Goal: Task Accomplishment & Management: Manage account settings

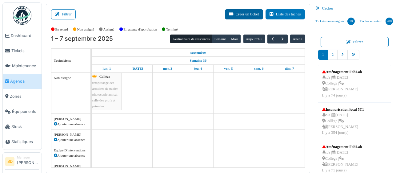
click at [250, 16] on button "Créer un ticket" at bounding box center [244, 14] width 38 height 10
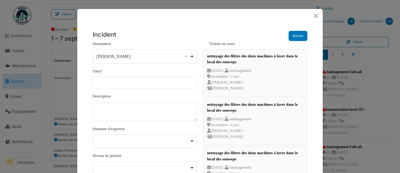
scroll to position [230, 0]
click at [316, 16] on button "Close" at bounding box center [316, 15] width 9 height 9
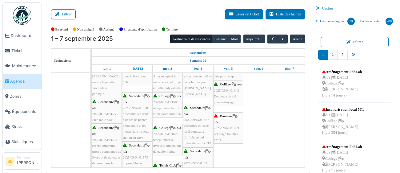
click at [336, 56] on link "2" at bounding box center [333, 55] width 10 height 10
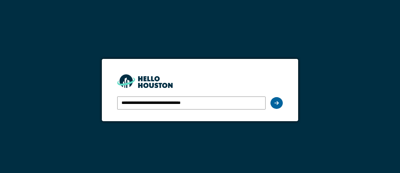
click at [275, 104] on icon at bounding box center [277, 102] width 4 height 5
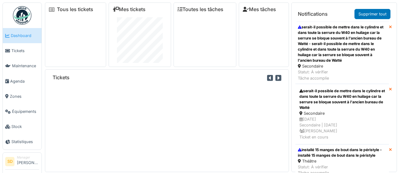
click at [21, 82] on span "Agenda" at bounding box center [24, 81] width 29 height 6
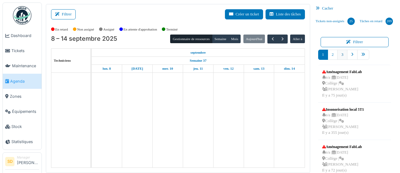
click at [342, 57] on link "3" at bounding box center [342, 55] width 10 height 10
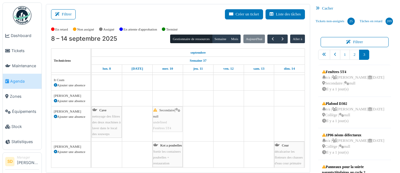
drag, startPoint x: 340, startPoint y: 78, endPoint x: 175, endPoint y: 123, distance: 170.7
click at [175, 123] on div "Filtrer Créer un ticket Liste des tâches Afficher les tâches non assignées *** …" at bounding box center [221, 88] width 356 height 169
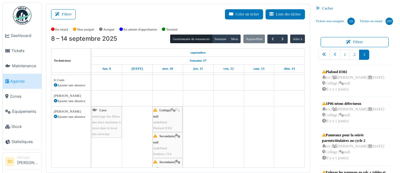
drag, startPoint x: 340, startPoint y: 78, endPoint x: 166, endPoint y: 126, distance: 180.6
click at [166, 126] on div "Filtrer Créer un ticket Liste des tâches Afficher les tâches non assignées *** …" at bounding box center [221, 88] width 356 height 169
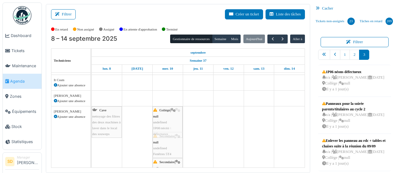
drag, startPoint x: 336, startPoint y: 81, endPoint x: 170, endPoint y: 117, distance: 169.5
click at [170, 117] on div "Filtrer Créer un ticket Liste des tâches Afficher les tâches non assignées *** …" at bounding box center [221, 88] width 356 height 169
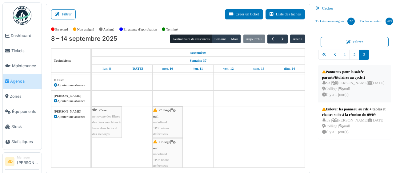
click at [346, 75] on div "Panneaux pour la soirée parents/titulaires au cycle 2" at bounding box center [354, 74] width 65 height 11
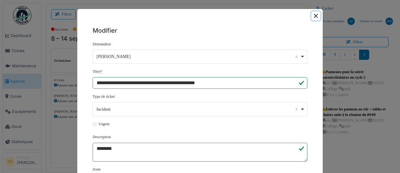
click at [317, 18] on button "Close" at bounding box center [316, 15] width 9 height 9
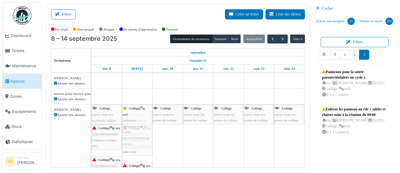
drag, startPoint x: 335, startPoint y: 77, endPoint x: 135, endPoint y: 136, distance: 208.9
click at [135, 136] on div "Filtrer Créer un ticket Liste des tâches Afficher les tâches non assignées *** …" at bounding box center [221, 88] width 356 height 169
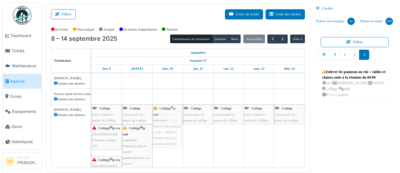
drag, startPoint x: 341, startPoint y: 77, endPoint x: 174, endPoint y: 138, distance: 177.8
click at [174, 138] on div "Filtrer Créer un ticket Liste des tâches Afficher les tâches non assignées *** …" at bounding box center [221, 88] width 356 height 169
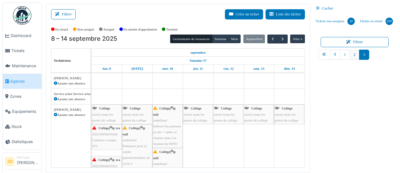
click at [355, 57] on link "2" at bounding box center [355, 55] width 10 height 10
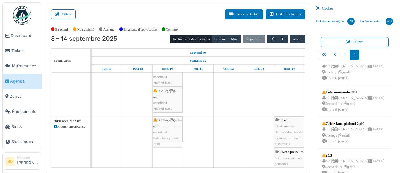
drag, startPoint x: 342, startPoint y: 120, endPoint x: 171, endPoint y: 133, distance: 171.7
click at [171, 133] on div "Filtrer Créer un ticket Liste des tâches Afficher les tâches non assignées *** …" at bounding box center [221, 88] width 356 height 169
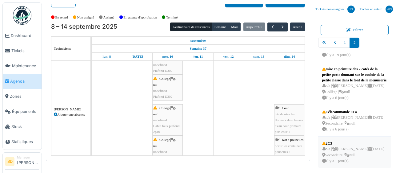
click at [336, 146] on div "n/a | Camille Deketelaere 16/09/2025 Secondaire | null Il y a 1 jour(s)" at bounding box center [353, 155] width 62 height 18
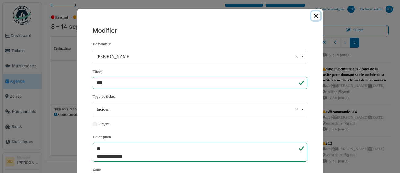
click at [317, 17] on button "Close" at bounding box center [316, 15] width 9 height 9
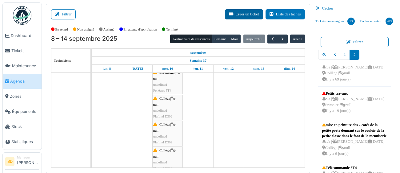
click at [243, 15] on button "Créer un ticket" at bounding box center [244, 14] width 38 height 10
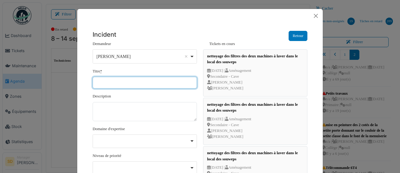
click at [127, 84] on input "Titre *" at bounding box center [145, 83] width 104 height 12
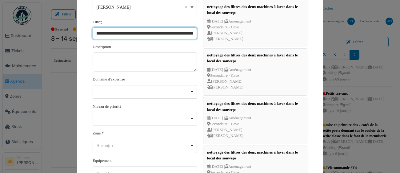
scroll to position [50, 0]
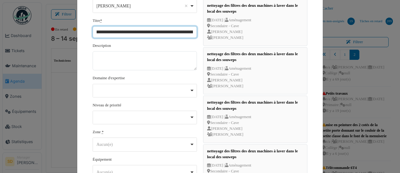
click at [192, 143] on div "Aucun(e) Remove item" at bounding box center [144, 144] width 99 height 9
type input "**********"
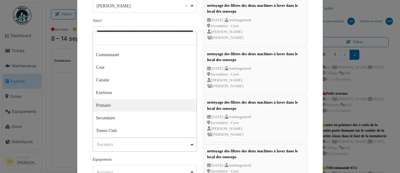
scroll to position [35, 0]
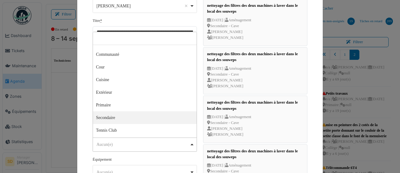
select select "****"
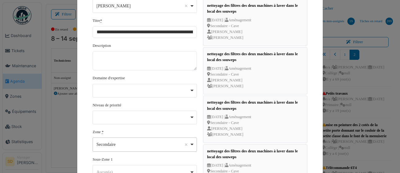
scroll to position [213, 0]
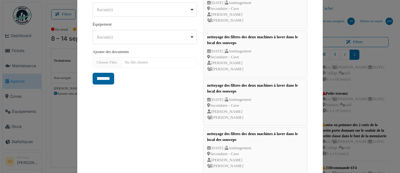
click at [110, 78] on input "*******" at bounding box center [104, 79] width 22 height 12
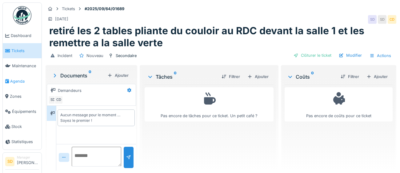
click at [19, 81] on span "Agenda" at bounding box center [24, 81] width 29 height 6
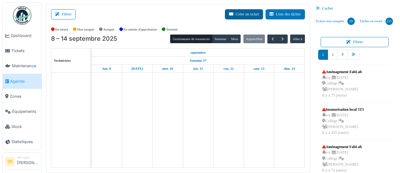
click at [248, 15] on button "Créer un ticket" at bounding box center [244, 14] width 38 height 10
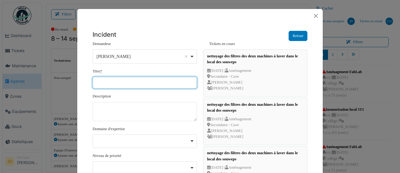
click at [111, 82] on input "Titre *" at bounding box center [145, 83] width 104 height 12
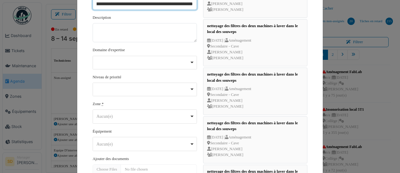
scroll to position [86, 0]
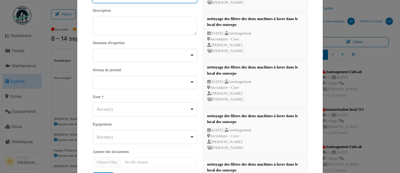
click at [194, 109] on div "Aucun(e) Remove item" at bounding box center [144, 109] width 99 height 9
type input "**********"
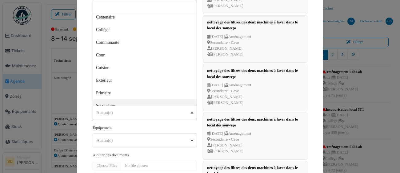
scroll to position [14, 0]
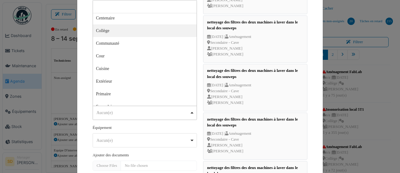
select select "*****"
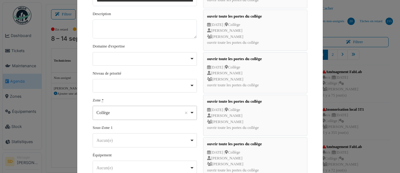
scroll to position [251, 0]
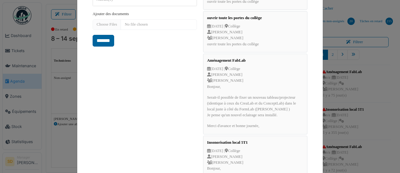
click at [103, 42] on input "*******" at bounding box center [104, 41] width 22 height 12
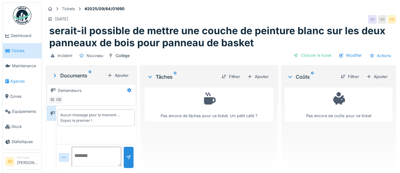
click at [14, 82] on span "Agenda" at bounding box center [24, 81] width 29 height 6
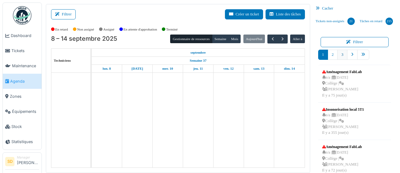
click at [344, 57] on link "3" at bounding box center [342, 55] width 10 height 10
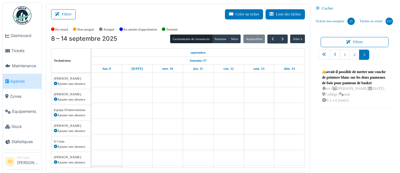
scroll to position [42, 0]
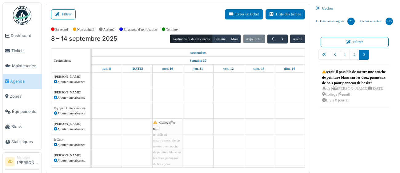
drag, startPoint x: 349, startPoint y: 82, endPoint x: 166, endPoint y: 130, distance: 188.8
click at [166, 130] on div "Filtrer Créer un ticket Liste des tâches Afficher les tâches non assignées *** …" at bounding box center [221, 88] width 356 height 169
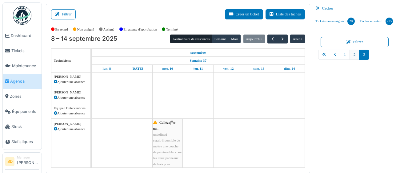
click at [354, 57] on link "2" at bounding box center [355, 55] width 10 height 10
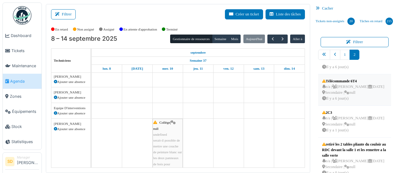
scroll to position [315, 0]
drag, startPoint x: 341, startPoint y: 143, endPoint x: 171, endPoint y: 133, distance: 170.2
click at [171, 133] on div "Filtrer Créer un ticket Liste des tâches Afficher les tâches non assignées *** …" at bounding box center [221, 88] width 356 height 169
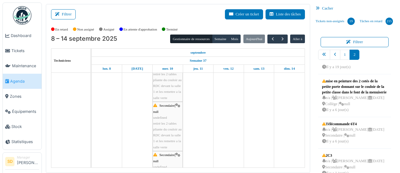
scroll to position [0, 0]
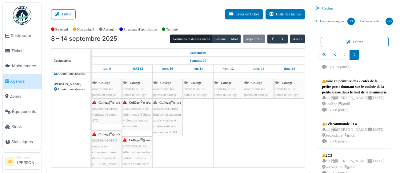
click at [108, 110] on span "2025/09/64/01646" at bounding box center [104, 109] width 25 height 4
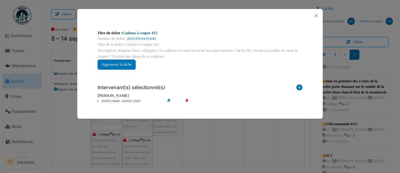
click at [135, 32] on link "Cadenas à couper 4T2" at bounding box center [140, 33] width 35 height 4
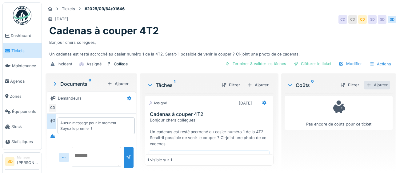
click at [379, 84] on div "Ajouter" at bounding box center [377, 85] width 26 height 8
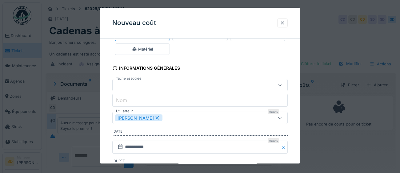
scroll to position [45, 0]
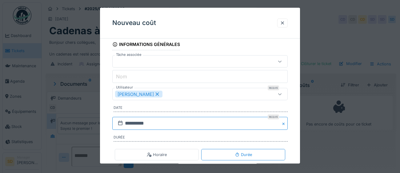
click at [191, 127] on input "**********" at bounding box center [199, 123] width 175 height 13
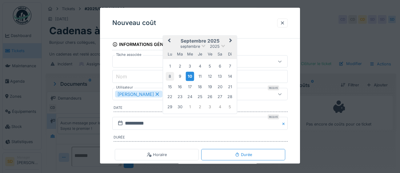
click at [172, 75] on div "8" at bounding box center [170, 76] width 8 height 8
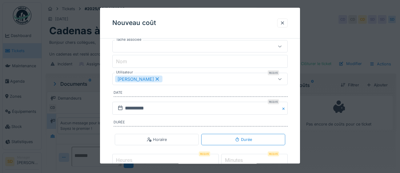
scroll to position [99, 0]
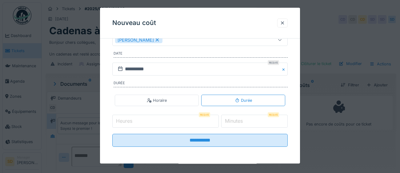
click at [156, 120] on input "Heures" at bounding box center [165, 121] width 107 height 13
type input "*"
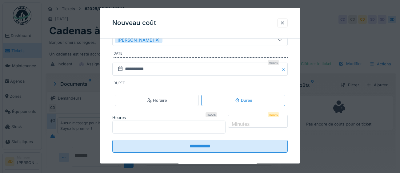
click at [238, 120] on label "Minutes" at bounding box center [241, 123] width 20 height 7
click at [238, 117] on input "*" at bounding box center [258, 121] width 60 height 13
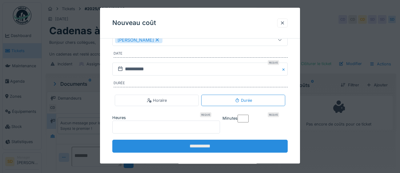
type input "**"
click at [213, 140] on input "**********" at bounding box center [199, 146] width 175 height 13
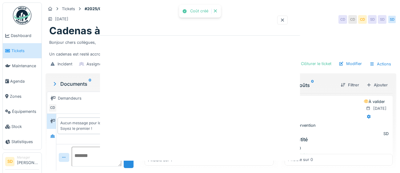
scroll to position [0, 0]
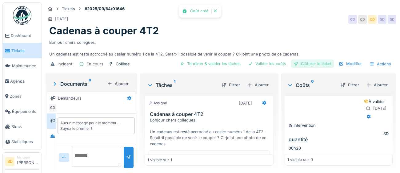
click at [323, 63] on div "Clôturer le ticket" at bounding box center [312, 63] width 43 height 8
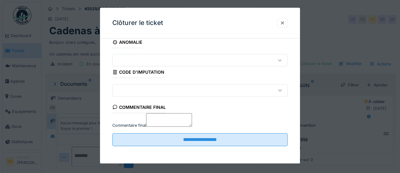
scroll to position [26, 0]
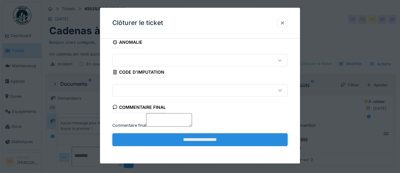
click at [209, 141] on input "**********" at bounding box center [199, 139] width 175 height 13
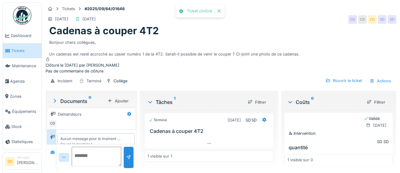
scroll to position [13, 0]
click at [17, 83] on span "Agenda" at bounding box center [24, 81] width 29 height 6
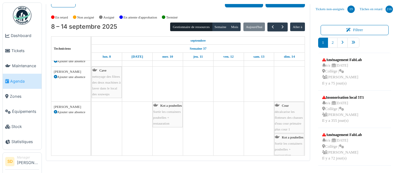
scroll to position [135, 0]
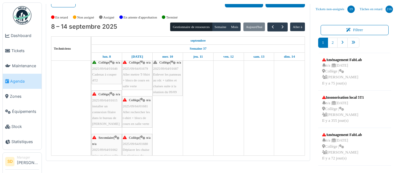
click at [106, 120] on div "Collège | n/a 2025/09/64/01615 installer un connexion filaire dans le bureau de…" at bounding box center [106, 108] width 29 height 35
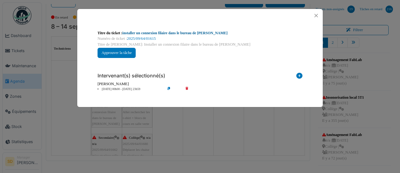
click at [188, 34] on link "installer un connexion filaire dans le bureau de [PERSON_NAME]" at bounding box center [175, 33] width 105 height 4
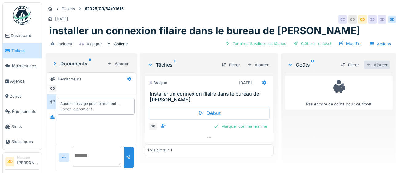
click at [376, 66] on div "Ajouter" at bounding box center [377, 65] width 26 height 8
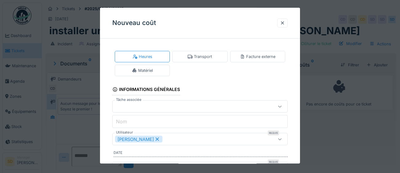
click at [216, 138] on div "[PERSON_NAME]" at bounding box center [189, 139] width 148 height 7
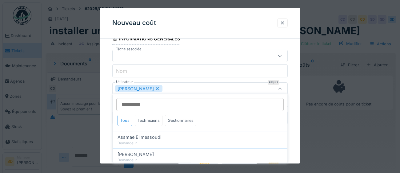
scroll to position [53, 0]
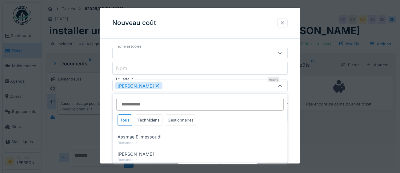
click at [183, 119] on div "Gestionnaires" at bounding box center [180, 119] width 31 height 11
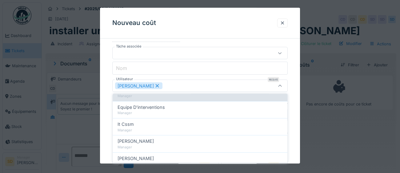
scroll to position [52, 0]
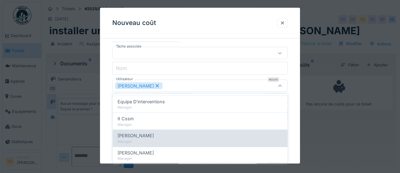
click at [162, 139] on div "Manager" at bounding box center [200, 141] width 165 height 5
type input "*********"
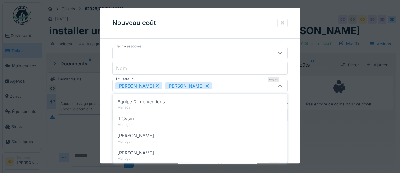
click at [293, 111] on div "**********" at bounding box center [200, 99] width 200 height 219
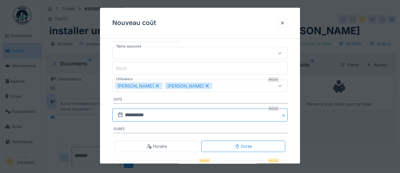
click at [159, 116] on input "**********" at bounding box center [199, 115] width 175 height 13
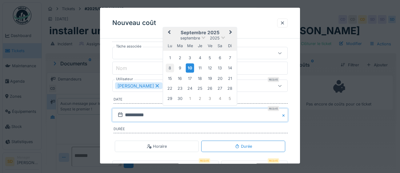
click at [170, 70] on div "8" at bounding box center [170, 68] width 8 height 8
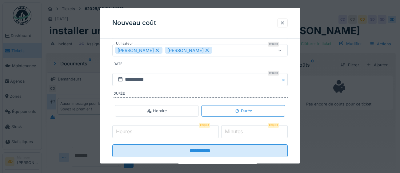
scroll to position [91, 0]
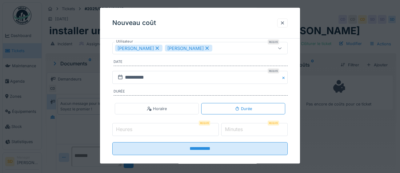
click at [159, 130] on input "Heures" at bounding box center [165, 129] width 107 height 13
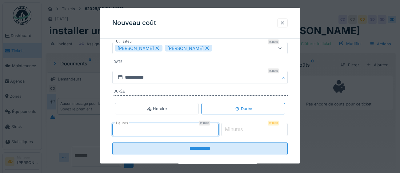
type input "*"
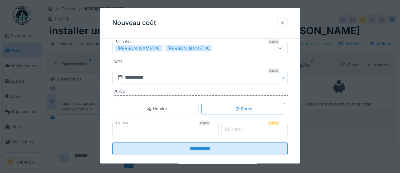
click at [244, 130] on label "Minutes" at bounding box center [234, 129] width 20 height 7
click at [247, 130] on input "*" at bounding box center [254, 129] width 67 height 13
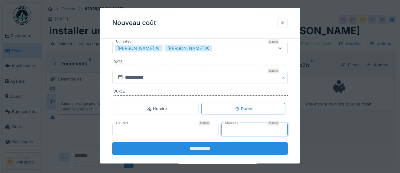
type input "**"
click at [198, 148] on input "**********" at bounding box center [199, 148] width 175 height 13
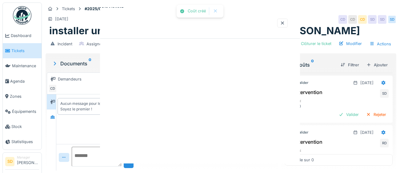
scroll to position [0, 0]
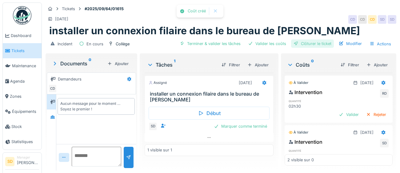
click at [324, 45] on div "Clôturer le ticket" at bounding box center [312, 43] width 43 height 8
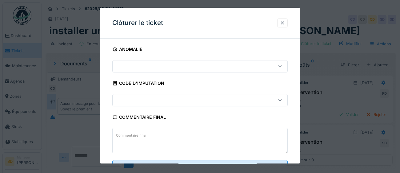
scroll to position [26, 0]
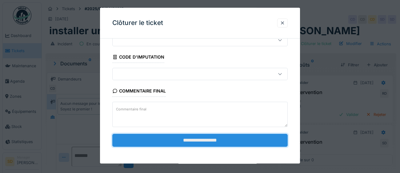
click at [235, 140] on input "**********" at bounding box center [199, 140] width 175 height 13
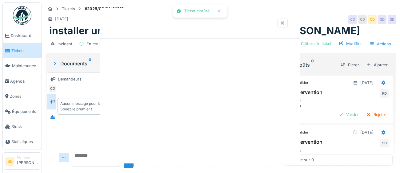
scroll to position [0, 0]
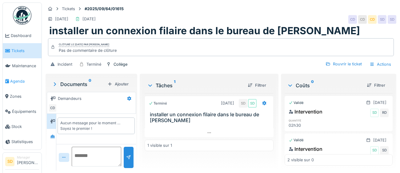
click at [18, 82] on span "Agenda" at bounding box center [24, 81] width 29 height 6
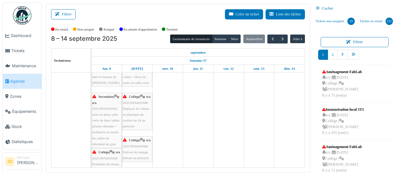
click at [110, 116] on div "Secondaire | n/a 2025/09/64/01662 mise en place salle verte de deux tables plia…" at bounding box center [106, 120] width 29 height 53
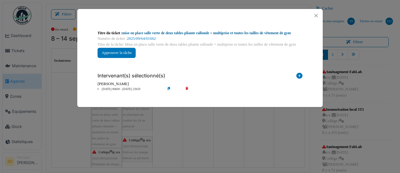
click at [223, 33] on link "mise en place salle verte de deux tables pliante rallonde + multiprise et toute…" at bounding box center [207, 33] width 169 height 4
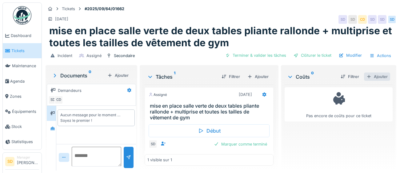
click at [378, 79] on div "Ajouter" at bounding box center [377, 76] width 26 height 8
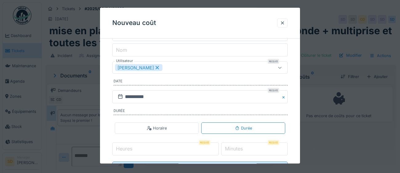
scroll to position [85, 0]
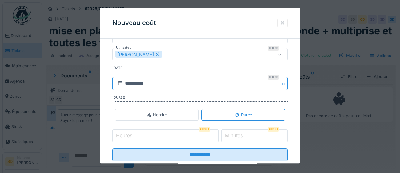
click at [177, 86] on input "**********" at bounding box center [199, 83] width 175 height 13
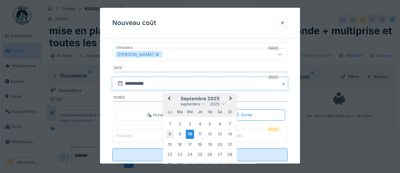
click at [171, 134] on div "8" at bounding box center [170, 134] width 8 height 8
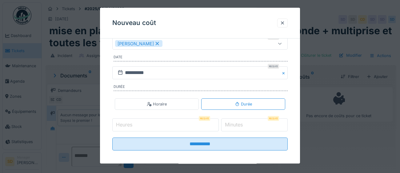
scroll to position [99, 0]
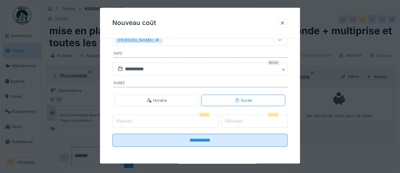
click at [164, 119] on input "Heures" at bounding box center [165, 121] width 107 height 13
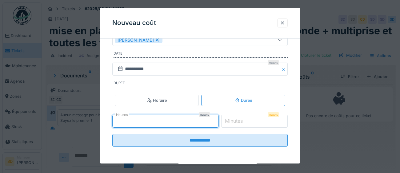
type input "*"
click at [244, 122] on label "Minutes" at bounding box center [234, 120] width 20 height 7
click at [244, 122] on input "*" at bounding box center [254, 121] width 67 height 13
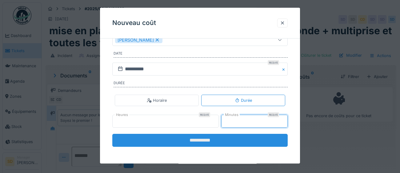
type input "**"
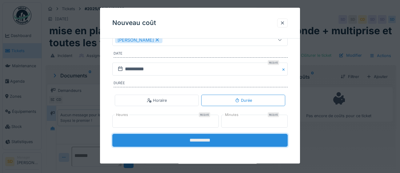
click at [226, 143] on input "**********" at bounding box center [199, 140] width 175 height 13
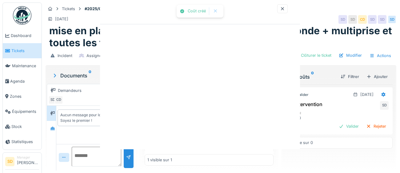
scroll to position [0, 0]
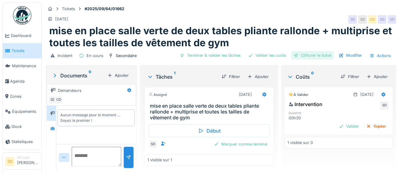
click at [312, 58] on div "Clôturer le ticket" at bounding box center [312, 55] width 43 height 8
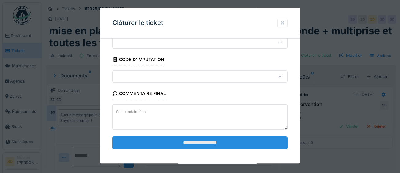
scroll to position [26, 0]
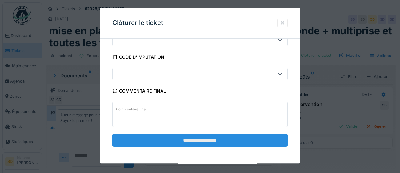
click at [211, 139] on input "**********" at bounding box center [199, 140] width 175 height 13
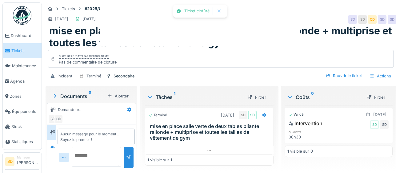
scroll to position [5, 0]
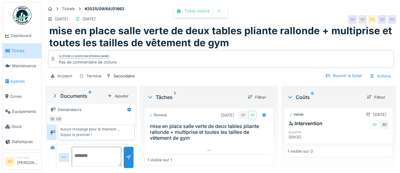
click at [21, 81] on span "Agenda" at bounding box center [24, 81] width 29 height 6
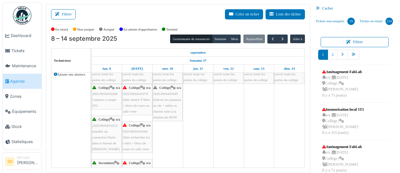
scroll to position [275, 0]
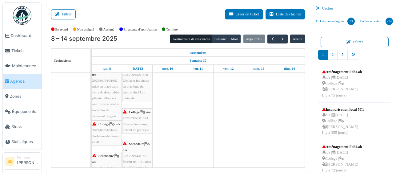
click at [111, 139] on span "Problème de réseau en 4t10" at bounding box center [105, 139] width 27 height 10
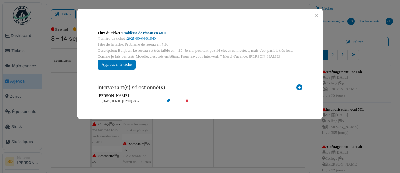
click at [146, 33] on link "Problème de réseau en 4t10" at bounding box center [144, 33] width 43 height 4
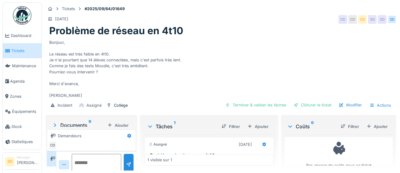
scroll to position [24, 0]
click at [327, 102] on div "Clôturer le ticket" at bounding box center [312, 105] width 43 height 8
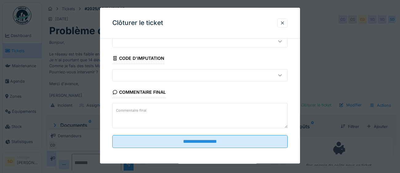
scroll to position [26, 0]
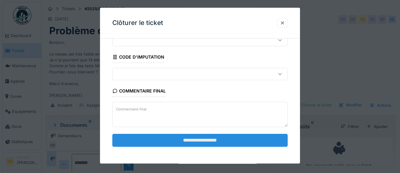
click at [233, 144] on input "**********" at bounding box center [199, 140] width 175 height 13
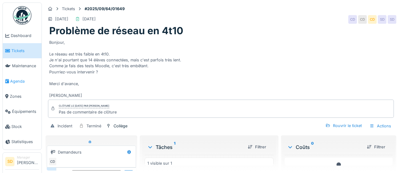
click at [18, 81] on span "Agenda" at bounding box center [24, 81] width 29 height 6
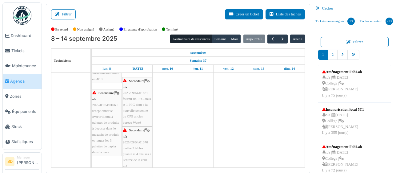
click at [113, 124] on div "Secondaire | n/a 2025/09/64/01669 réceptionner le livreur Boma 4 palettes de pr…" at bounding box center [106, 122] width 29 height 65
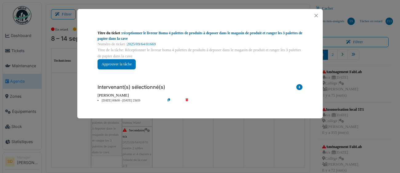
click at [211, 33] on link "réceptionner le livreur Boma 4 palettes de produits à deposer dans le magasin d…" at bounding box center [200, 36] width 205 height 10
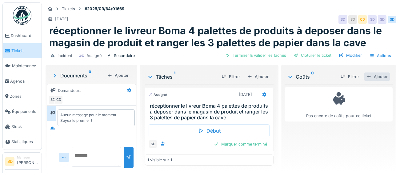
click at [377, 77] on div "Ajouter" at bounding box center [377, 76] width 26 height 8
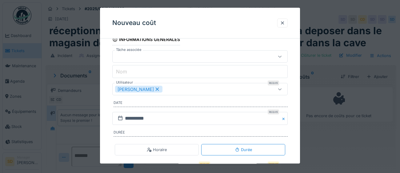
scroll to position [50, 0]
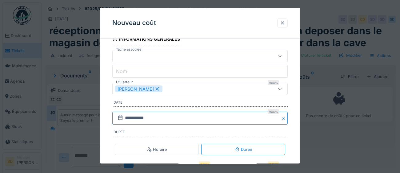
click at [185, 118] on input "**********" at bounding box center [199, 118] width 175 height 13
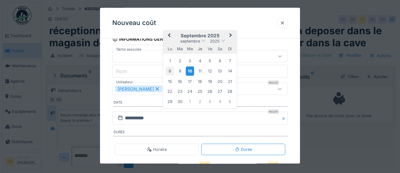
click at [172, 72] on div "8" at bounding box center [170, 71] width 8 height 8
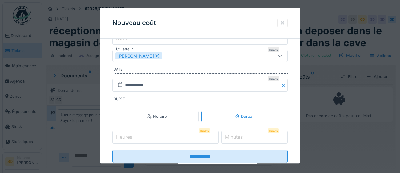
scroll to position [99, 0]
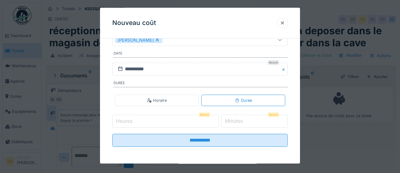
click at [159, 120] on input "Heures" at bounding box center [165, 121] width 107 height 13
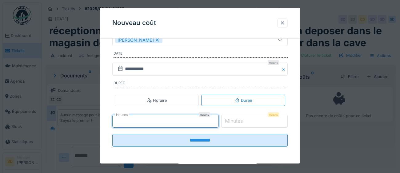
type input "*"
click at [237, 120] on label "Minutes" at bounding box center [234, 120] width 20 height 7
click at [237, 120] on input "*" at bounding box center [254, 121] width 67 height 13
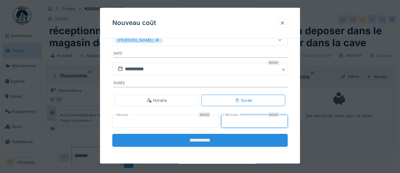
type input "**"
click at [215, 143] on input "**********" at bounding box center [199, 140] width 175 height 13
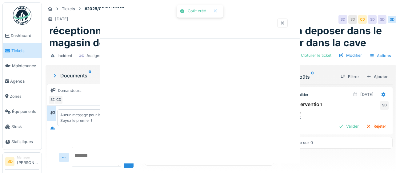
scroll to position [0, 0]
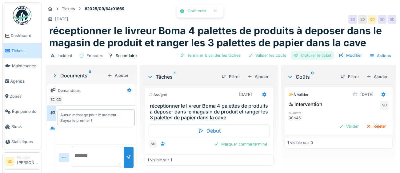
click at [308, 58] on div "Clôturer le ticket" at bounding box center [312, 55] width 43 height 8
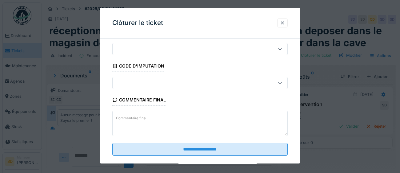
scroll to position [26, 0]
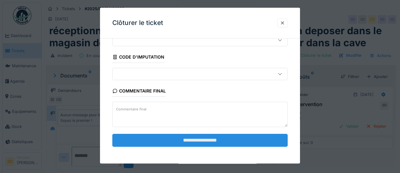
click at [229, 139] on input "**********" at bounding box center [199, 140] width 175 height 13
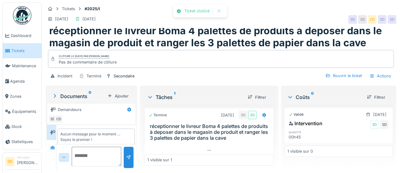
scroll to position [5, 0]
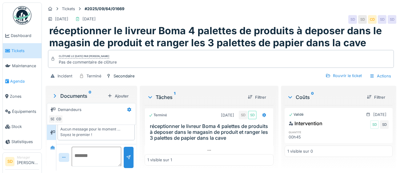
click at [14, 80] on span "Agenda" at bounding box center [24, 81] width 29 height 6
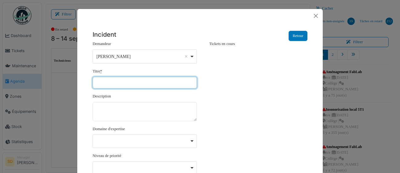
click at [151, 82] on input "Titre *" at bounding box center [145, 83] width 104 height 12
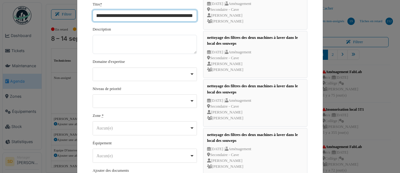
scroll to position [67, 0]
click at [192, 128] on div "Aucun(e) Remove item" at bounding box center [144, 127] width 99 height 9
type input "**********"
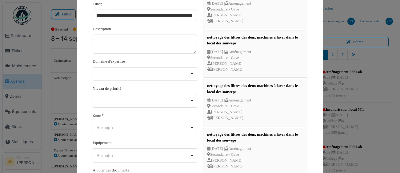
scroll to position [0, 0]
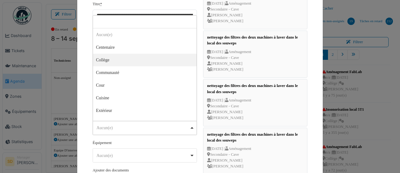
select select "*****"
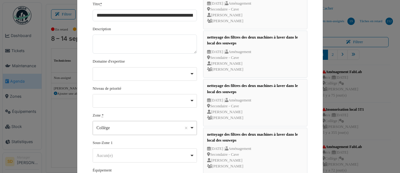
scroll to position [70, 0]
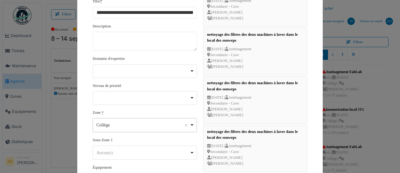
click at [111, 137] on label "Sous-Zone 1" at bounding box center [103, 140] width 20 height 6
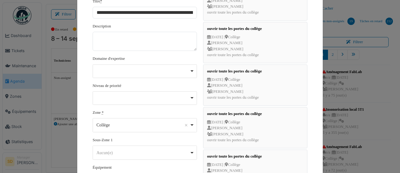
scroll to position [165, 0]
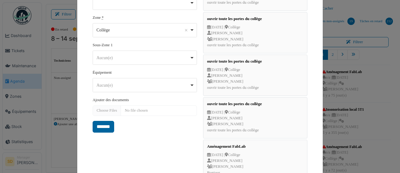
click at [103, 126] on input "*******" at bounding box center [104, 127] width 22 height 12
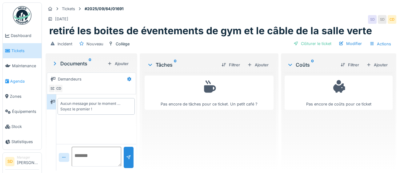
click at [19, 82] on span "Agenda" at bounding box center [24, 81] width 29 height 6
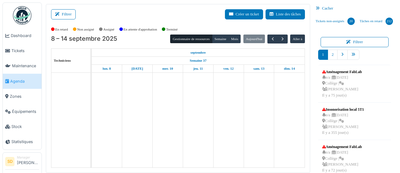
click at [242, 15] on button "Créer un ticket" at bounding box center [244, 14] width 38 height 10
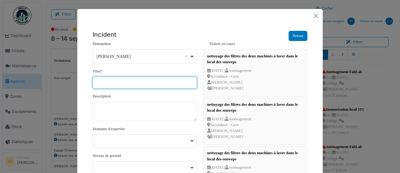
click at [135, 82] on input "Titre *" at bounding box center [145, 83] width 104 height 12
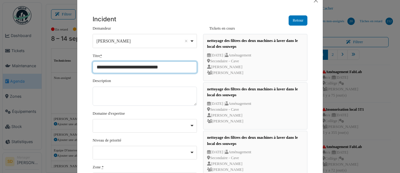
scroll to position [63, 0]
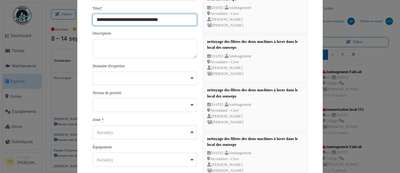
click at [192, 131] on div "Aucun(e) Remove item" at bounding box center [144, 132] width 99 height 9
type input "**********"
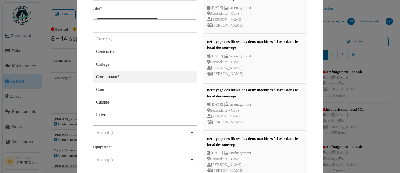
select select "*****"
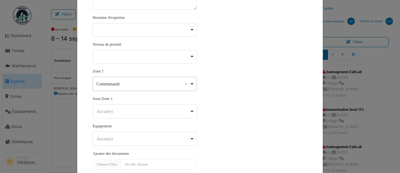
scroll to position [142, 0]
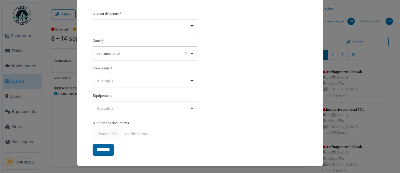
click at [108, 151] on input "*******" at bounding box center [104, 150] width 22 height 12
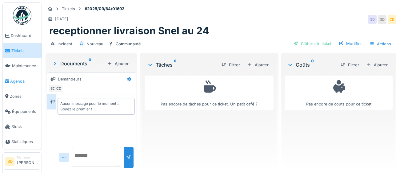
click at [18, 81] on span "Agenda" at bounding box center [24, 81] width 29 height 6
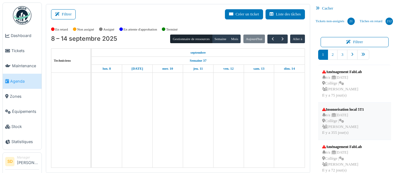
click at [343, 55] on link "3" at bounding box center [342, 55] width 10 height 10
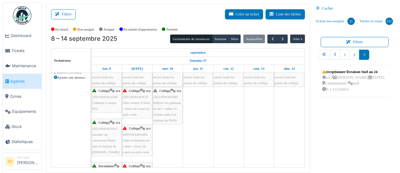
scroll to position [253, 0]
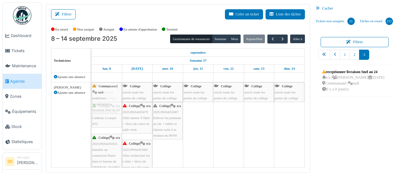
drag, startPoint x: 338, startPoint y: 77, endPoint x: 107, endPoint y: 122, distance: 235.1
click at [107, 122] on div "Filtrer Créer un ticket Liste des tâches Afficher les tâches non assignées *** …" at bounding box center [221, 88] width 356 height 169
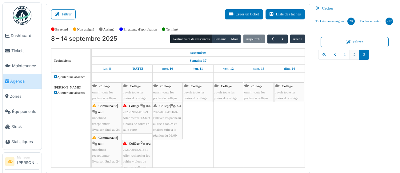
click at [354, 56] on link "2" at bounding box center [355, 55] width 10 height 10
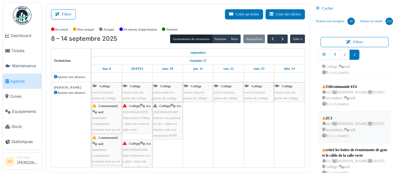
scroll to position [12, 0]
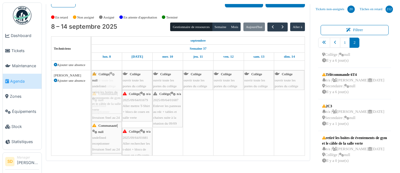
drag, startPoint x: 340, startPoint y: 142, endPoint x: 110, endPoint y: 109, distance: 232.3
click at [110, 109] on div "Filtrer Créer un ticket Liste des tâches Afficher les tâches non assignées *** …" at bounding box center [221, 76] width 356 height 169
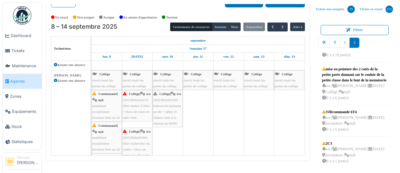
scroll to position [266, 0]
click at [112, 104] on div "Communauté | null undefined receptionner livraison Snel au 24" at bounding box center [106, 106] width 29 height 30
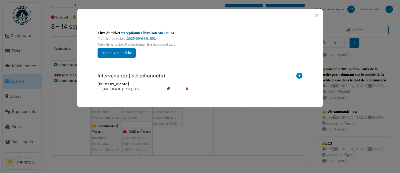
click at [129, 33] on link "receptionner livraison Snel au 24" at bounding box center [149, 33] width 52 height 4
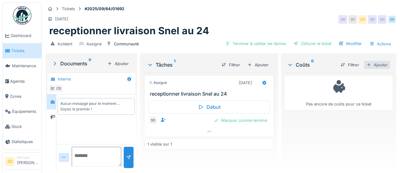
click at [381, 67] on div "Ajouter" at bounding box center [377, 65] width 26 height 8
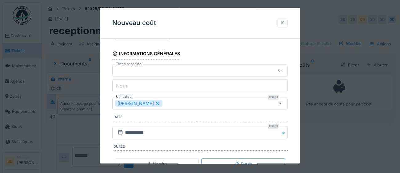
scroll to position [55, 0]
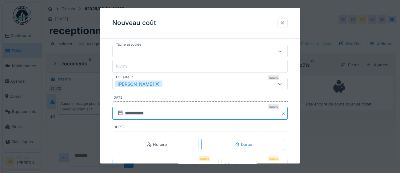
click at [176, 115] on input "**********" at bounding box center [199, 113] width 175 height 13
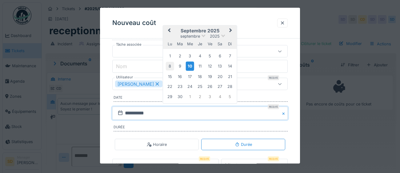
click at [172, 66] on div "8" at bounding box center [170, 66] width 8 height 8
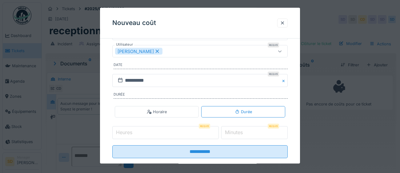
scroll to position [99, 0]
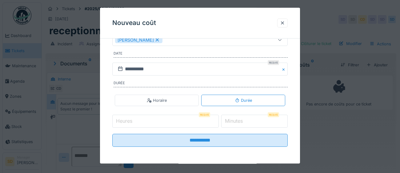
click at [165, 124] on input "Heures" at bounding box center [165, 121] width 107 height 13
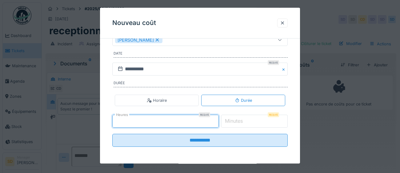
type input "*"
click at [244, 123] on label "Minutes" at bounding box center [234, 120] width 20 height 7
click at [248, 123] on input "*" at bounding box center [254, 121] width 67 height 13
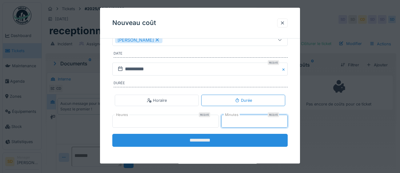
type input "**"
click at [212, 145] on input "**********" at bounding box center [199, 140] width 175 height 13
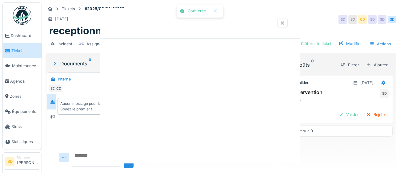
scroll to position [0, 0]
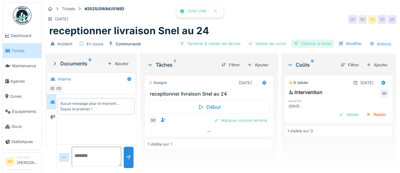
click at [326, 46] on div "Clôturer le ticket" at bounding box center [312, 43] width 43 height 8
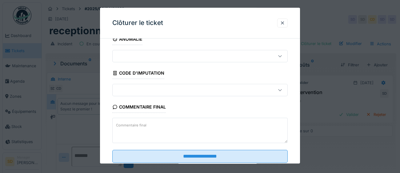
scroll to position [26, 0]
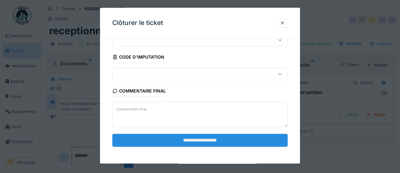
click at [222, 140] on input "**********" at bounding box center [199, 140] width 175 height 13
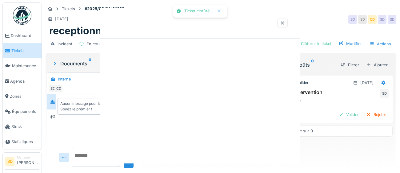
scroll to position [0, 0]
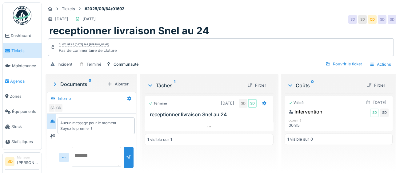
click at [21, 82] on span "Agenda" at bounding box center [24, 81] width 29 height 6
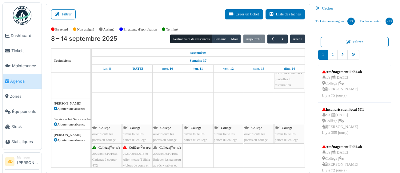
scroll to position [211, 0]
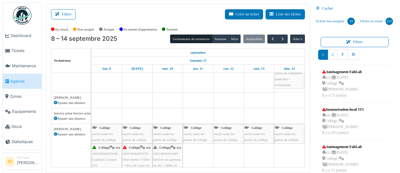
click at [113, 136] on div "Collège ouvrir toute les portes du collège" at bounding box center [106, 134] width 29 height 18
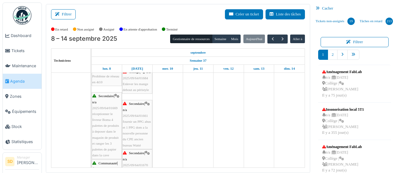
scroll to position [0, 0]
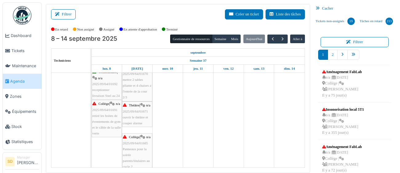
click at [108, 122] on span "retiré les boites de éventements de gym et le câble de la salle verte" at bounding box center [106, 125] width 29 height 22
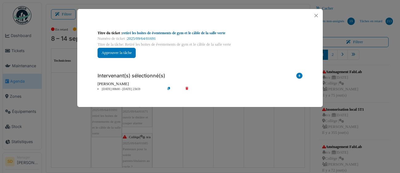
click at [186, 34] on link "retiré les boites de éventements de gym et le câble de la salle verte" at bounding box center [174, 33] width 103 height 4
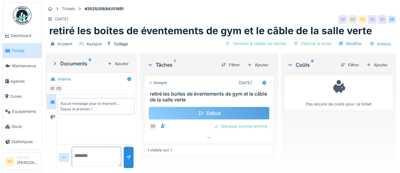
click at [375, 65] on div "Ajouter" at bounding box center [377, 65] width 26 height 8
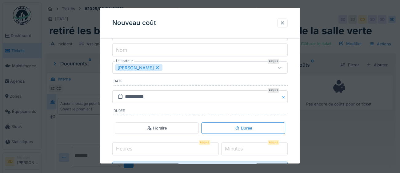
scroll to position [99, 0]
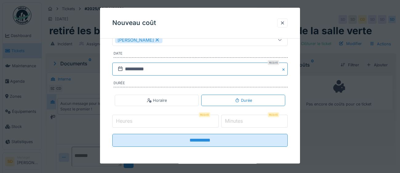
click at [170, 71] on input "**********" at bounding box center [199, 69] width 175 height 13
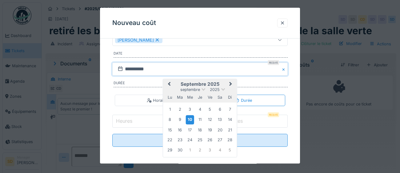
click at [171, 119] on div "8" at bounding box center [170, 119] width 8 height 8
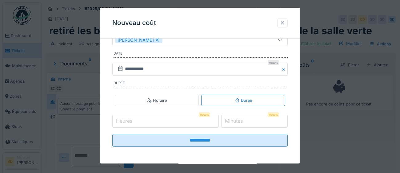
click at [137, 123] on input "Heures" at bounding box center [165, 121] width 107 height 13
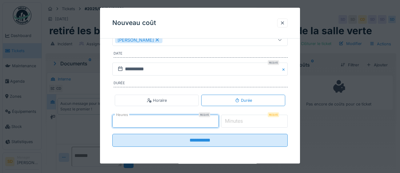
type input "*"
click at [244, 119] on label "Minutes" at bounding box center [234, 120] width 20 height 7
click at [247, 119] on input "*" at bounding box center [254, 121] width 67 height 13
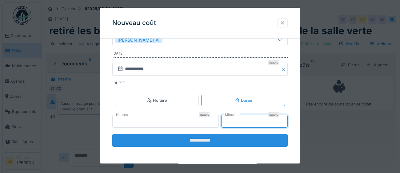
type input "**"
click at [196, 146] on input "**********" at bounding box center [199, 140] width 175 height 13
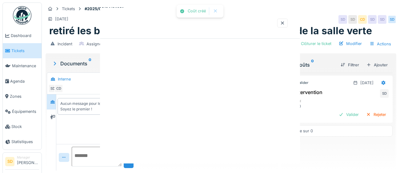
scroll to position [0, 0]
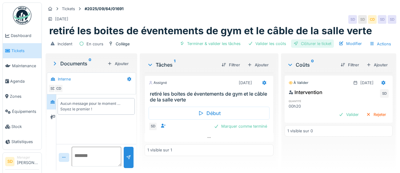
click at [319, 45] on div "Clôturer le ticket" at bounding box center [312, 43] width 43 height 8
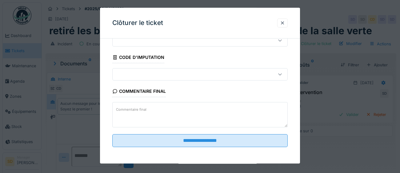
scroll to position [26, 0]
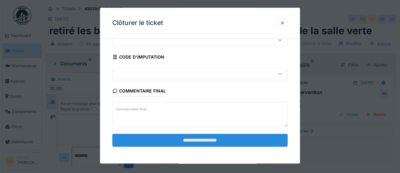
click at [203, 139] on input "**********" at bounding box center [199, 140] width 175 height 13
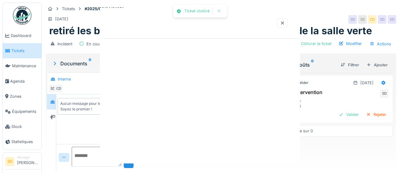
scroll to position [0, 0]
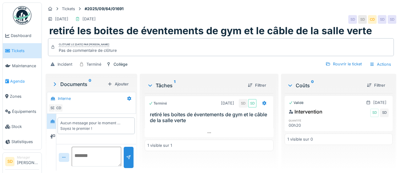
drag, startPoint x: 16, startPoint y: 81, endPoint x: 20, endPoint y: 79, distance: 3.7
click at [16, 81] on span "Agenda" at bounding box center [24, 81] width 29 height 6
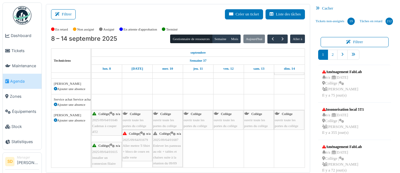
scroll to position [226, 0]
click at [140, 118] on span "ouvrir toute les portes du collège" at bounding box center [134, 123] width 23 height 10
click at [136, 127] on div "Collège | n/a 2025/09/64/01679 Aller mettre T-Shirt + blocs de cours en salle v…" at bounding box center [137, 126] width 29 height 30
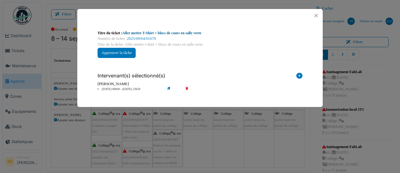
click at [180, 35] on link "Aller mettre T-Shirt + blocs de cours en salle verte" at bounding box center [162, 33] width 79 height 4
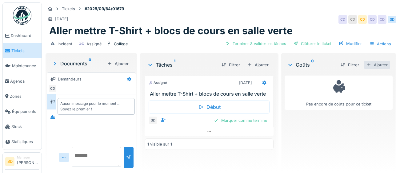
click at [382, 66] on div "Ajouter" at bounding box center [377, 65] width 26 height 8
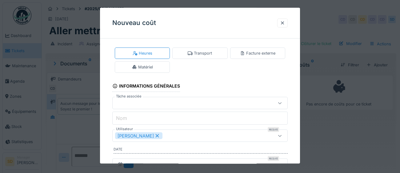
scroll to position [34, 0]
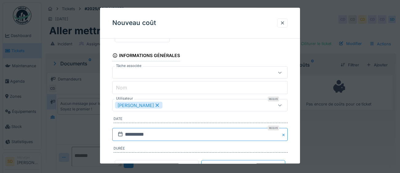
click at [207, 136] on input "**********" at bounding box center [199, 134] width 175 height 13
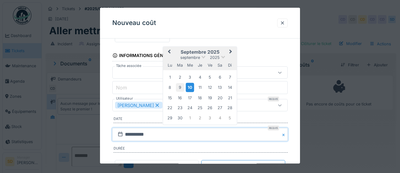
click at [182, 89] on div "9" at bounding box center [180, 87] width 8 height 8
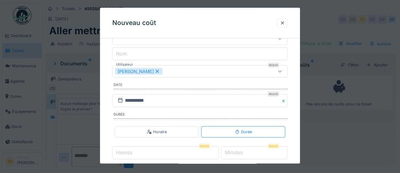
scroll to position [90, 0]
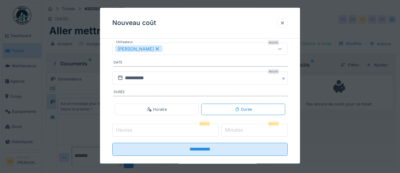
click at [158, 131] on input "Heures" at bounding box center [165, 130] width 107 height 13
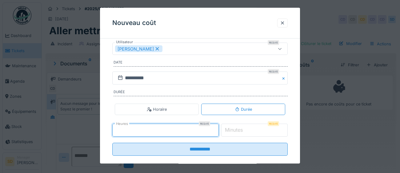
type input "*"
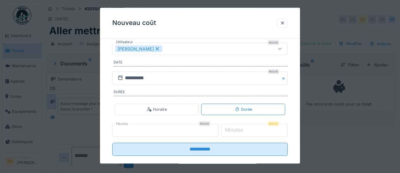
click at [239, 129] on label "Minutes" at bounding box center [234, 129] width 20 height 7
click at [239, 129] on input "*" at bounding box center [254, 130] width 67 height 13
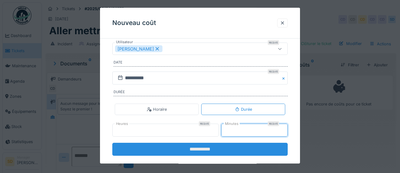
type input "**"
click at [209, 149] on input "**********" at bounding box center [199, 149] width 175 height 13
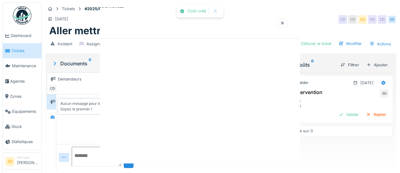
scroll to position [0, 0]
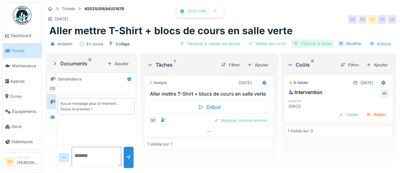
click at [327, 44] on div "Clôturer le ticket" at bounding box center [312, 43] width 43 height 8
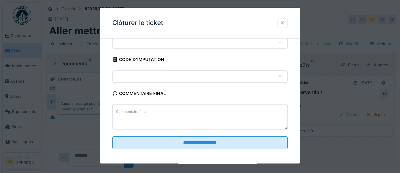
scroll to position [26, 0]
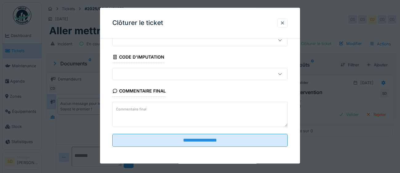
click at [223, 147] on fieldset "**********" at bounding box center [199, 84] width 175 height 134
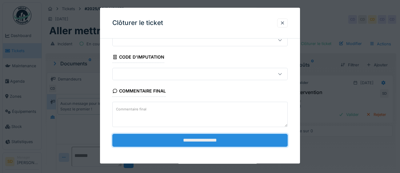
click at [224, 141] on input "**********" at bounding box center [199, 140] width 175 height 13
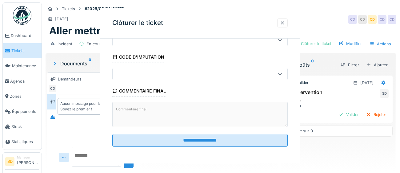
scroll to position [0, 0]
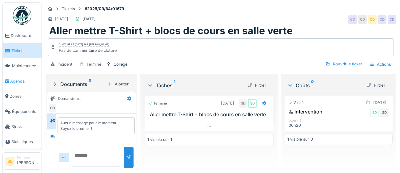
click at [22, 81] on span "Agenda" at bounding box center [24, 81] width 29 height 6
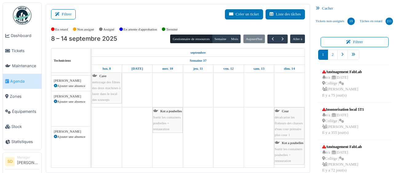
scroll to position [136, 0]
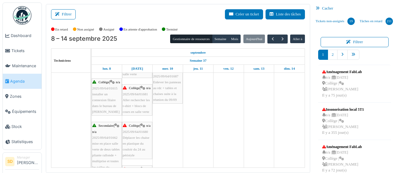
click at [139, 104] on span "Aller rechercher les t-shirt + blocs de cours en salle verte" at bounding box center [136, 105] width 27 height 15
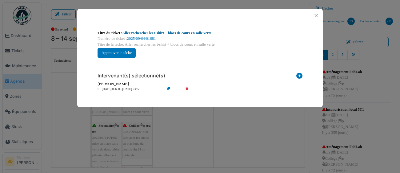
click at [175, 32] on link "Aller rechercher les t-shirt + blocs de cours en salle verte" at bounding box center [167, 33] width 89 height 4
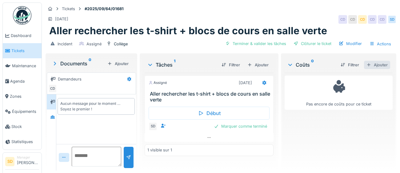
click at [383, 65] on div "Ajouter" at bounding box center [377, 65] width 26 height 8
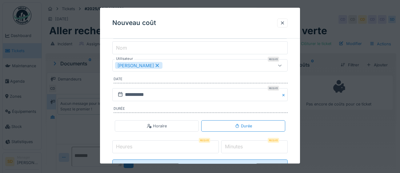
scroll to position [77, 0]
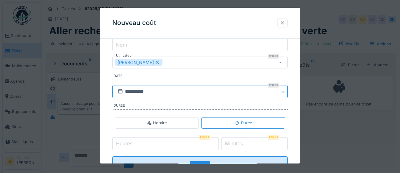
click at [159, 90] on input "**********" at bounding box center [199, 91] width 175 height 13
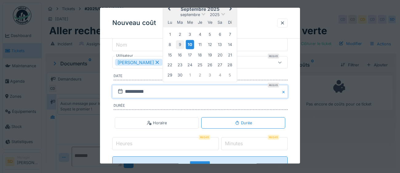
click at [181, 45] on div "9" at bounding box center [180, 44] width 8 height 8
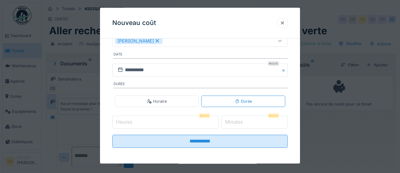
scroll to position [99, 0]
click at [162, 120] on input "Heures" at bounding box center [165, 121] width 107 height 13
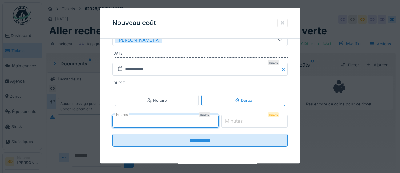
type input "*"
click at [234, 121] on label "Minutes" at bounding box center [234, 120] width 20 height 7
click at [234, 121] on input "*" at bounding box center [254, 121] width 67 height 13
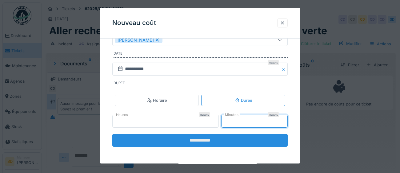
type input "**"
click at [201, 144] on input "**********" at bounding box center [199, 140] width 175 height 13
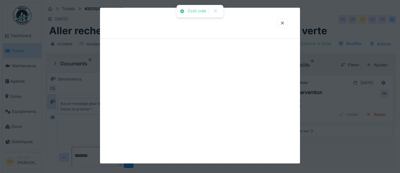
scroll to position [0, 0]
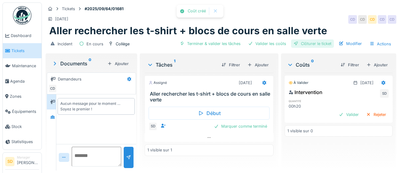
click at [328, 42] on div "Clôturer le ticket" at bounding box center [312, 43] width 43 height 8
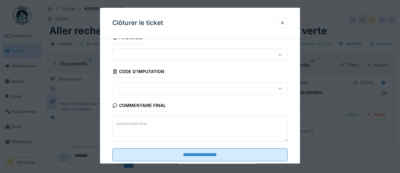
scroll to position [26, 0]
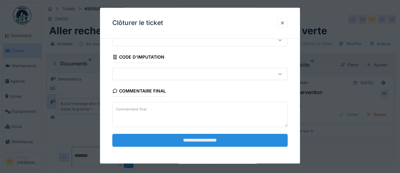
click at [193, 144] on input "**********" at bounding box center [199, 140] width 175 height 13
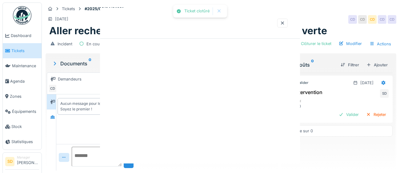
scroll to position [0, 0]
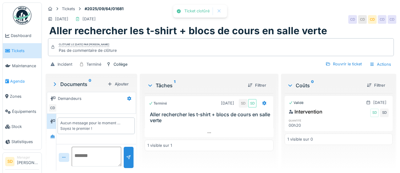
click at [14, 80] on span "Agenda" at bounding box center [24, 81] width 29 height 6
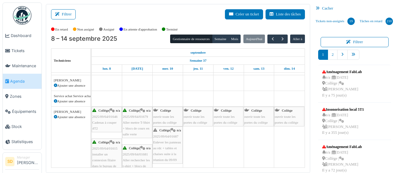
scroll to position [240, 0]
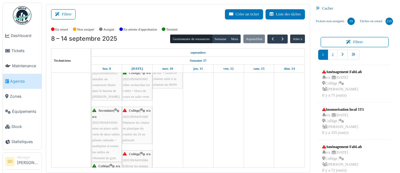
click at [141, 118] on span "2025/09/64/01680" at bounding box center [135, 117] width 25 height 4
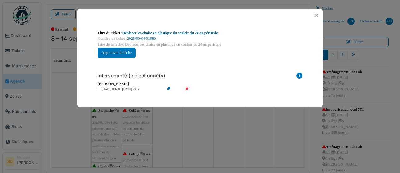
click at [181, 34] on link "Déplacer les chaise en plastique du couloir du 24 au péristyle" at bounding box center [170, 33] width 95 height 4
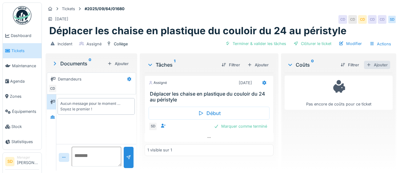
click at [386, 65] on div "Ajouter" at bounding box center [377, 65] width 26 height 8
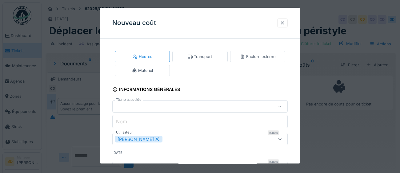
click at [190, 140] on div "[PERSON_NAME]" at bounding box center [189, 139] width 148 height 7
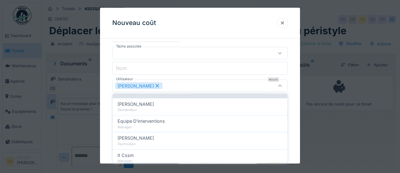
scroll to position [137, 0]
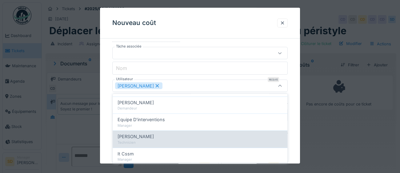
click at [183, 138] on div "[PERSON_NAME]" at bounding box center [200, 136] width 165 height 7
type input "*********"
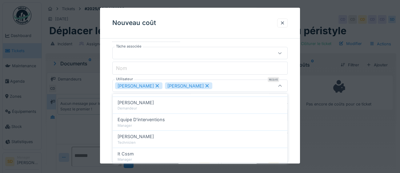
click at [292, 110] on div "**********" at bounding box center [200, 99] width 200 height 219
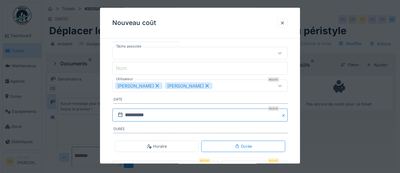
click at [199, 118] on input "**********" at bounding box center [199, 115] width 175 height 13
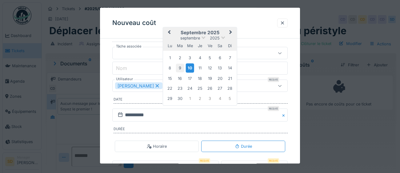
click at [180, 66] on div "9" at bounding box center [180, 68] width 8 height 8
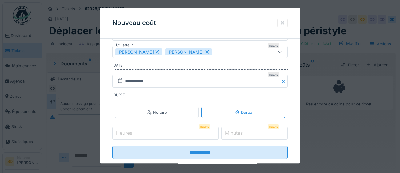
scroll to position [98, 0]
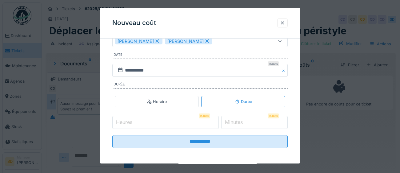
click at [154, 123] on input "Heures" at bounding box center [165, 122] width 107 height 13
type input "*"
click at [243, 121] on label "Minutes" at bounding box center [234, 122] width 20 height 7
click at [243, 121] on input "*" at bounding box center [254, 122] width 67 height 13
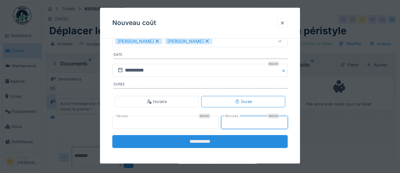
type input "**"
click at [220, 144] on input "**********" at bounding box center [199, 141] width 175 height 13
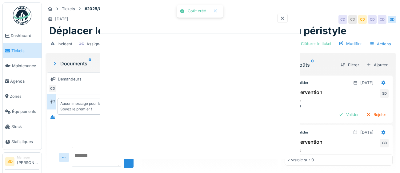
scroll to position [0, 0]
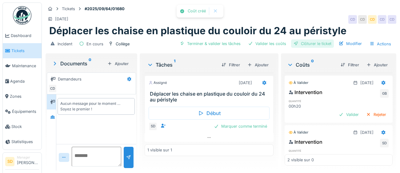
click at [326, 42] on div "Clôturer le ticket" at bounding box center [312, 43] width 43 height 8
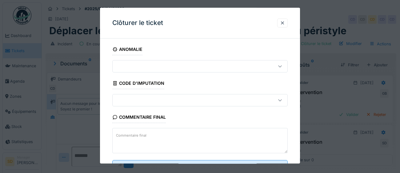
scroll to position [26, 0]
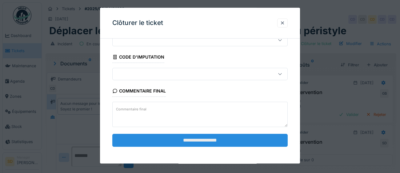
click at [198, 140] on input "**********" at bounding box center [199, 140] width 175 height 13
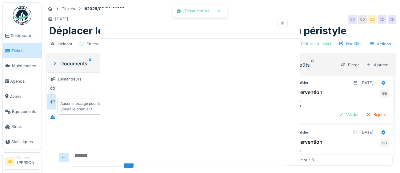
scroll to position [0, 0]
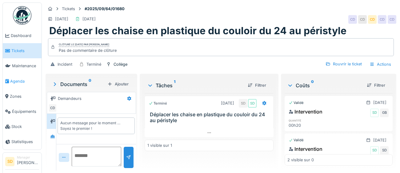
click at [21, 83] on span "Agenda" at bounding box center [24, 81] width 29 height 6
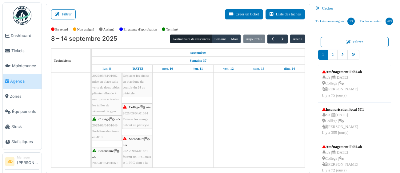
click at [135, 121] on div "Collège | n/a 2025/09/64/01684 Enlever les mange debout au péristyle" at bounding box center [137, 116] width 29 height 24
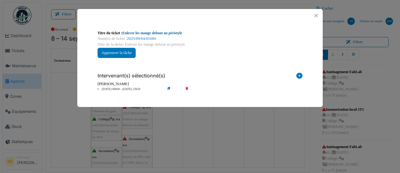
click at [147, 33] on link "Enlever les mange debout au péristyle" at bounding box center [153, 33] width 60 height 4
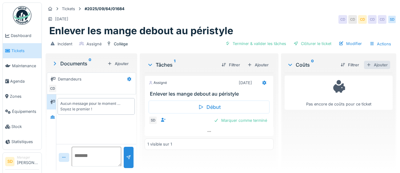
click at [376, 62] on div "Ajouter" at bounding box center [377, 65] width 26 height 8
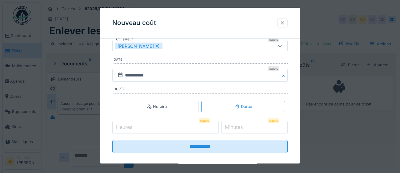
scroll to position [98, 0]
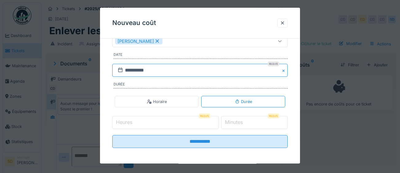
click at [176, 69] on input "**********" at bounding box center [199, 70] width 175 height 13
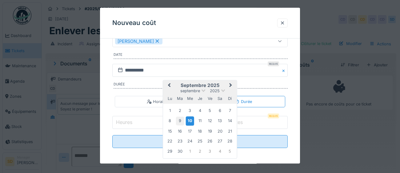
click at [182, 122] on div "9" at bounding box center [180, 121] width 8 height 8
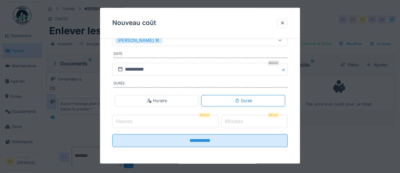
scroll to position [99, 0]
click at [143, 121] on input "Heures" at bounding box center [165, 121] width 107 height 13
type input "*"
click at [250, 122] on input "*" at bounding box center [255, 121] width 66 height 13
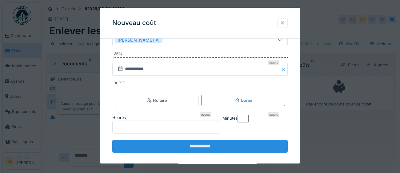
type input "**"
click at [224, 142] on input "**********" at bounding box center [199, 146] width 175 height 13
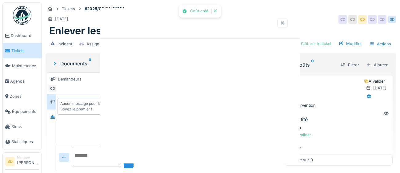
scroll to position [0, 0]
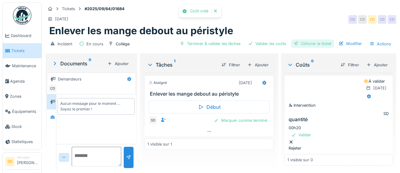
click at [325, 44] on div "Clôturer le ticket" at bounding box center [312, 43] width 43 height 8
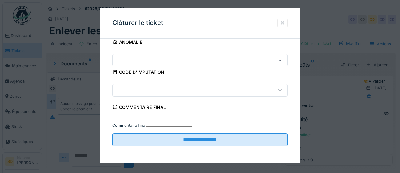
scroll to position [26, 0]
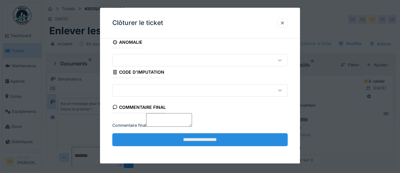
click at [193, 141] on input "**********" at bounding box center [199, 139] width 175 height 13
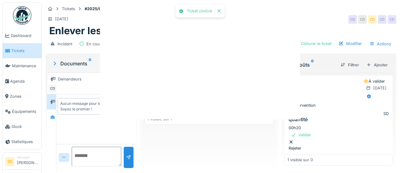
scroll to position [0, 0]
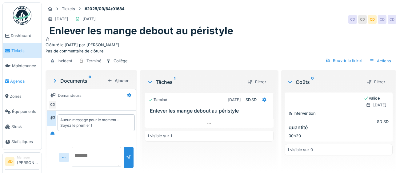
click at [21, 82] on span "Agenda" at bounding box center [24, 81] width 29 height 6
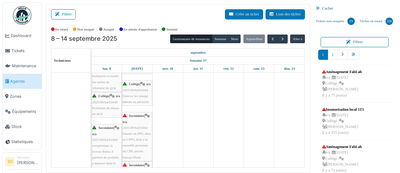
click at [138, 131] on span "fournir un PPG abus et 1 PPG dom a la nouvelle personne du CPE ancien bureau Wa…" at bounding box center [137, 144] width 28 height 27
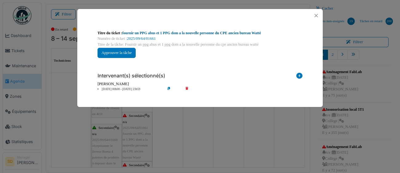
click at [211, 33] on link "fournir un PPG abus et 1 PPG dom a la nouvelle personne du CPE ancien bureau Wa…" at bounding box center [192, 33] width 139 height 4
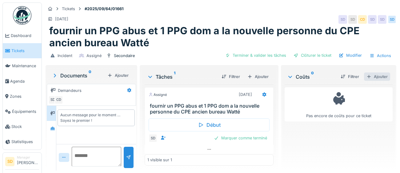
click at [381, 76] on div "Ajouter" at bounding box center [377, 76] width 26 height 8
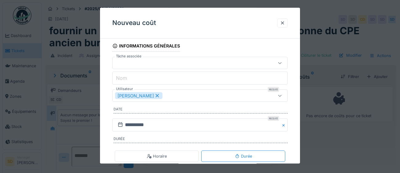
scroll to position [46, 0]
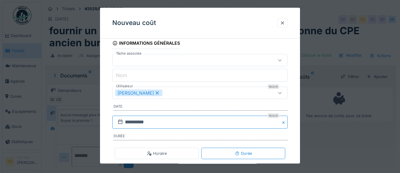
click at [164, 126] on input "**********" at bounding box center [199, 122] width 175 height 13
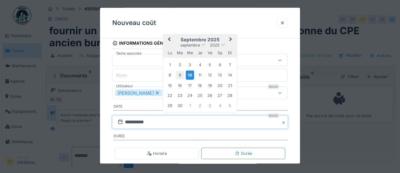
click at [182, 74] on div "9" at bounding box center [180, 75] width 8 height 8
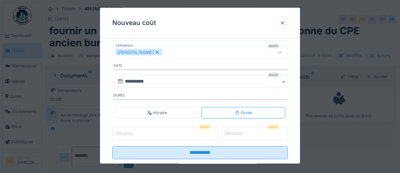
scroll to position [99, 0]
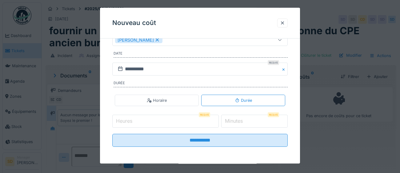
click at [154, 118] on input "Heures" at bounding box center [165, 121] width 107 height 13
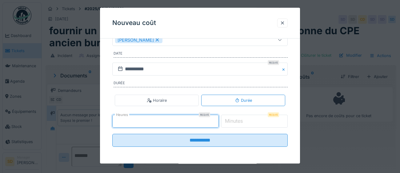
type input "*"
click at [238, 124] on input "*" at bounding box center [254, 121] width 67 height 13
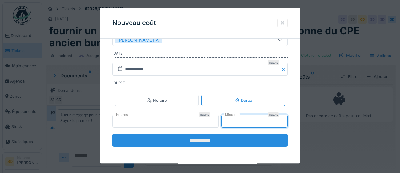
type input "**"
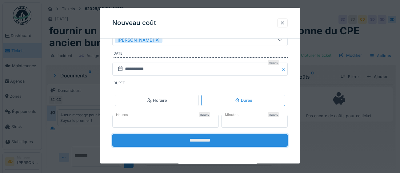
click at [200, 145] on input "**********" at bounding box center [199, 140] width 175 height 13
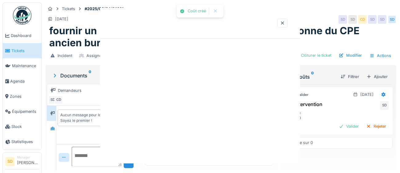
scroll to position [0, 0]
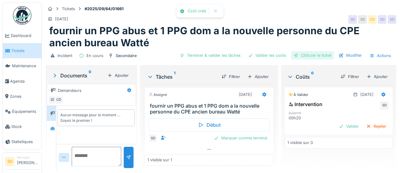
click at [308, 57] on div "Clôturer le ticket" at bounding box center [312, 55] width 43 height 8
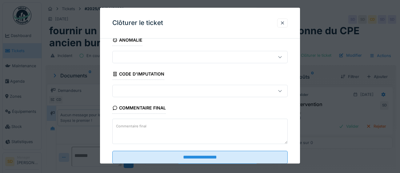
scroll to position [26, 0]
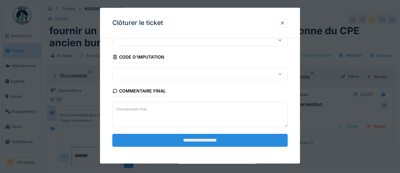
click at [218, 138] on input "**********" at bounding box center [199, 140] width 175 height 13
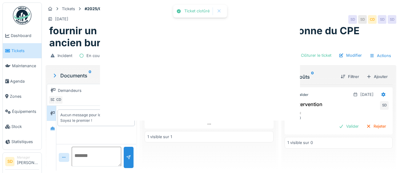
scroll to position [5, 0]
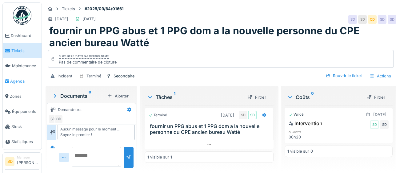
click at [24, 80] on span "Agenda" at bounding box center [24, 81] width 29 height 6
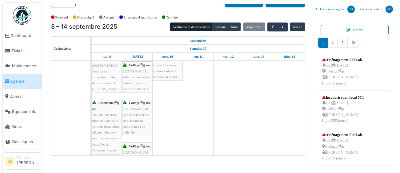
scroll to position [300, 0]
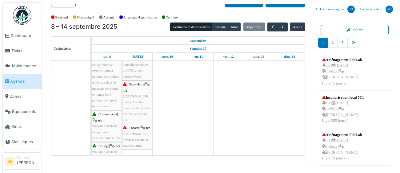
click at [92, 94] on div "Collège | n/a 2025/09/64/01646 Cadenas à couper 4T2 Collège | n/a 2025/09/64/01…" at bounding box center [92, 154] width 0 height 546
click at [132, 95] on span "2025/09/64/01670" at bounding box center [135, 96] width 25 height 4
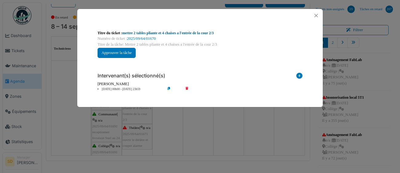
click at [185, 34] on link "mettre 2 tables pliante et 4 chaises a l'entrée de la cour 2/3" at bounding box center [168, 33] width 91 height 4
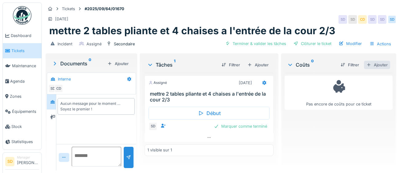
click at [376, 66] on div "Ajouter" at bounding box center [377, 65] width 26 height 8
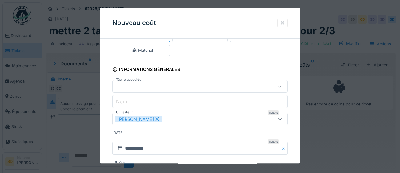
click at [207, 123] on div "[PERSON_NAME]" at bounding box center [199, 119] width 175 height 12
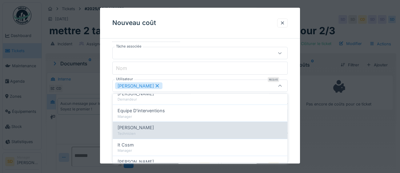
scroll to position [146, 0]
drag, startPoint x: 125, startPoint y: 129, endPoint x: 127, endPoint y: 127, distance: 3.5
click at [127, 128] on span "[PERSON_NAME]" at bounding box center [136, 127] width 36 height 7
type input "*********"
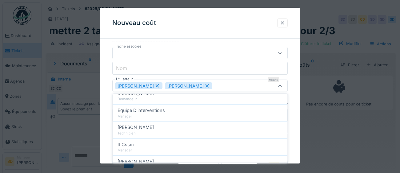
click at [291, 134] on div "**********" at bounding box center [200, 99] width 200 height 219
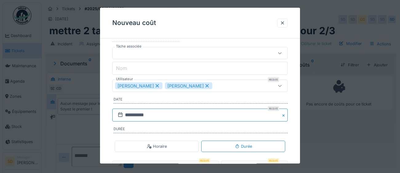
click at [154, 115] on input "**********" at bounding box center [199, 115] width 175 height 13
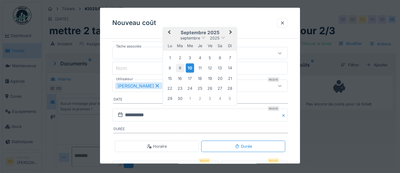
click at [181, 67] on div "9" at bounding box center [180, 68] width 8 height 8
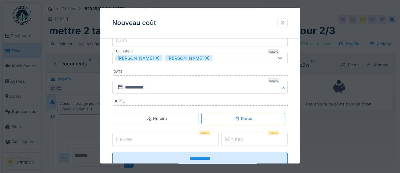
scroll to position [95, 0]
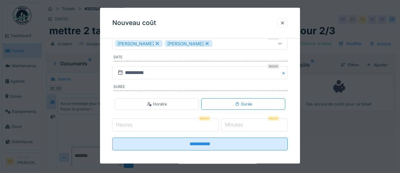
click at [158, 125] on input "Heures" at bounding box center [165, 125] width 107 height 13
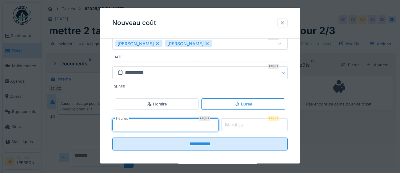
type input "*"
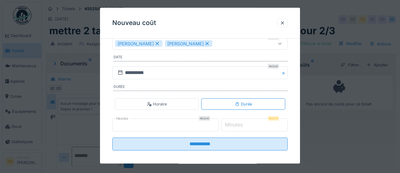
click at [240, 123] on label "Minutes" at bounding box center [234, 124] width 20 height 7
click at [240, 123] on input "*" at bounding box center [254, 125] width 67 height 13
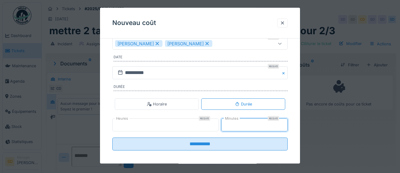
type input "*"
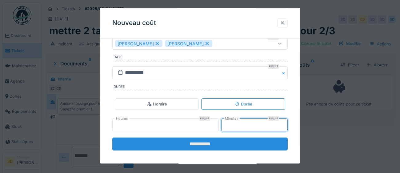
type input "**"
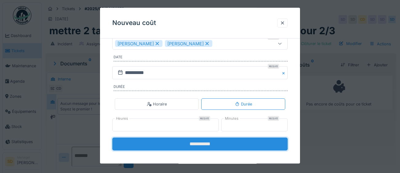
click at [221, 147] on input "**********" at bounding box center [199, 144] width 175 height 13
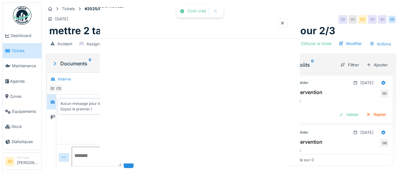
scroll to position [0, 0]
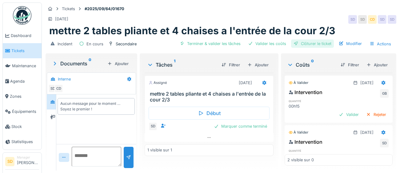
click at [323, 44] on div "Clôturer le ticket" at bounding box center [312, 43] width 43 height 8
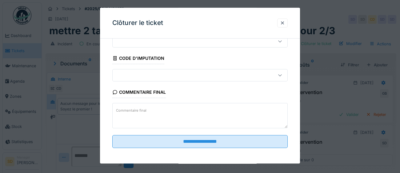
scroll to position [26, 0]
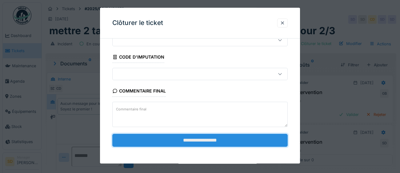
click at [241, 141] on input "**********" at bounding box center [199, 140] width 175 height 13
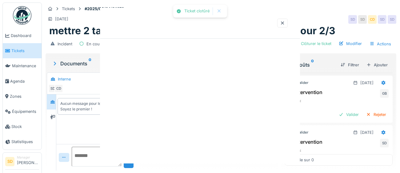
scroll to position [0, 0]
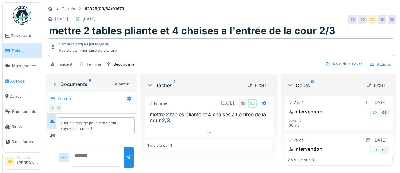
click at [21, 83] on span "Agenda" at bounding box center [24, 81] width 29 height 6
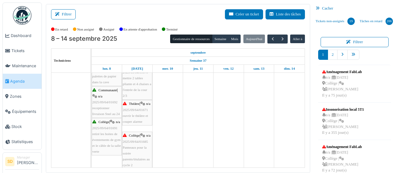
click at [135, 117] on div "Théâtre | n/a 2025/09/64/01671 ouvrir le théâtre et couper alarme" at bounding box center [137, 113] width 29 height 24
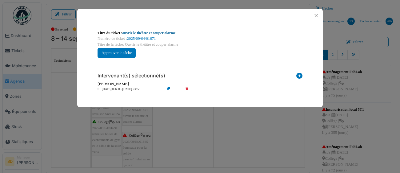
click at [153, 34] on link "ouvrir le théâtre et couper alarme" at bounding box center [149, 33] width 53 height 4
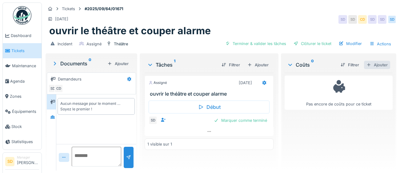
click at [382, 66] on div "Ajouter" at bounding box center [377, 65] width 26 height 8
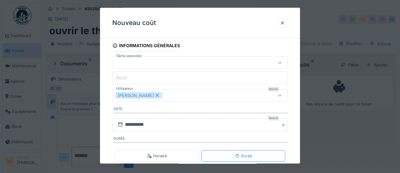
scroll to position [54, 0]
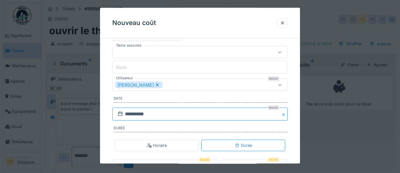
click at [164, 117] on input "**********" at bounding box center [199, 114] width 175 height 13
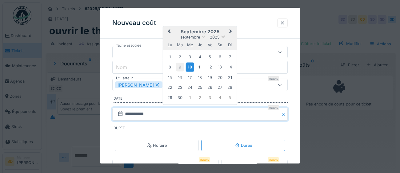
click at [182, 68] on div "9" at bounding box center [180, 67] width 8 height 8
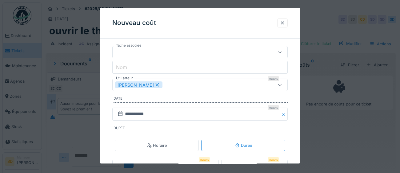
scroll to position [83, 0]
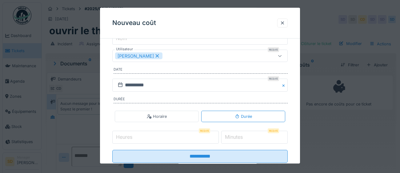
click at [148, 137] on input "Heures" at bounding box center [165, 137] width 107 height 13
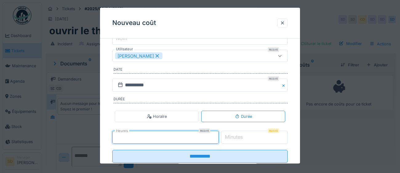
type input "*"
click at [236, 139] on label "Minutes" at bounding box center [234, 136] width 20 height 7
click at [236, 139] on input "*" at bounding box center [254, 137] width 67 height 13
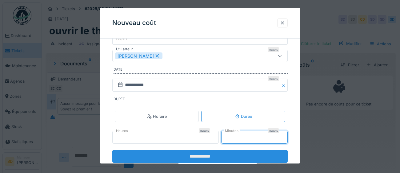
type input "**"
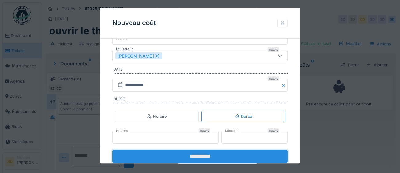
click at [203, 158] on input "**********" at bounding box center [199, 156] width 175 height 13
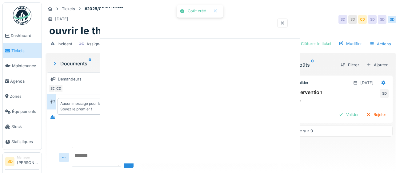
scroll to position [0, 0]
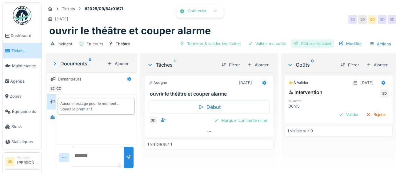
click at [313, 41] on div "Clôturer le ticket" at bounding box center [312, 43] width 43 height 8
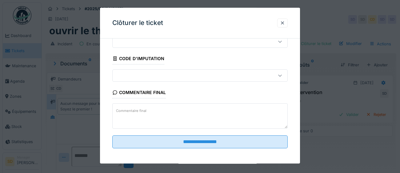
scroll to position [26, 0]
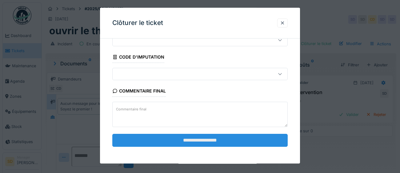
click at [210, 141] on input "**********" at bounding box center [199, 140] width 175 height 13
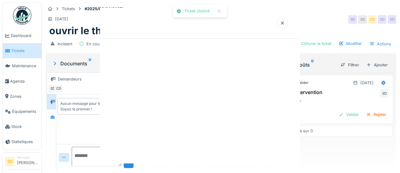
scroll to position [0, 0]
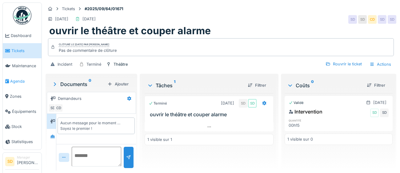
click at [20, 82] on span "Agenda" at bounding box center [24, 81] width 29 height 6
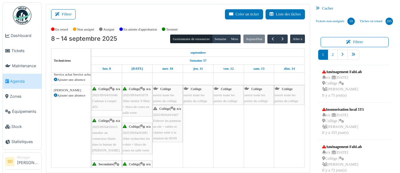
scroll to position [269, 0]
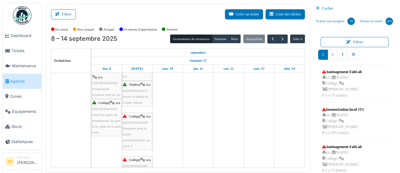
click at [140, 124] on span "2025/09/64/01685" at bounding box center [135, 122] width 25 height 4
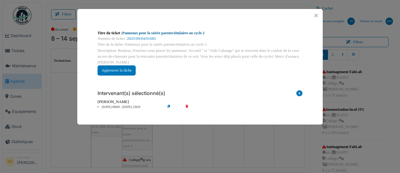
click at [186, 34] on link "Panneaux pour la soirée parents/titulaires au cycle 2" at bounding box center [164, 33] width 82 height 4
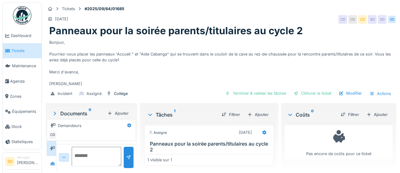
scroll to position [21, 0]
click at [382, 111] on div "Ajouter" at bounding box center [377, 114] width 26 height 8
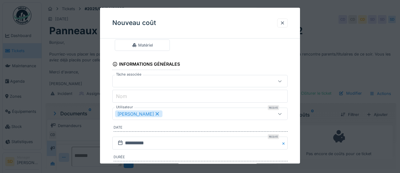
scroll to position [36, 0]
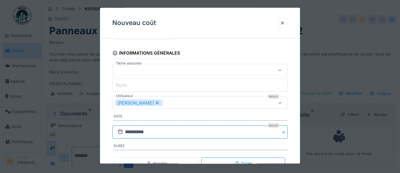
click at [199, 135] on input "**********" at bounding box center [199, 132] width 175 height 13
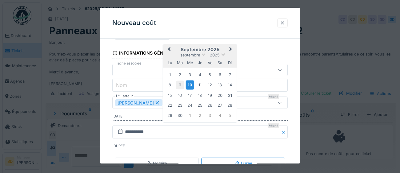
click at [181, 86] on div "9" at bounding box center [180, 85] width 8 height 8
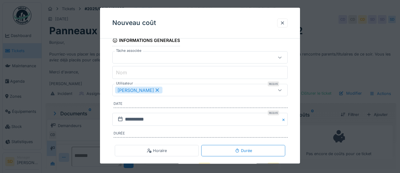
scroll to position [54, 0]
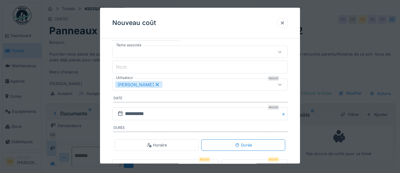
click at [203, 86] on div "[PERSON_NAME]" at bounding box center [189, 84] width 148 height 7
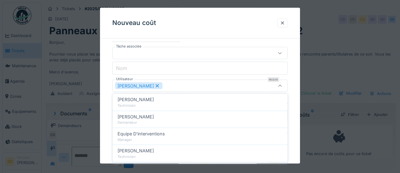
scroll to position [123, 0]
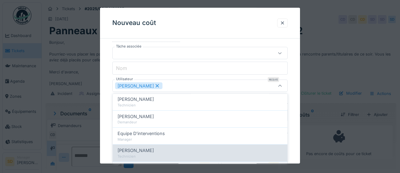
click at [187, 156] on div "Technicien" at bounding box center [200, 156] width 165 height 5
type input "*********"
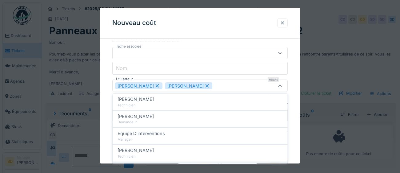
click at [297, 130] on div "**********" at bounding box center [200, 99] width 200 height 219
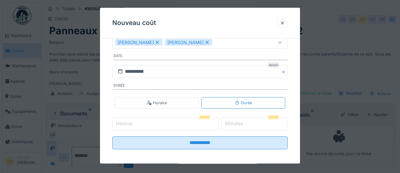
scroll to position [99, 0]
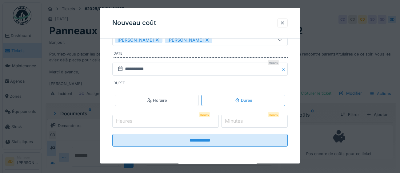
click at [152, 122] on input "Heures" at bounding box center [165, 121] width 107 height 13
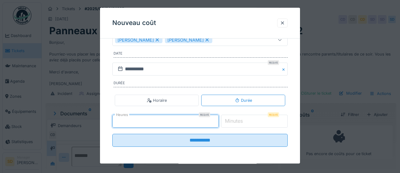
type input "*"
click at [242, 119] on label "Minutes" at bounding box center [234, 120] width 20 height 7
click at [242, 119] on input "*" at bounding box center [254, 121] width 67 height 13
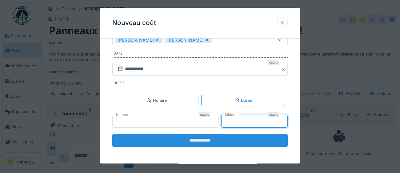
type input "**"
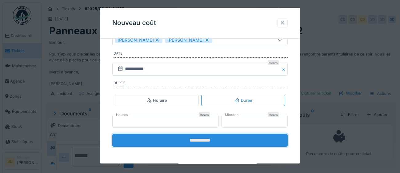
click at [220, 142] on input "**********" at bounding box center [199, 140] width 175 height 13
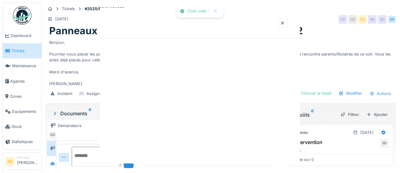
scroll to position [0, 0]
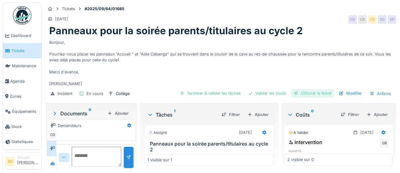
click at [308, 94] on div "Clôturer le ticket" at bounding box center [312, 93] width 43 height 8
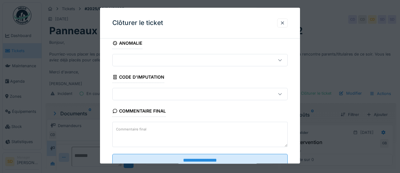
scroll to position [26, 0]
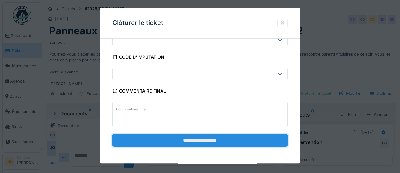
click at [211, 140] on input "**********" at bounding box center [199, 140] width 175 height 13
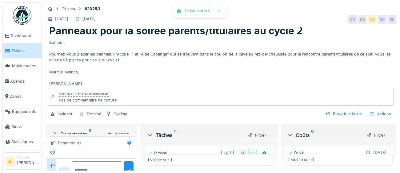
scroll to position [24, 0]
click at [14, 80] on span "Agenda" at bounding box center [24, 81] width 29 height 6
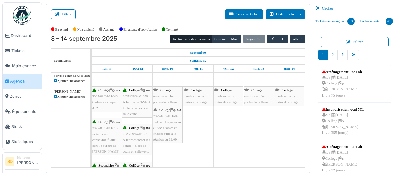
scroll to position [276, 0]
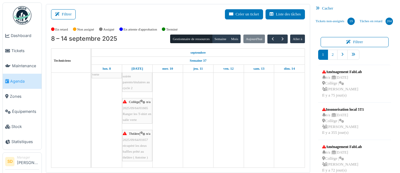
click at [139, 110] on span "2025/09/64/01665" at bounding box center [135, 108] width 25 height 4
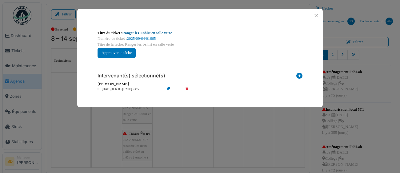
click at [145, 32] on link "Ranger les T-shirt en salle verte" at bounding box center [148, 33] width 50 height 4
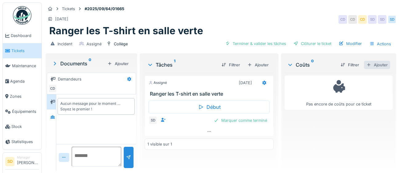
click at [386, 65] on div "Ajouter" at bounding box center [377, 65] width 26 height 8
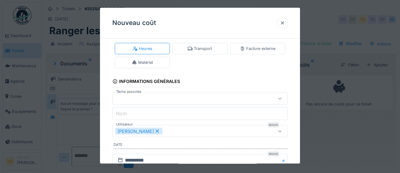
scroll to position [48, 0]
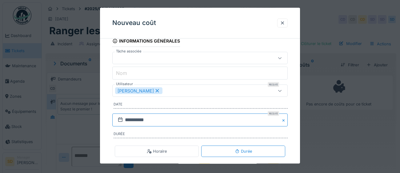
click at [174, 122] on input "**********" at bounding box center [199, 120] width 175 height 13
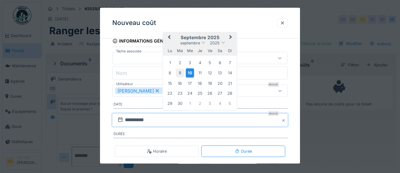
click at [182, 75] on div "9" at bounding box center [180, 73] width 8 height 8
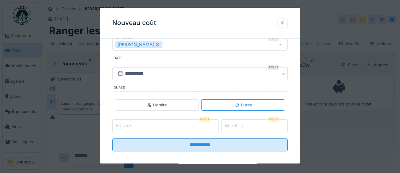
scroll to position [99, 0]
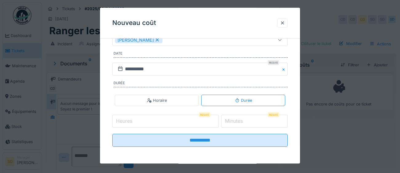
click at [167, 119] on input "Heures" at bounding box center [165, 121] width 107 height 13
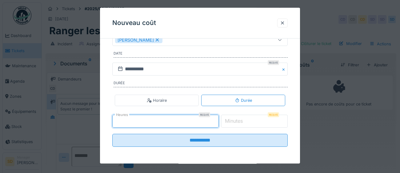
type input "*"
click at [243, 119] on label "Minutes" at bounding box center [234, 120] width 20 height 7
click at [243, 119] on input "*" at bounding box center [254, 121] width 67 height 13
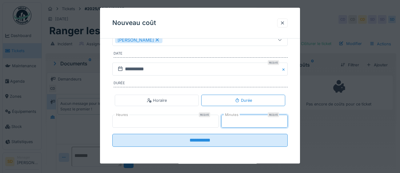
type input "**"
click at [199, 147] on fieldset "**********" at bounding box center [199, 47] width 175 height 207
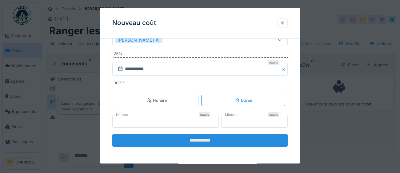
click at [204, 137] on input "**********" at bounding box center [199, 140] width 175 height 13
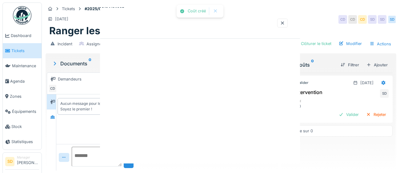
scroll to position [0, 0]
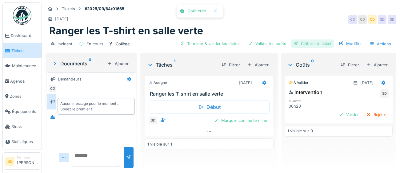
click at [310, 43] on div "Clôturer le ticket" at bounding box center [312, 43] width 43 height 8
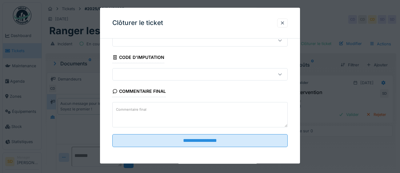
scroll to position [26, 0]
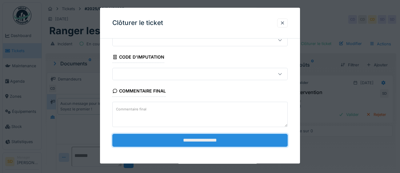
click at [237, 139] on input "**********" at bounding box center [199, 140] width 175 height 13
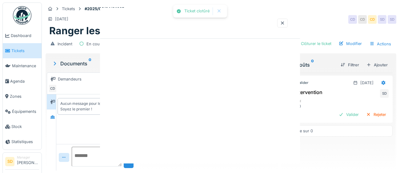
scroll to position [0, 0]
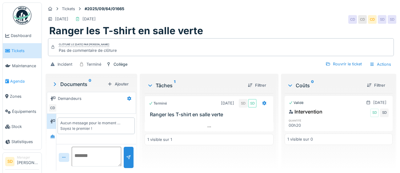
click at [11, 82] on span "Agenda" at bounding box center [24, 81] width 29 height 6
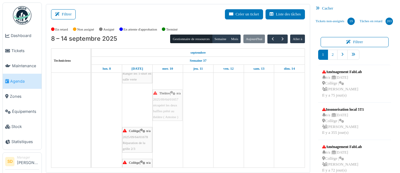
drag, startPoint x: 137, startPoint y: 112, endPoint x: 163, endPoint y: 107, distance: 26.0
click at [92, 107] on div "Collège | n/a 2025/09/64/01646 Cadenas à couper 4T2 Collège | n/a 2025/09/64/01…" at bounding box center [92, 13] width 0 height 546
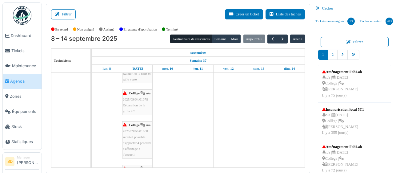
click at [139, 111] on span "Réparation de la grille 2/3" at bounding box center [134, 108] width 22 height 10
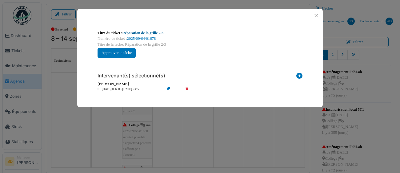
click at [139, 34] on link "Réparation de la grille 2/3" at bounding box center [143, 33] width 41 height 4
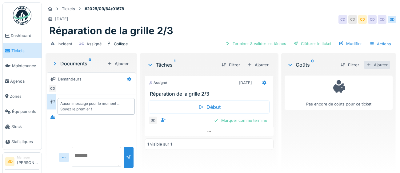
click at [386, 64] on div "Ajouter" at bounding box center [377, 65] width 26 height 8
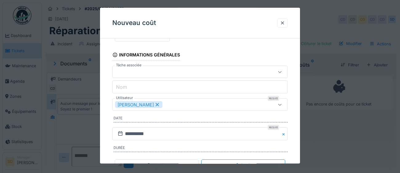
scroll to position [42, 0]
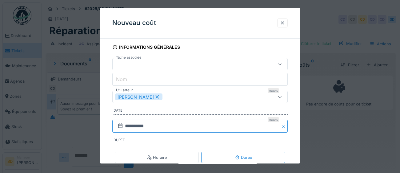
drag, startPoint x: 185, startPoint y: 130, endPoint x: 183, endPoint y: 127, distance: 3.3
click at [183, 127] on input "**********" at bounding box center [199, 126] width 175 height 13
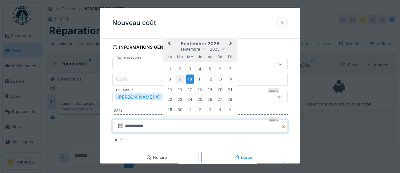
click at [181, 77] on div "9" at bounding box center [180, 79] width 8 height 8
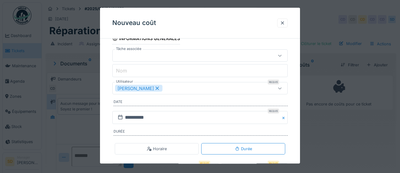
scroll to position [99, 0]
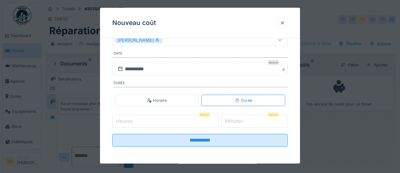
click at [167, 123] on input "Heures" at bounding box center [165, 121] width 107 height 13
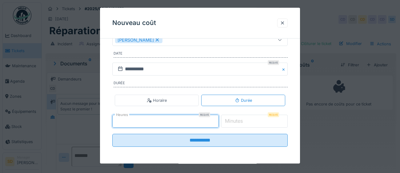
type input "*"
click at [244, 121] on label "Minutes" at bounding box center [234, 120] width 20 height 7
click at [248, 121] on input "*" at bounding box center [254, 121] width 67 height 13
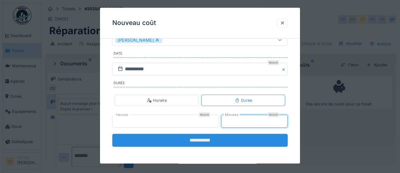
type input "**"
click at [204, 141] on input "**********" at bounding box center [199, 140] width 175 height 13
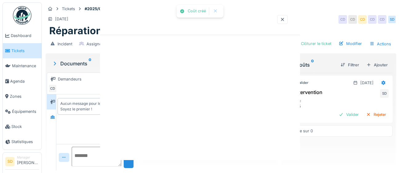
scroll to position [0, 0]
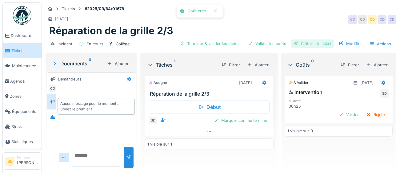
click at [323, 44] on div "Clôturer le ticket" at bounding box center [312, 43] width 43 height 8
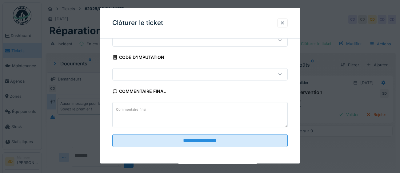
scroll to position [26, 0]
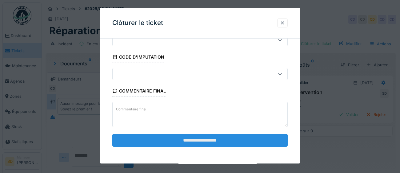
click at [216, 143] on input "**********" at bounding box center [199, 140] width 175 height 13
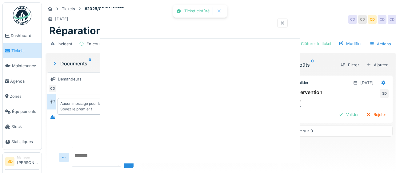
scroll to position [0, 0]
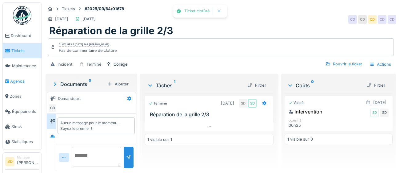
click at [18, 81] on span "Agenda" at bounding box center [24, 81] width 29 height 6
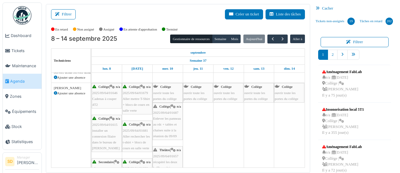
scroll to position [262, 0]
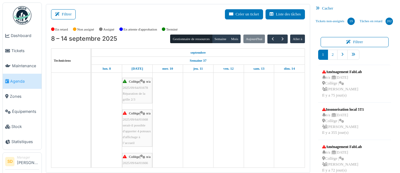
click at [147, 136] on span "serait-il possible d'apporter 4 poteaux d'affichage à l’accueil" at bounding box center [137, 134] width 28 height 22
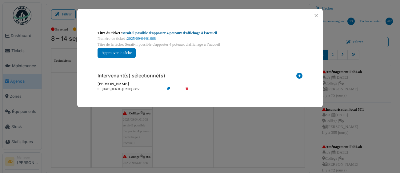
click at [189, 34] on link "serait-il possible d'apporter 4 poteaux d'affichage à l’accueil" at bounding box center [170, 33] width 95 height 4
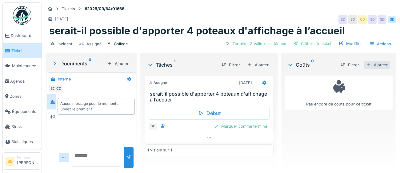
click at [375, 64] on div "Ajouter" at bounding box center [377, 65] width 26 height 8
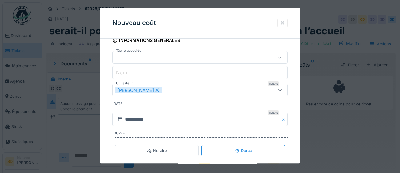
scroll to position [64, 0]
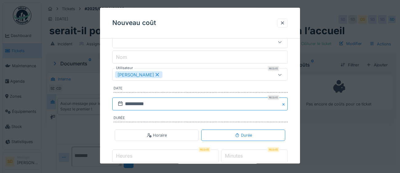
click at [175, 104] on input "**********" at bounding box center [199, 104] width 175 height 13
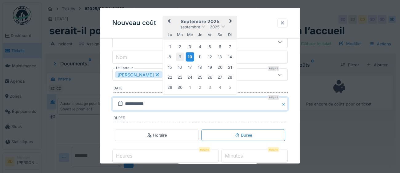
click at [181, 58] on div "9" at bounding box center [180, 57] width 8 height 8
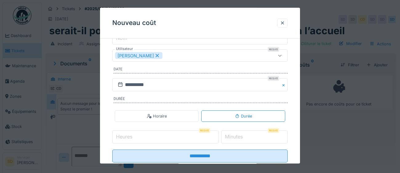
scroll to position [95, 0]
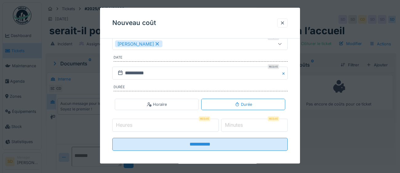
click at [166, 126] on input "Heures" at bounding box center [165, 125] width 107 height 13
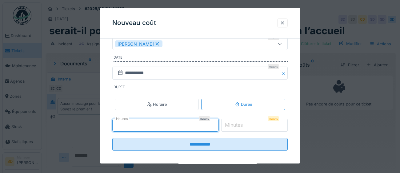
type input "*"
click at [237, 126] on label "Minutes" at bounding box center [234, 124] width 20 height 7
click at [237, 126] on input "*" at bounding box center [254, 125] width 67 height 13
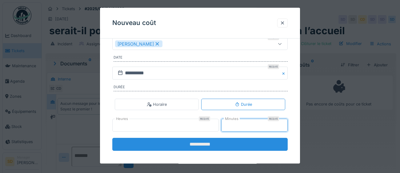
type input "**"
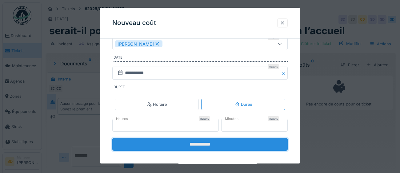
click at [217, 147] on input "**********" at bounding box center [199, 144] width 175 height 13
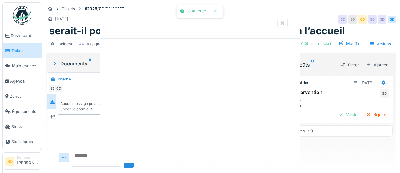
scroll to position [0, 0]
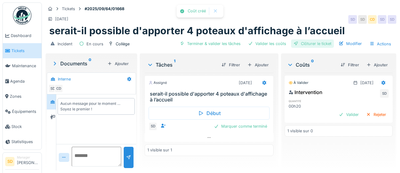
click at [316, 44] on div "Clôturer le ticket" at bounding box center [312, 43] width 43 height 8
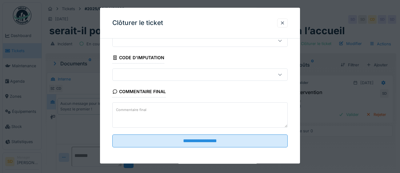
scroll to position [26, 0]
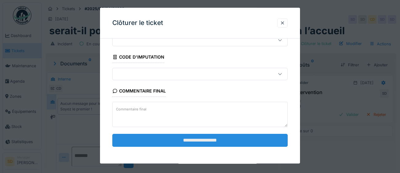
click at [211, 140] on input "**********" at bounding box center [199, 140] width 175 height 13
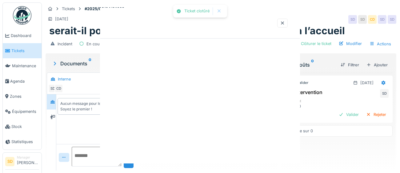
scroll to position [0, 0]
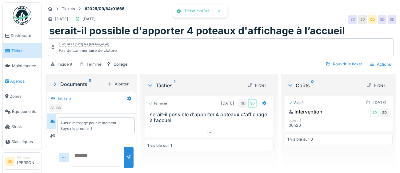
click at [25, 78] on span "Agenda" at bounding box center [24, 81] width 29 height 6
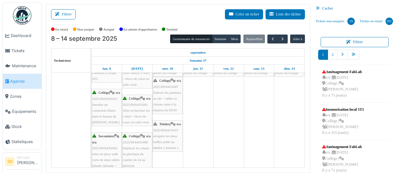
scroll to position [280, 0]
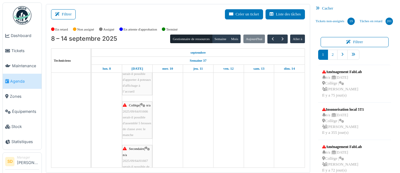
click at [146, 122] on div "Collège | n/a 2025/09/64/01666 serait-il possible d'assemblé 5 brosses de class…" at bounding box center [137, 119] width 29 height 35
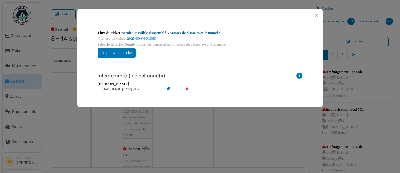
click at [203, 33] on link "serait-il possible d'assemblé 5 brosses de classe avec le manche" at bounding box center [172, 33] width 98 height 4
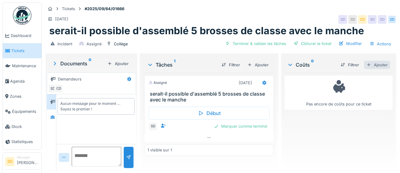
click at [384, 62] on div "Ajouter" at bounding box center [377, 65] width 26 height 8
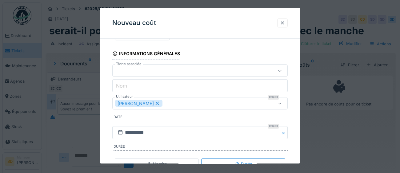
scroll to position [46, 0]
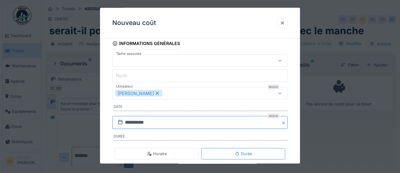
click at [161, 123] on input "**********" at bounding box center [199, 122] width 175 height 13
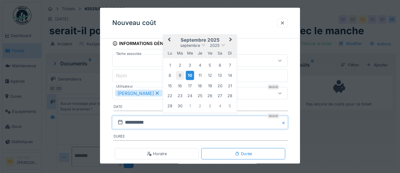
click at [181, 77] on div "9" at bounding box center [180, 75] width 8 height 8
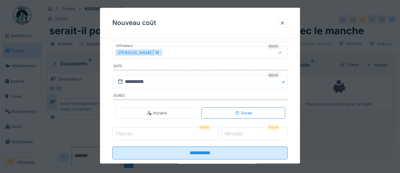
scroll to position [99, 0]
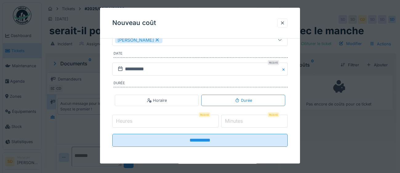
click at [157, 118] on input "Heures" at bounding box center [165, 121] width 107 height 13
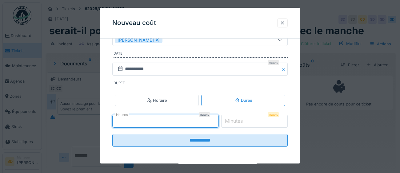
type input "*"
click at [251, 122] on input "*" at bounding box center [254, 121] width 67 height 13
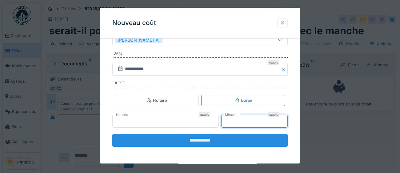
type input "**"
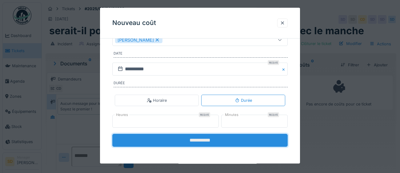
click at [234, 139] on input "**********" at bounding box center [199, 140] width 175 height 13
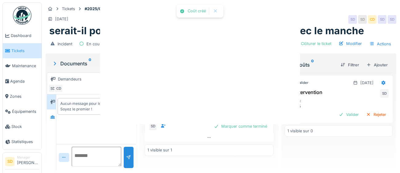
scroll to position [0, 0]
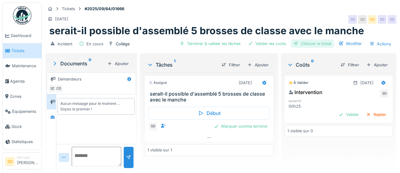
click at [317, 43] on div "Clôturer le ticket" at bounding box center [312, 43] width 43 height 8
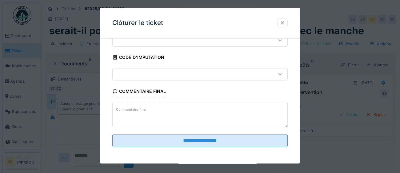
scroll to position [26, 0]
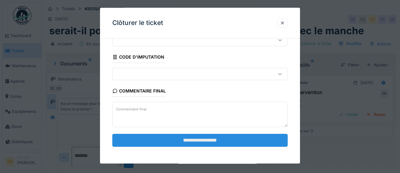
click at [233, 139] on input "**********" at bounding box center [199, 140] width 175 height 13
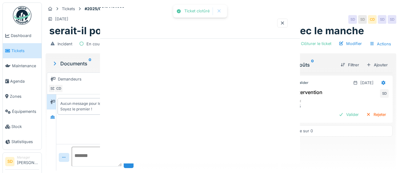
scroll to position [0, 0]
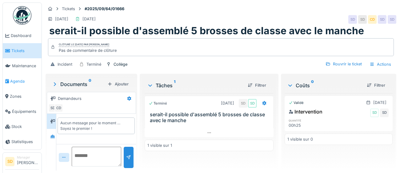
click at [9, 80] on icon at bounding box center [7, 81] width 4 height 4
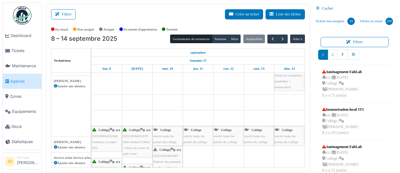
scroll to position [209, 0]
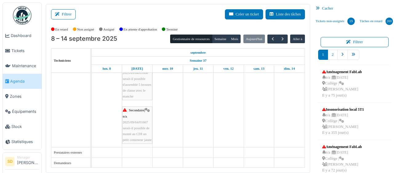
click at [142, 123] on span "2025/09/64/01667" at bounding box center [135, 122] width 25 height 4
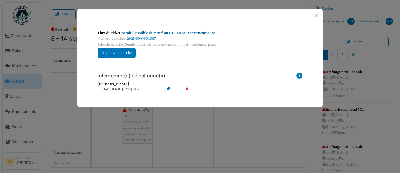
click at [184, 33] on link "serait-il possible de monté au CDI un petit conteneur jaune" at bounding box center [169, 33] width 93 height 4
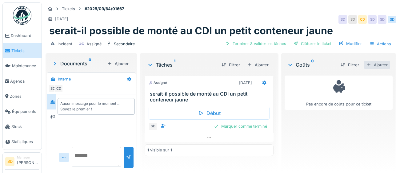
click at [382, 66] on div "Ajouter" at bounding box center [377, 65] width 26 height 8
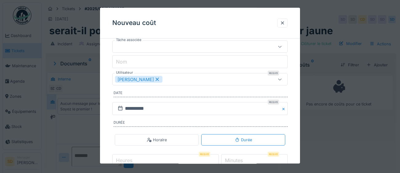
scroll to position [60, 0]
click at [195, 111] on input "**********" at bounding box center [199, 108] width 175 height 13
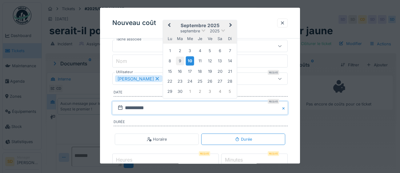
click at [183, 61] on div "9" at bounding box center [180, 61] width 8 height 8
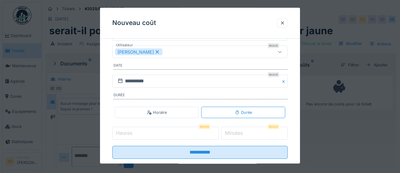
scroll to position [99, 0]
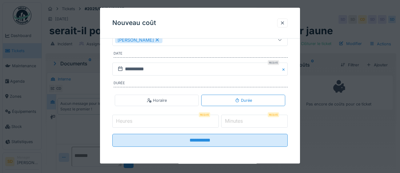
click at [170, 122] on input "Heures" at bounding box center [165, 121] width 107 height 13
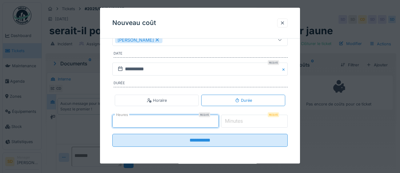
type input "*"
click at [237, 122] on label "Minutes" at bounding box center [234, 120] width 20 height 7
click at [237, 122] on input "*" at bounding box center [254, 121] width 67 height 13
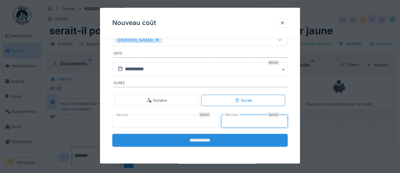
type input "**"
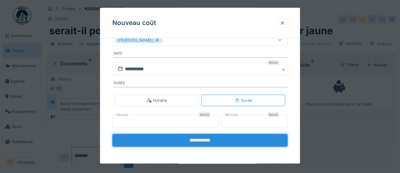
click at [205, 138] on input "**********" at bounding box center [199, 140] width 175 height 13
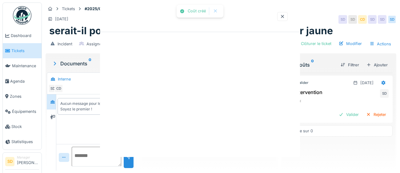
scroll to position [0, 0]
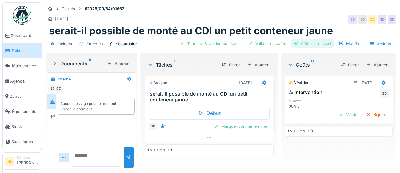
click at [327, 45] on div "Clôturer le ticket" at bounding box center [312, 43] width 43 height 8
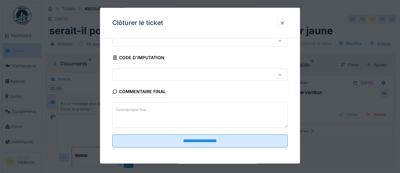
scroll to position [26, 0]
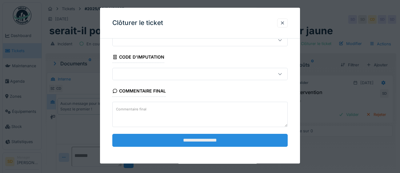
click at [208, 139] on input "**********" at bounding box center [199, 140] width 175 height 13
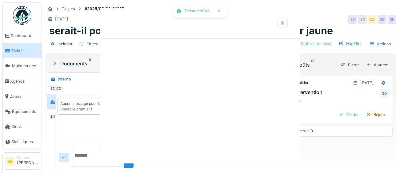
scroll to position [0, 0]
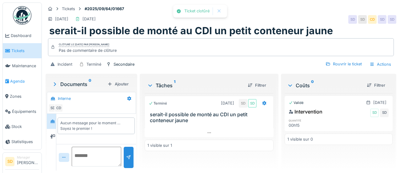
click at [17, 81] on span "Agenda" at bounding box center [24, 81] width 29 height 6
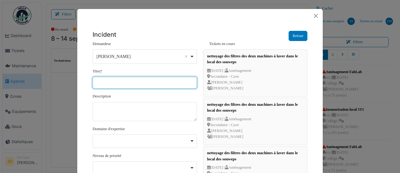
click at [139, 82] on input "Titre *" at bounding box center [145, 83] width 104 height 12
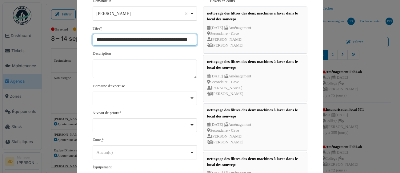
scroll to position [44, 0]
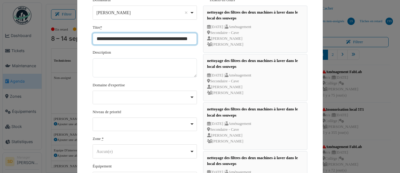
click at [193, 152] on div "Aucun(e) Remove item" at bounding box center [144, 151] width 99 height 9
type input "**********"
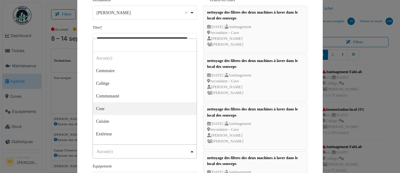
select select "*****"
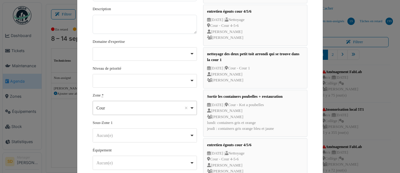
scroll to position [89, 0]
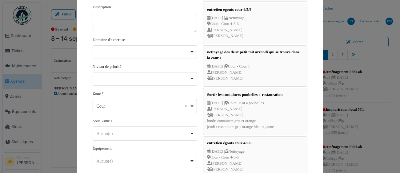
click at [192, 131] on div "Aucun(e) Remove item" at bounding box center [144, 133] width 99 height 9
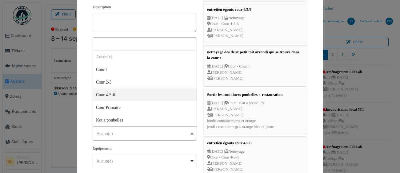
select select "****"
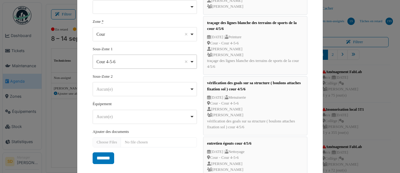
scroll to position [162, 0]
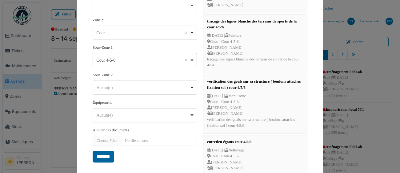
click at [106, 155] on input "*******" at bounding box center [104, 157] width 22 height 12
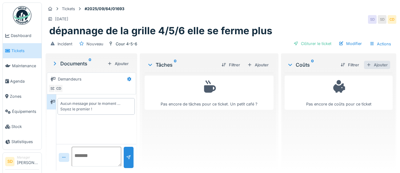
click at [386, 67] on div "Ajouter" at bounding box center [377, 65] width 26 height 8
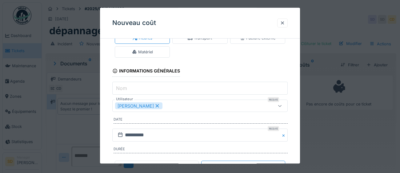
scroll to position [24, 0]
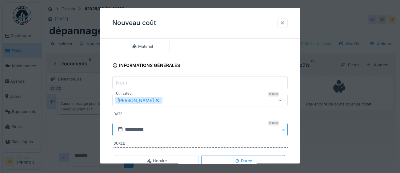
click at [186, 132] on input "**********" at bounding box center [199, 129] width 175 height 13
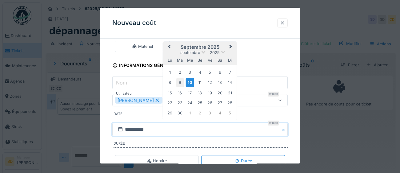
click at [182, 83] on div "9" at bounding box center [180, 82] width 8 height 8
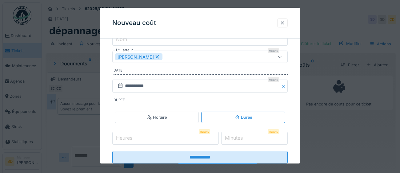
scroll to position [72, 0]
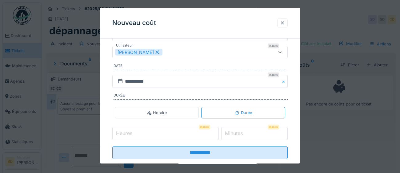
click at [172, 132] on input "Heures" at bounding box center [165, 133] width 107 height 13
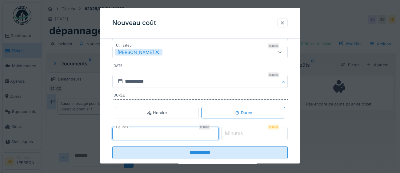
type input "*"
click at [240, 133] on label "Minutes" at bounding box center [234, 133] width 20 height 7
click at [240, 133] on input "*" at bounding box center [254, 133] width 67 height 13
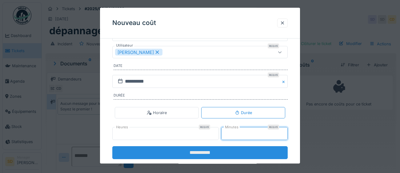
type input "**"
click at [194, 152] on input "**********" at bounding box center [199, 152] width 175 height 13
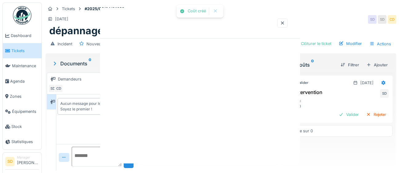
scroll to position [0, 0]
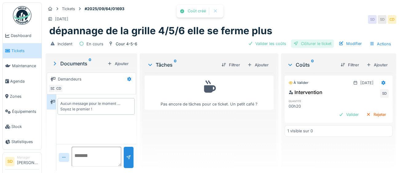
click at [308, 44] on div "Clôturer le ticket" at bounding box center [312, 43] width 43 height 8
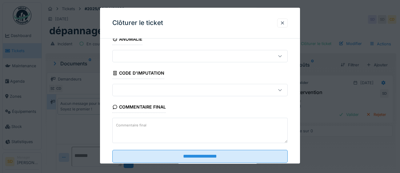
scroll to position [26, 0]
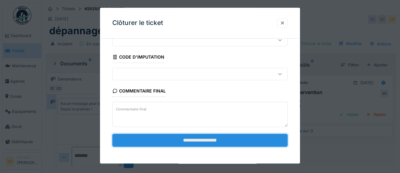
click at [209, 143] on input "**********" at bounding box center [199, 140] width 175 height 13
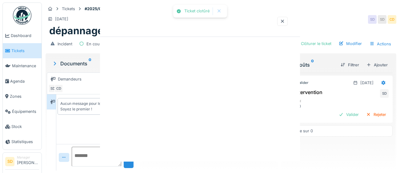
scroll to position [0, 0]
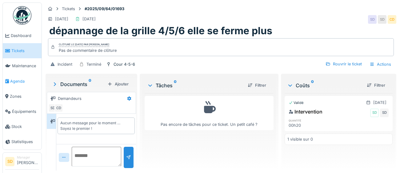
click at [17, 81] on span "Agenda" at bounding box center [24, 81] width 29 height 6
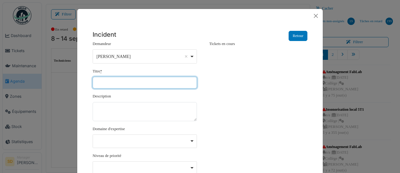
click at [141, 83] on input "Titre *" at bounding box center [145, 83] width 104 height 12
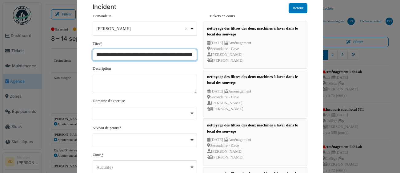
scroll to position [66, 0]
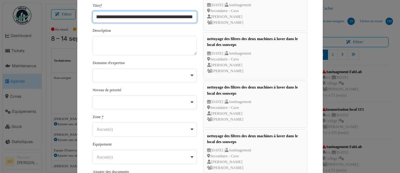
click at [193, 128] on div "Aucun(e) Remove item" at bounding box center [144, 129] width 99 height 9
type input "**********"
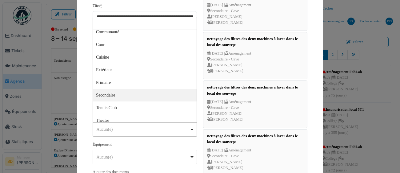
scroll to position [46, 0]
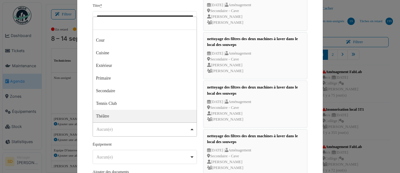
select select "*****"
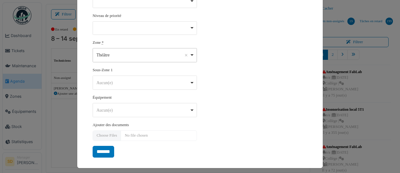
scroll to position [143, 0]
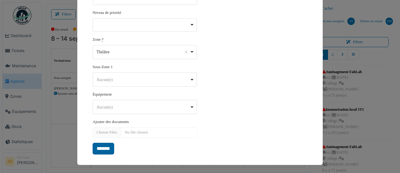
click at [107, 151] on input "*******" at bounding box center [104, 149] width 22 height 12
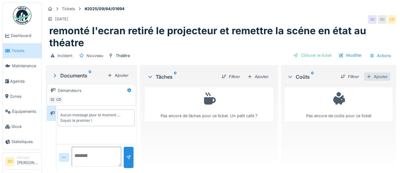
click at [386, 77] on div "Ajouter" at bounding box center [377, 76] width 26 height 8
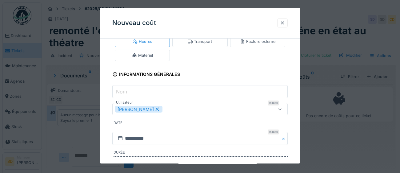
scroll to position [17, 0]
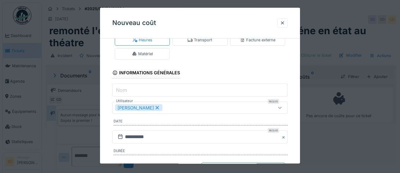
click at [210, 107] on div "[PERSON_NAME]" at bounding box center [189, 107] width 148 height 7
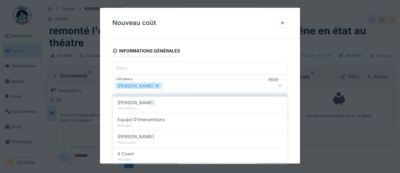
scroll to position [139, 0]
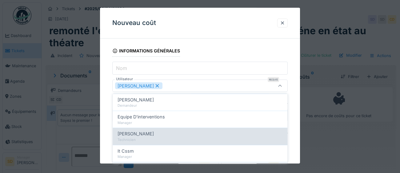
click at [204, 137] on div "Technicien" at bounding box center [200, 139] width 165 height 5
type input "*********"
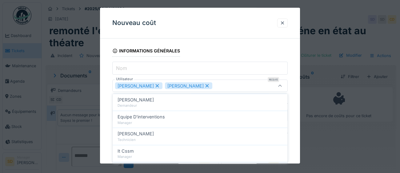
click at [296, 132] on div "**********" at bounding box center [200, 107] width 200 height 205
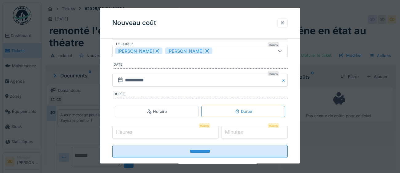
scroll to position [84, 0]
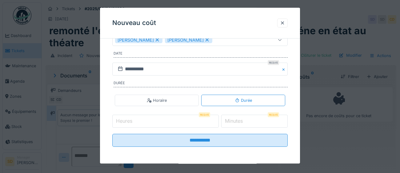
click at [155, 118] on input "Heures" at bounding box center [165, 121] width 107 height 13
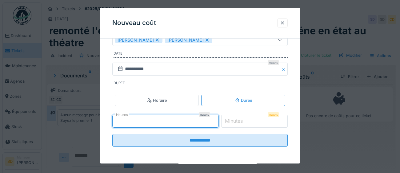
type input "*"
click at [234, 121] on label "Minutes" at bounding box center [234, 120] width 20 height 7
click at [234, 121] on input "*" at bounding box center [254, 121] width 67 height 13
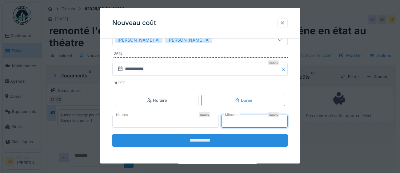
type input "**"
click at [214, 140] on input "**********" at bounding box center [199, 140] width 175 height 13
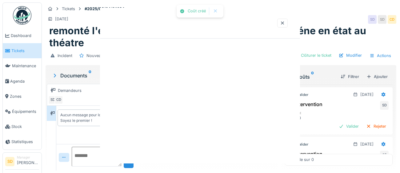
scroll to position [0, 0]
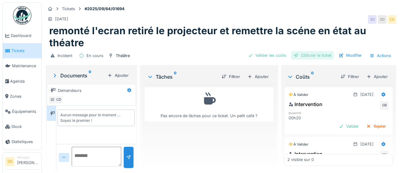
click at [322, 54] on div "Clôturer le ticket" at bounding box center [312, 55] width 43 height 8
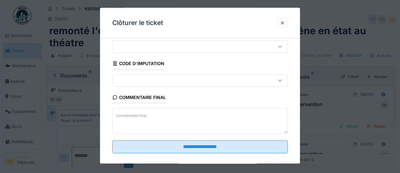
scroll to position [26, 0]
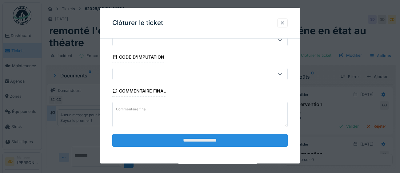
click at [193, 143] on input "**********" at bounding box center [199, 140] width 175 height 13
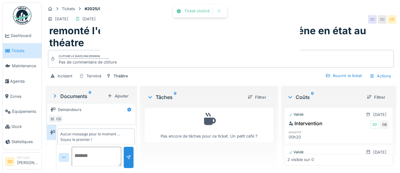
scroll to position [5, 0]
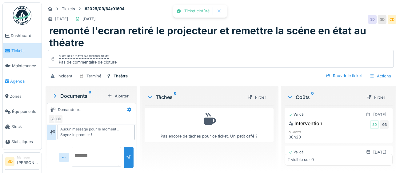
click at [15, 79] on span "Agenda" at bounding box center [24, 81] width 29 height 6
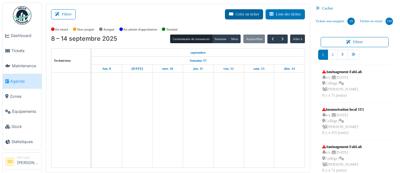
click at [249, 16] on button "Créer un ticket" at bounding box center [244, 14] width 38 height 10
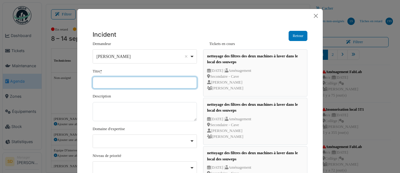
click at [115, 83] on input "Titre *" at bounding box center [145, 83] width 104 height 12
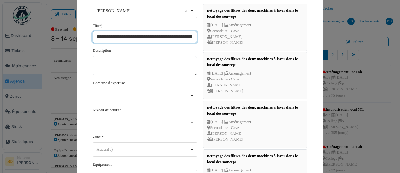
scroll to position [54, 0]
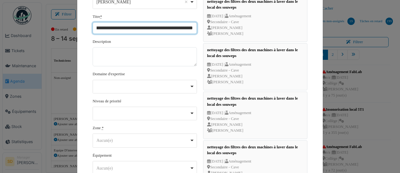
click at [191, 141] on div "Aucun(e) Remove item" at bounding box center [144, 140] width 99 height 9
type input "**********"
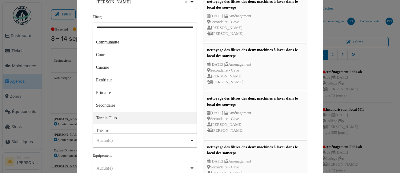
scroll to position [46, 0]
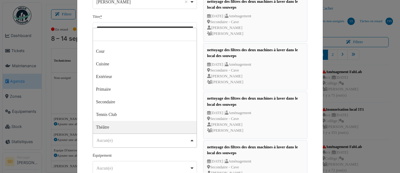
select select "*****"
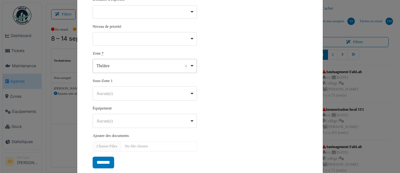
scroll to position [131, 0]
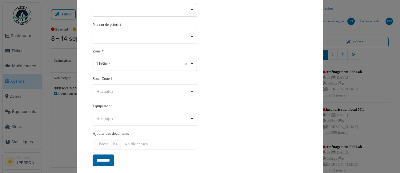
click at [100, 160] on input "*******" at bounding box center [104, 160] width 22 height 12
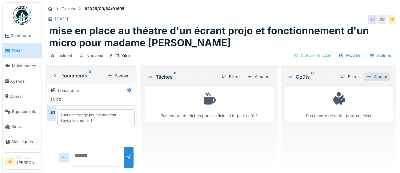
click at [383, 77] on div "Ajouter" at bounding box center [377, 76] width 26 height 8
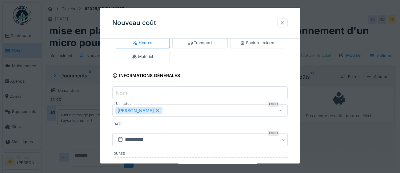
scroll to position [38, 0]
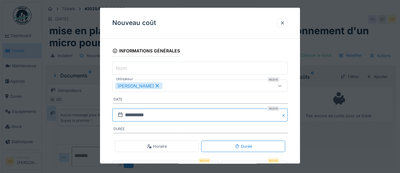
click at [183, 113] on input "**********" at bounding box center [199, 115] width 175 height 13
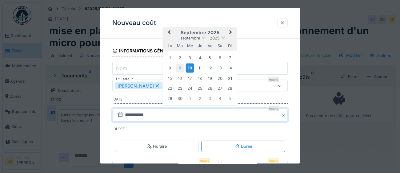
click at [182, 68] on div "9" at bounding box center [180, 68] width 8 height 8
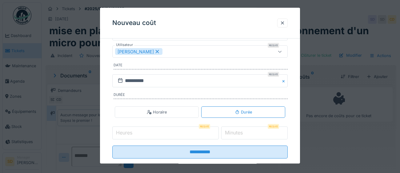
scroll to position [73, 0]
click at [222, 53] on div "[PERSON_NAME]" at bounding box center [189, 51] width 148 height 7
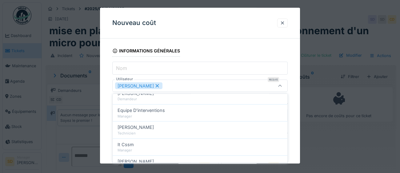
scroll to position [146, 0]
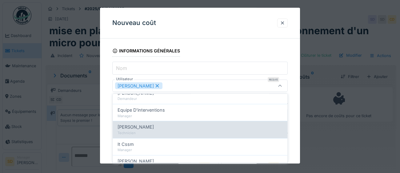
click at [183, 128] on div "[PERSON_NAME]" at bounding box center [200, 126] width 165 height 7
type input "*********"
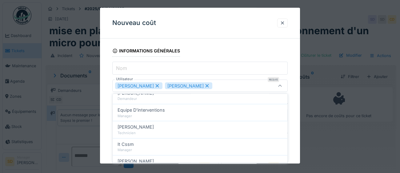
click at [296, 136] on div "**********" at bounding box center [200, 107] width 200 height 205
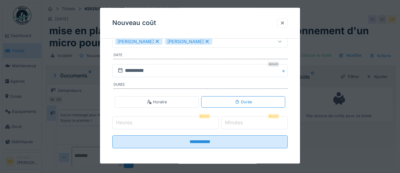
scroll to position [84, 0]
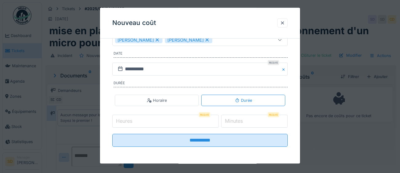
click at [150, 122] on input "Heures" at bounding box center [165, 121] width 107 height 13
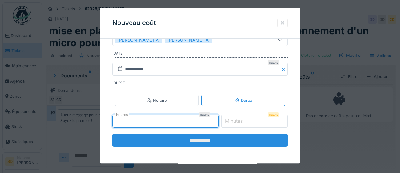
type input "*"
click at [194, 141] on input "**********" at bounding box center [199, 140] width 175 height 13
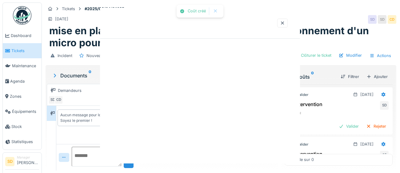
scroll to position [0, 0]
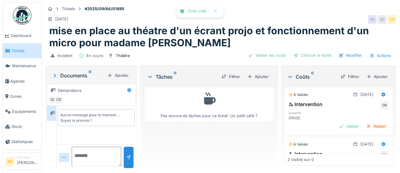
click at [327, 56] on div "Clôturer le ticket" at bounding box center [312, 55] width 43 height 8
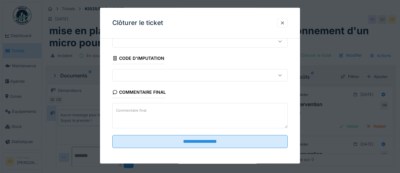
scroll to position [26, 0]
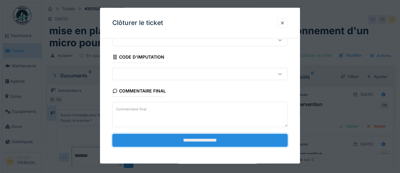
click at [194, 139] on input "**********" at bounding box center [199, 140] width 175 height 13
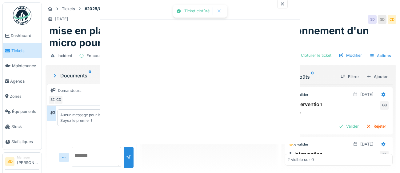
scroll to position [5, 0]
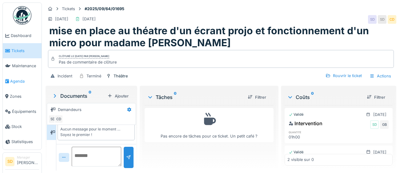
click at [18, 81] on span "Agenda" at bounding box center [24, 81] width 29 height 6
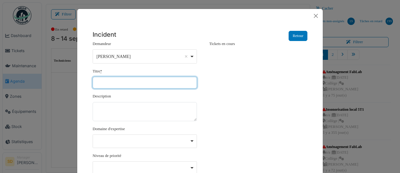
click at [150, 84] on input "Titre *" at bounding box center [145, 83] width 104 height 12
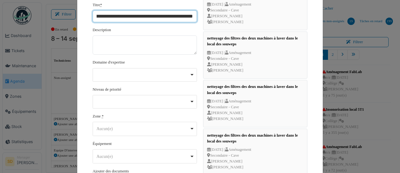
scroll to position [70, 0]
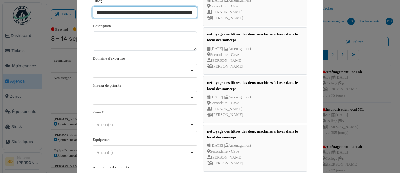
click at [192, 125] on div "Aucun(e) Remove item" at bounding box center [144, 124] width 99 height 9
type input "**********"
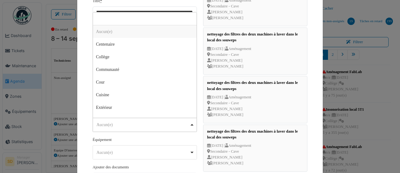
scroll to position [0, 0]
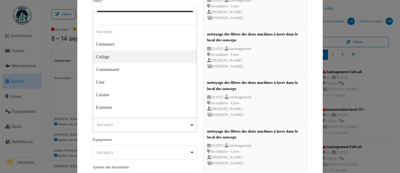
select select "*****"
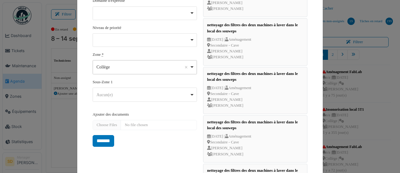
scroll to position [131, 0]
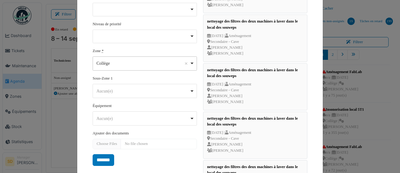
click at [104, 160] on input "*******" at bounding box center [104, 160] width 22 height 12
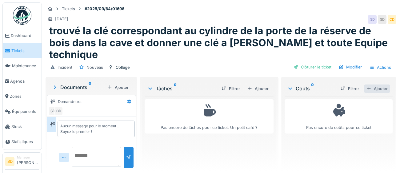
click at [377, 84] on div "Ajouter" at bounding box center [377, 88] width 26 height 8
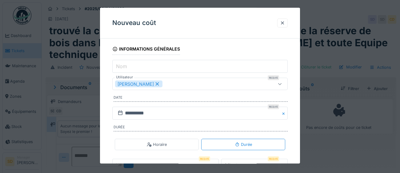
scroll to position [44, 0]
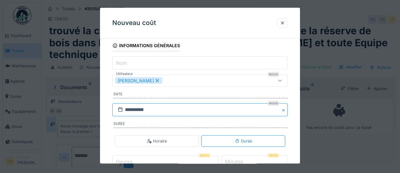
click at [173, 111] on input "**********" at bounding box center [199, 109] width 175 height 13
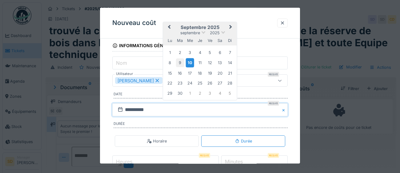
click at [180, 63] on div "9" at bounding box center [180, 62] width 8 height 8
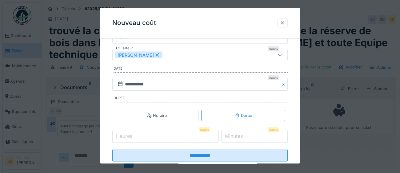
scroll to position [84, 0]
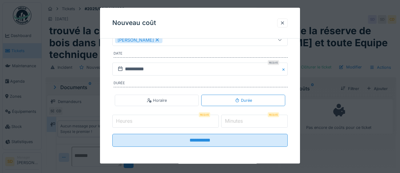
click at [151, 123] on input "Heures" at bounding box center [165, 121] width 107 height 13
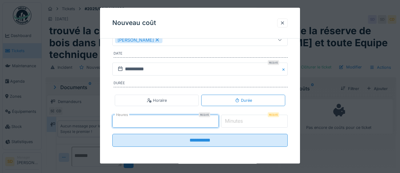
type input "*"
click at [244, 123] on label "Minutes" at bounding box center [234, 120] width 20 height 7
click at [249, 123] on input "*" at bounding box center [254, 121] width 67 height 13
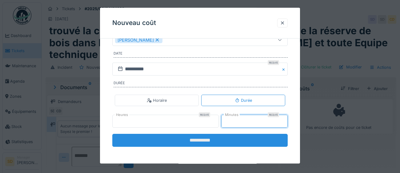
type input "**"
click at [216, 143] on input "**********" at bounding box center [199, 140] width 175 height 13
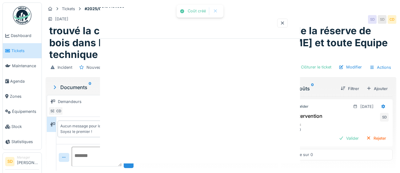
scroll to position [0, 0]
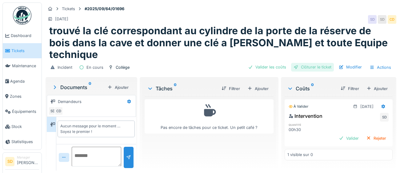
click at [319, 63] on div "Clôturer le ticket" at bounding box center [312, 67] width 43 height 8
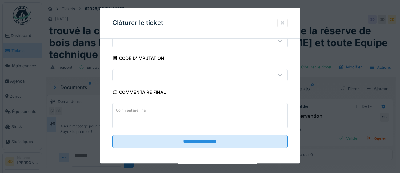
scroll to position [26, 0]
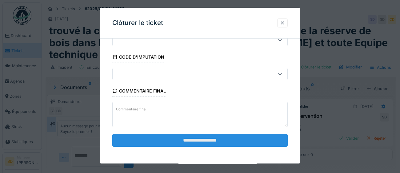
click at [182, 139] on input "**********" at bounding box center [199, 140] width 175 height 13
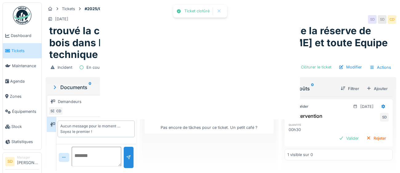
scroll to position [5, 0]
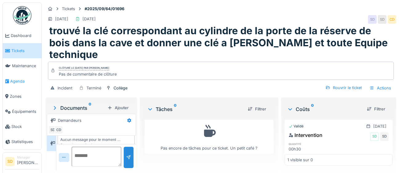
click at [23, 81] on span "Agenda" at bounding box center [24, 81] width 29 height 6
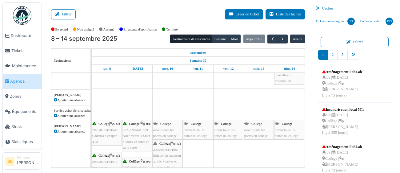
scroll to position [215, 0]
click at [164, 129] on span "ouvrir toute les portes du collège" at bounding box center [164, 133] width 23 height 10
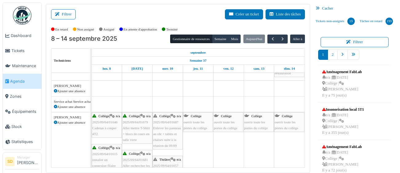
scroll to position [239, 0]
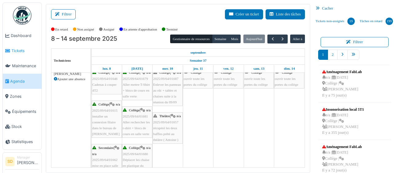
click at [22, 52] on span "Tickets" at bounding box center [25, 51] width 28 height 6
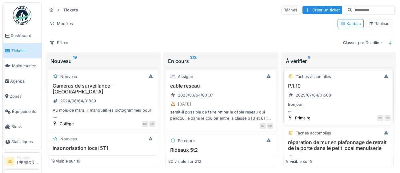
click at [316, 89] on div "P.1.10 2025/07/64/01508 Bonjour, J’ai acheté une barre avec des récipients pour…" at bounding box center [338, 98] width 105 height 30
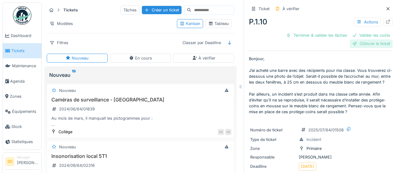
click at [371, 46] on div "Clôturer le ticket" at bounding box center [371, 43] width 43 height 8
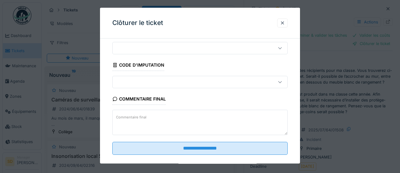
scroll to position [26, 0]
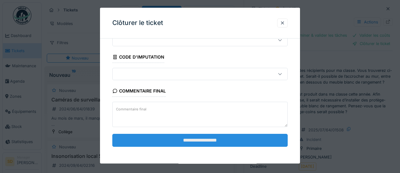
click at [232, 143] on input "**********" at bounding box center [199, 140] width 175 height 13
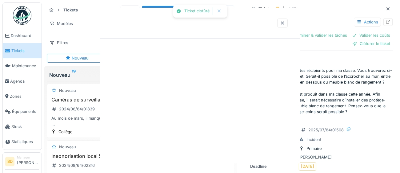
scroll to position [0, 0]
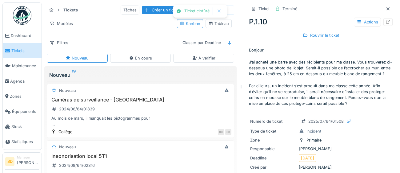
click at [17, 50] on span "Tickets" at bounding box center [25, 51] width 28 height 6
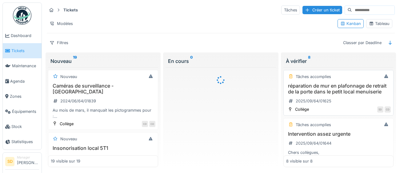
click at [313, 81] on div "Tâches accomplies réparation de mur en plafonnage de retrait de la porte dans l…" at bounding box center [339, 93] width 110 height 46
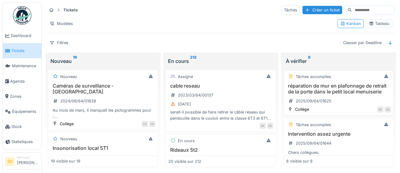
click at [344, 86] on h3 "réparation de mur en plafonnage de retrait de la porte dans le petit local menu…" at bounding box center [338, 89] width 105 height 12
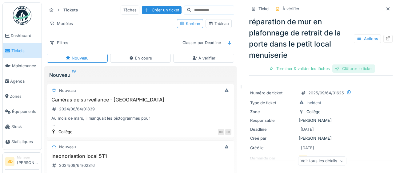
click at [359, 70] on div "Clôturer le ticket" at bounding box center [353, 68] width 43 height 8
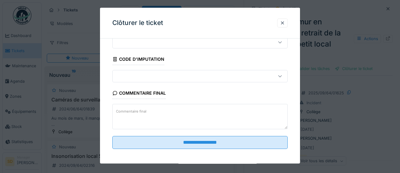
scroll to position [26, 0]
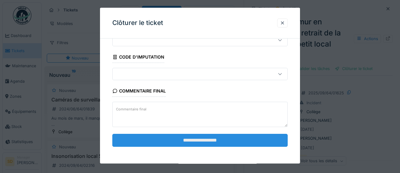
click at [175, 141] on input "**********" at bounding box center [199, 140] width 175 height 13
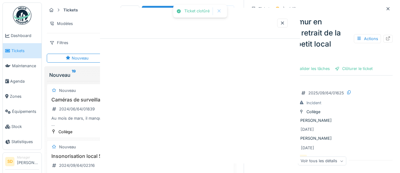
scroll to position [0, 0]
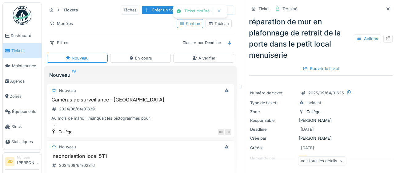
click at [15, 52] on span "Tickets" at bounding box center [25, 51] width 28 height 6
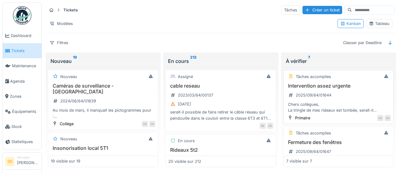
click at [325, 85] on h3 "Intervention assez urgente" at bounding box center [338, 86] width 105 height 6
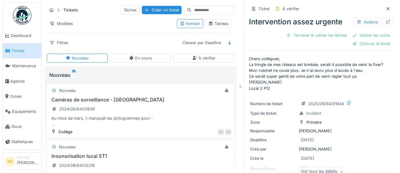
click at [376, 45] on div "Clôturer le ticket" at bounding box center [371, 43] width 43 height 8
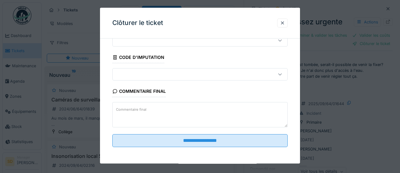
scroll to position [26, 0]
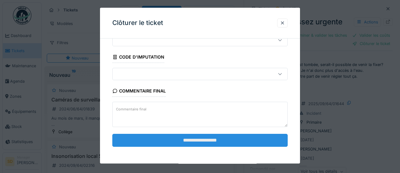
click at [228, 138] on input "**********" at bounding box center [199, 140] width 175 height 13
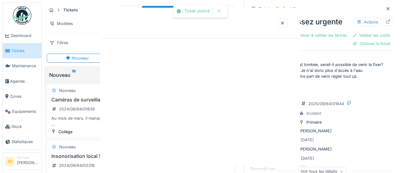
scroll to position [0, 0]
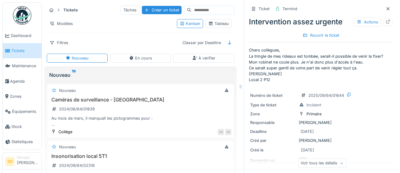
click at [20, 50] on span "Tickets" at bounding box center [25, 51] width 28 height 6
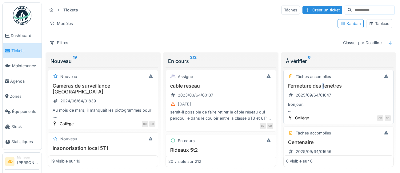
click at [324, 83] on h3 "Fermeture des fenêtres" at bounding box center [338, 86] width 105 height 6
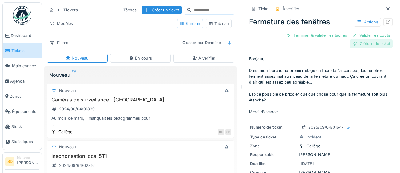
click at [376, 45] on div "Clôturer le ticket" at bounding box center [371, 43] width 43 height 8
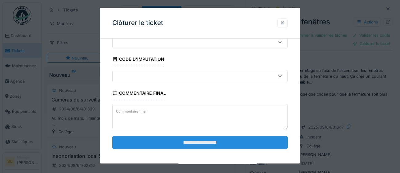
scroll to position [26, 0]
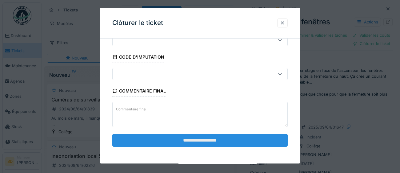
click at [239, 138] on input "**********" at bounding box center [199, 140] width 175 height 13
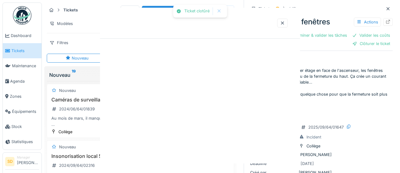
scroll to position [0, 0]
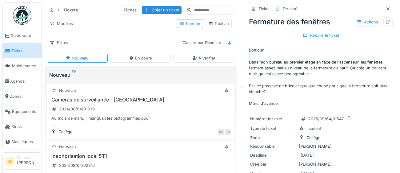
click at [17, 50] on span "Tickets" at bounding box center [25, 51] width 28 height 6
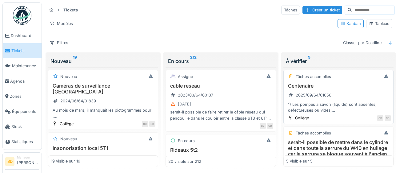
click at [312, 86] on h3 "Centenaire" at bounding box center [338, 86] width 105 height 6
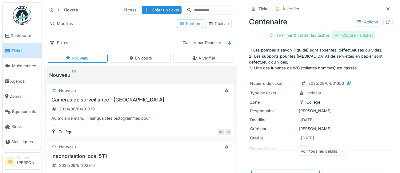
click at [358, 36] on div "Clôturer le ticket" at bounding box center [353, 35] width 43 height 8
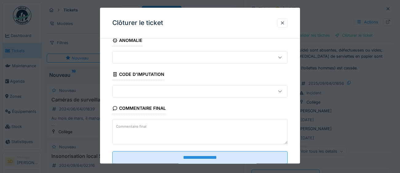
scroll to position [26, 0]
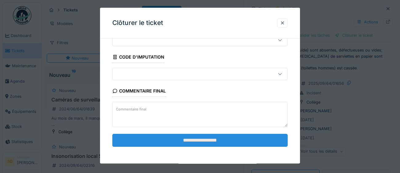
click at [203, 138] on input "**********" at bounding box center [199, 140] width 175 height 13
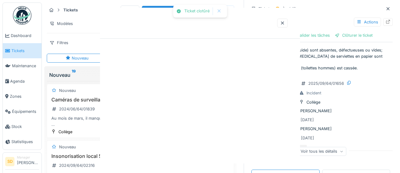
scroll to position [0, 0]
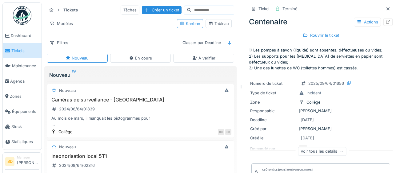
click at [19, 50] on span "Tickets" at bounding box center [25, 51] width 28 height 6
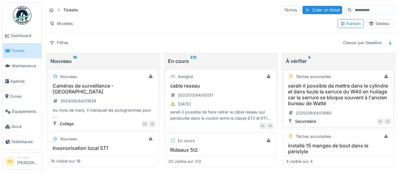
click at [326, 95] on h3 "serait-il possible de mettre dans le cylindre et dans toute la serrure du W40 e…" at bounding box center [338, 95] width 105 height 24
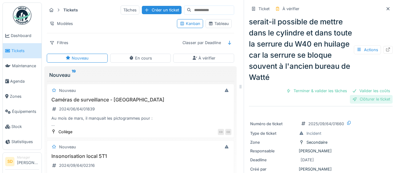
click at [380, 98] on div "Clôturer le ticket" at bounding box center [371, 99] width 43 height 8
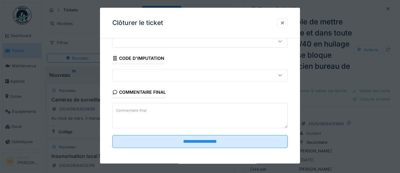
scroll to position [26, 0]
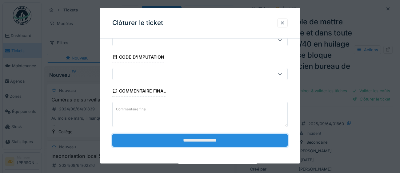
click at [255, 138] on input "**********" at bounding box center [199, 140] width 175 height 13
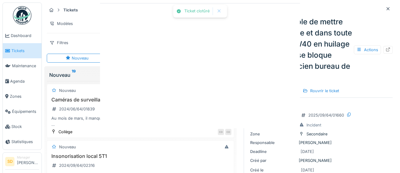
scroll to position [0, 0]
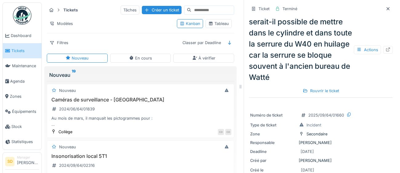
click at [17, 51] on span "Tickets" at bounding box center [25, 51] width 28 height 6
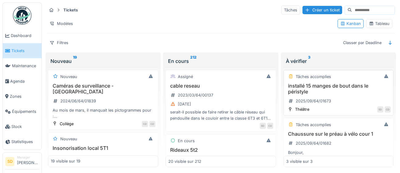
click at [318, 87] on h3 "installé 15 manges de bout dans le péristyle" at bounding box center [338, 89] width 105 height 12
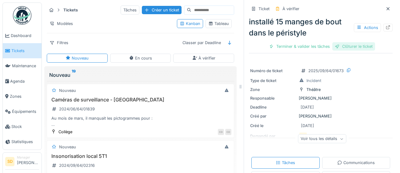
click at [364, 46] on div "Clôturer le ticket" at bounding box center [353, 46] width 43 height 8
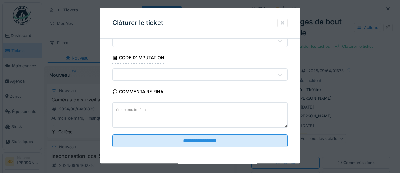
scroll to position [26, 0]
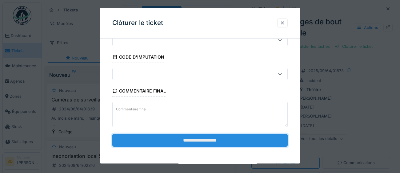
click at [255, 140] on input "**********" at bounding box center [199, 140] width 175 height 13
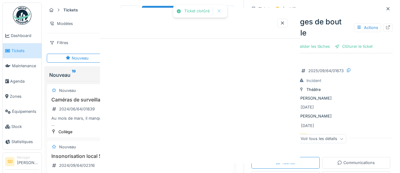
scroll to position [0, 0]
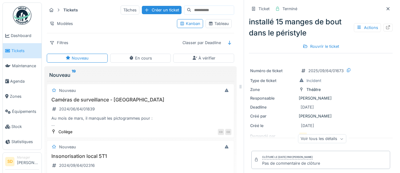
click at [15, 52] on span "Tickets" at bounding box center [25, 51] width 28 height 6
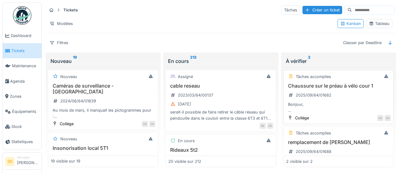
click at [342, 84] on h3 "Chaussure sur le préau à vélo cour 1" at bounding box center [338, 86] width 105 height 6
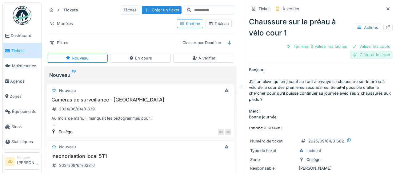
click at [367, 57] on div "Clôturer le ticket" at bounding box center [371, 54] width 43 height 8
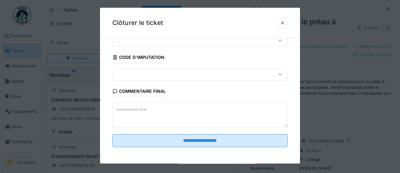
scroll to position [26, 0]
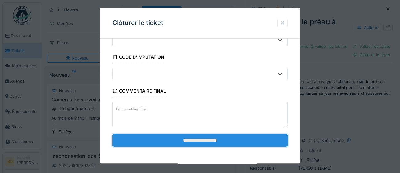
click at [211, 139] on input "**********" at bounding box center [199, 140] width 175 height 13
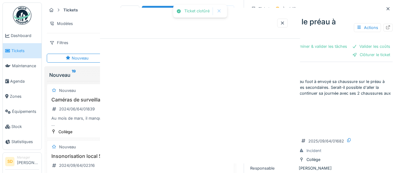
scroll to position [0, 0]
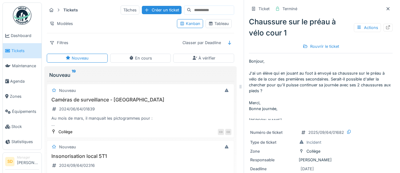
click at [18, 50] on span "Tickets" at bounding box center [25, 51] width 28 height 6
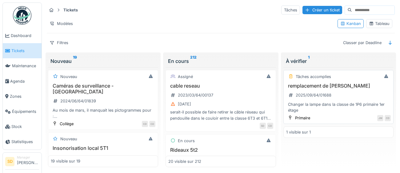
click at [314, 87] on h3 "remplacement de [PERSON_NAME]" at bounding box center [338, 86] width 105 height 6
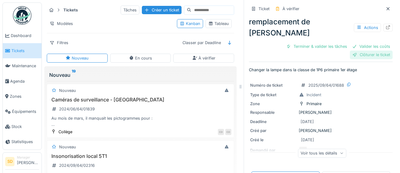
click at [378, 57] on div "Clôturer le ticket" at bounding box center [371, 54] width 43 height 8
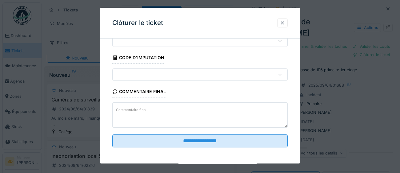
scroll to position [26, 0]
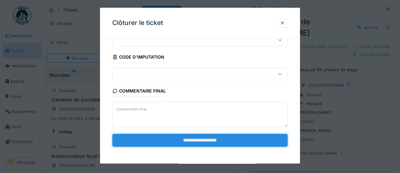
click at [186, 143] on input "**********" at bounding box center [199, 140] width 175 height 13
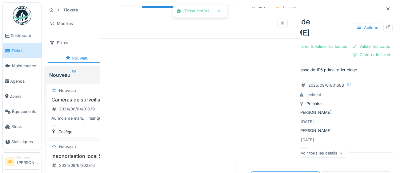
scroll to position [0, 0]
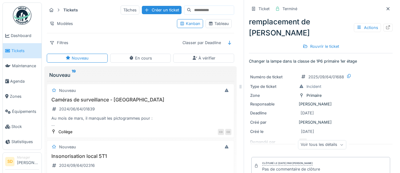
click at [20, 50] on span "Tickets" at bounding box center [25, 51] width 28 height 6
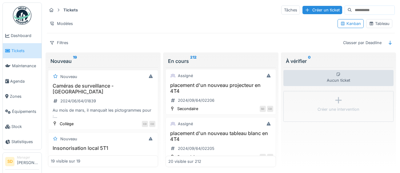
scroll to position [1010, 0]
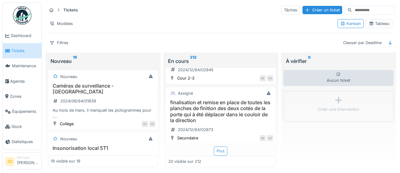
click at [224, 150] on div "Plus" at bounding box center [221, 150] width 14 height 9
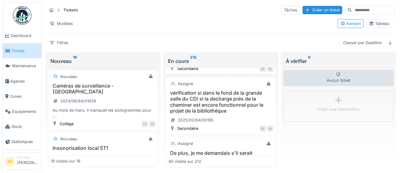
scroll to position [1301, 0]
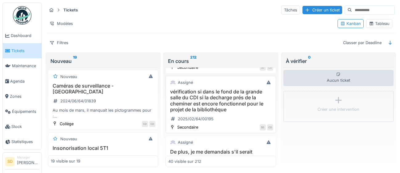
click at [232, 101] on h3 "vérification si dans le fond de la grande salle du CDI si la decharge prés de l…" at bounding box center [220, 101] width 105 height 24
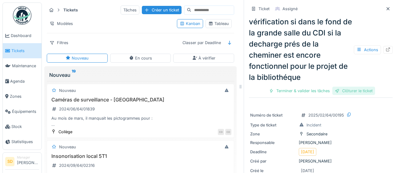
click at [369, 90] on div "Clôturer le ticket" at bounding box center [353, 90] width 43 height 8
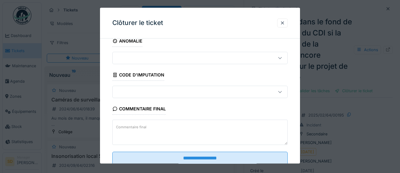
scroll to position [26, 0]
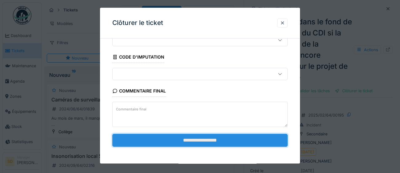
click at [216, 142] on input "**********" at bounding box center [199, 140] width 175 height 13
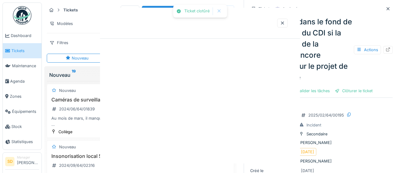
scroll to position [0, 0]
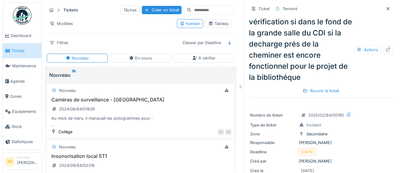
click at [18, 49] on span "Tickets" at bounding box center [25, 51] width 28 height 6
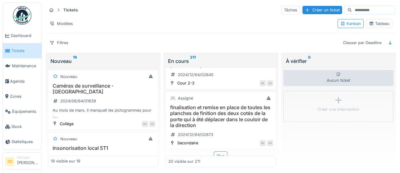
scroll to position [1010, 0]
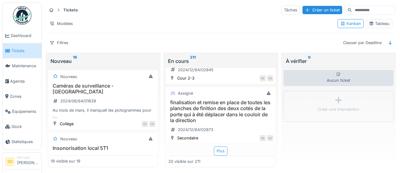
click at [224, 151] on div "Plus" at bounding box center [221, 150] width 14 height 9
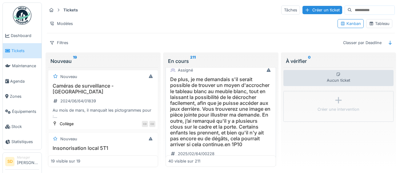
scroll to position [1340, 0]
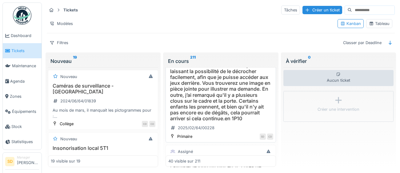
click at [220, 92] on h3 "De plus, je me demandais s'il serait possible de trouver un moyen d'accrocher l…" at bounding box center [220, 85] width 105 height 71
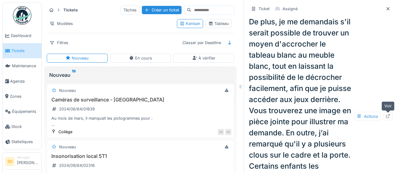
click at [387, 115] on icon at bounding box center [388, 116] width 5 height 4
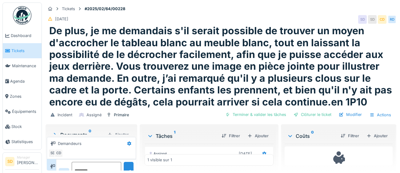
scroll to position [24, 0]
click at [315, 116] on div "Clôturer le ticket" at bounding box center [312, 114] width 43 height 8
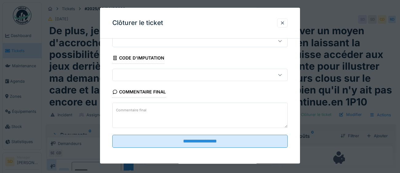
scroll to position [26, 0]
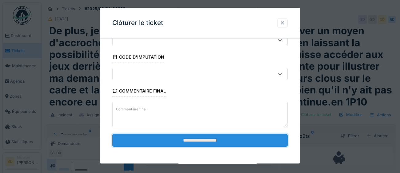
click at [225, 140] on input "**********" at bounding box center [199, 140] width 175 height 13
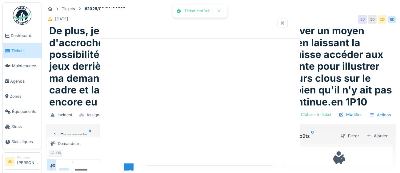
scroll to position [0, 0]
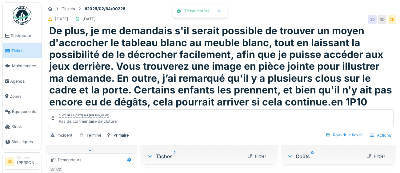
click at [20, 49] on span "Tickets" at bounding box center [25, 51] width 28 height 6
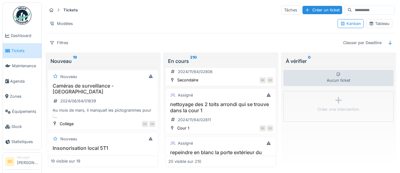
scroll to position [1010, 0]
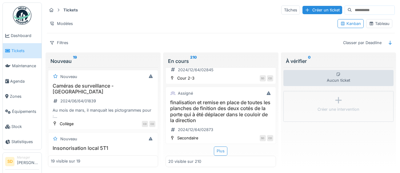
click at [221, 151] on div "Plus" at bounding box center [221, 150] width 14 height 9
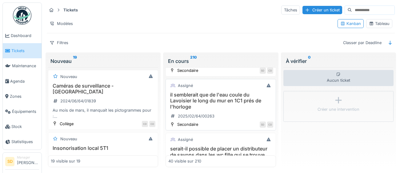
scroll to position [1299, 0]
click at [240, 103] on h3 "il semblerait que de l'eau coule du Lavoisier le long du mur en 1C1 prés de l'h…" at bounding box center [220, 100] width 105 height 18
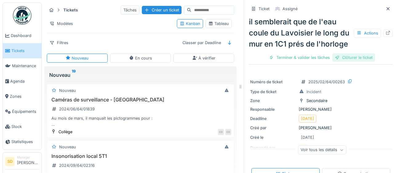
click at [360, 58] on div "Clôturer le ticket" at bounding box center [353, 57] width 43 height 8
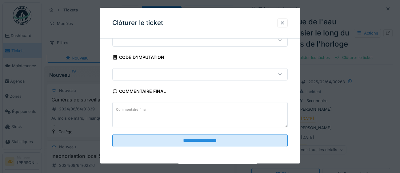
scroll to position [26, 0]
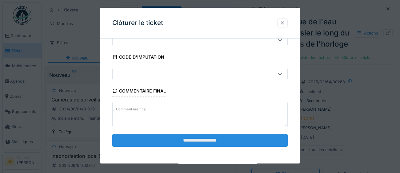
click at [220, 143] on input "**********" at bounding box center [199, 140] width 175 height 13
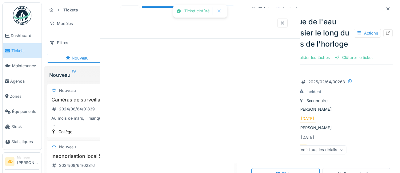
scroll to position [0, 0]
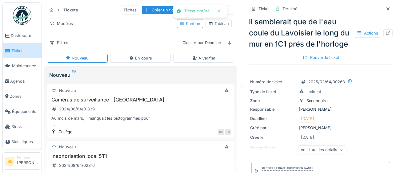
click at [18, 50] on span "Tickets" at bounding box center [25, 51] width 28 height 6
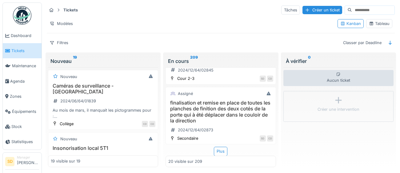
scroll to position [1010, 0]
click at [223, 153] on div "Plus" at bounding box center [221, 150] width 14 height 9
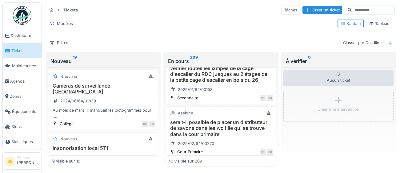
scroll to position [1272, 0]
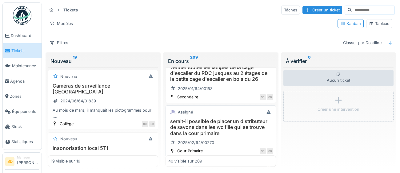
click at [235, 125] on h3 "serait-il possible de placer un distributeur de savons dans les wc fille qui se…" at bounding box center [220, 127] width 105 height 18
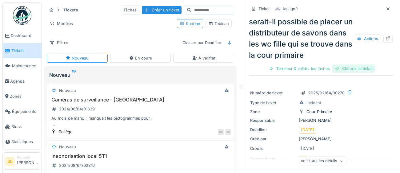
click at [371, 68] on div "Clôturer le ticket" at bounding box center [353, 68] width 43 height 8
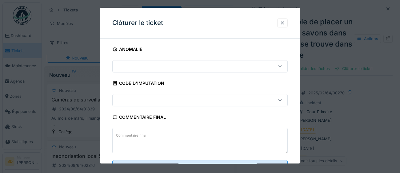
scroll to position [26, 0]
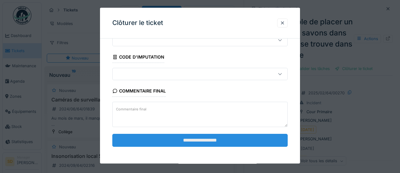
click at [201, 138] on input "**********" at bounding box center [199, 140] width 175 height 13
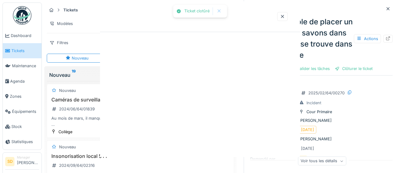
scroll to position [0, 0]
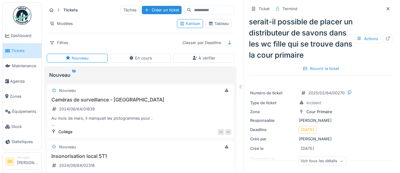
click at [21, 52] on span "Tickets" at bounding box center [25, 51] width 28 height 6
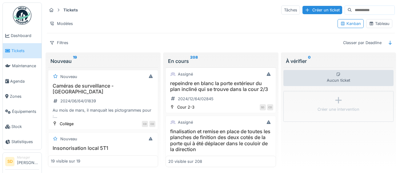
scroll to position [1010, 0]
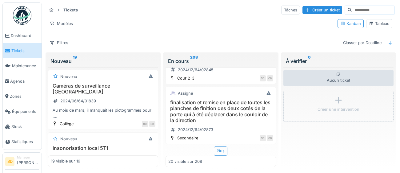
click at [224, 151] on div "Plus" at bounding box center [221, 150] width 14 height 9
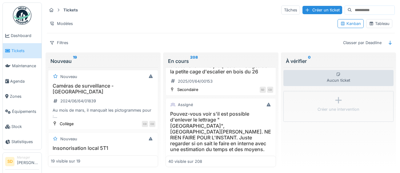
scroll to position [1276, 0]
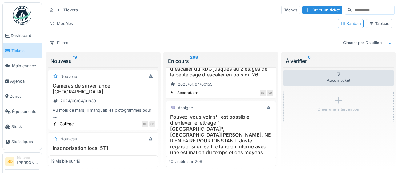
click at [223, 141] on h3 "Pouvez-vous voir s'il est possible d'enlever le lettrage "théâtre Saint-Michel"…" at bounding box center [220, 134] width 105 height 41
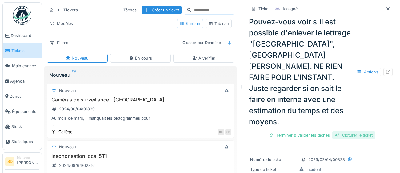
click at [372, 131] on div "Clôturer le ticket" at bounding box center [353, 135] width 43 height 8
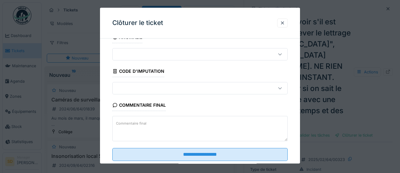
scroll to position [26, 0]
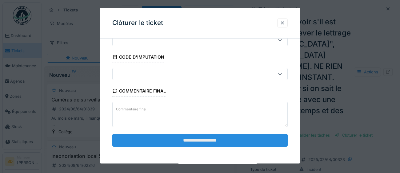
click at [227, 143] on input "**********" at bounding box center [199, 140] width 175 height 13
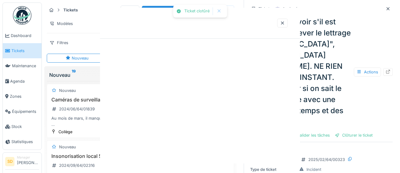
scroll to position [0, 0]
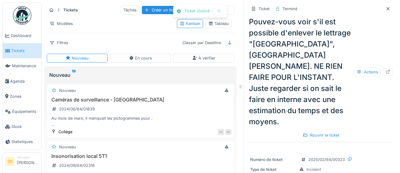
click at [17, 51] on span "Tickets" at bounding box center [25, 51] width 28 height 6
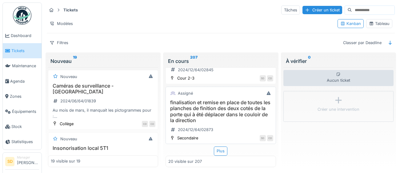
scroll to position [1, 0]
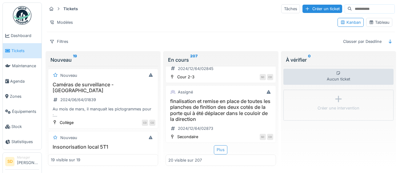
click at [222, 150] on div "Plus" at bounding box center [221, 149] width 14 height 9
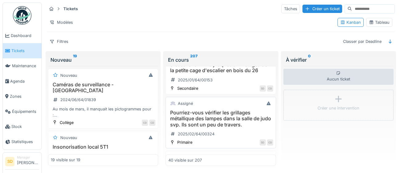
scroll to position [1285, 0]
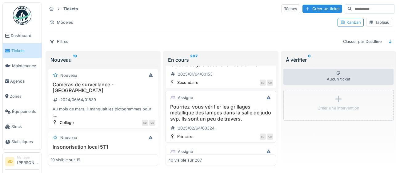
click at [238, 114] on h3 "Pourriez-vous vérifier les grillages métallique des lampes dans la salle de jud…" at bounding box center [220, 113] width 105 height 18
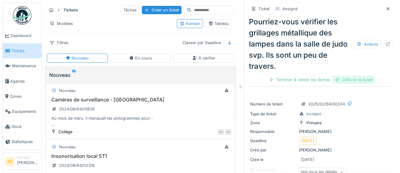
click at [355, 81] on div "Clôturer le ticket" at bounding box center [353, 79] width 43 height 8
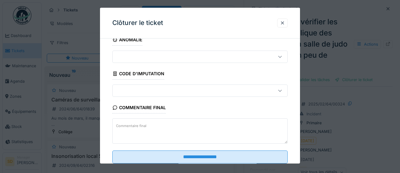
scroll to position [26, 0]
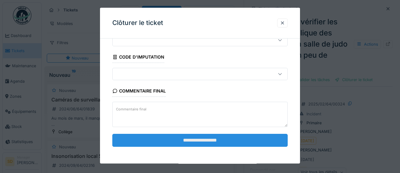
click at [202, 139] on input "**********" at bounding box center [199, 140] width 175 height 13
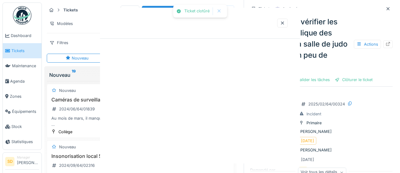
scroll to position [0, 0]
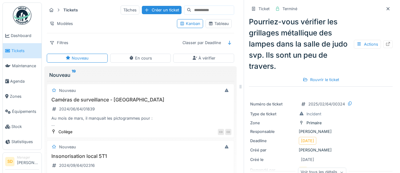
click at [16, 52] on span "Tickets" at bounding box center [25, 51] width 28 height 6
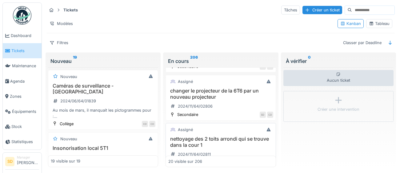
scroll to position [1010, 0]
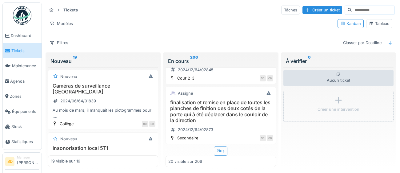
click at [223, 152] on div "Plus" at bounding box center [221, 150] width 14 height 9
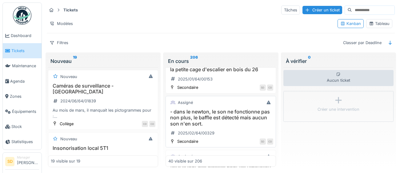
scroll to position [1286, 0]
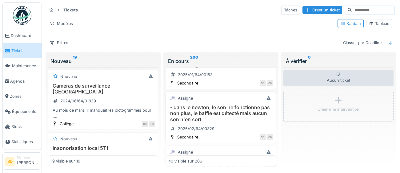
click at [232, 113] on h3 "- dans le newton, le son ne fonctionne pas non plus, le baffle est détecté mais…" at bounding box center [220, 113] width 105 height 18
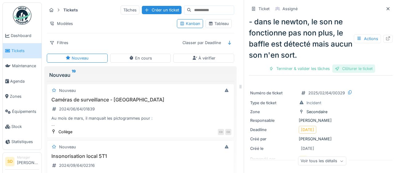
click at [348, 70] on div "Clôturer le ticket" at bounding box center [353, 68] width 43 height 8
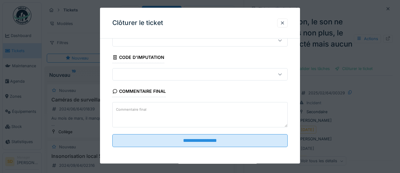
scroll to position [26, 0]
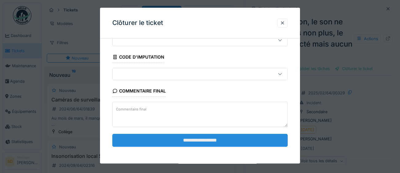
click at [209, 144] on input "**********" at bounding box center [199, 140] width 175 height 13
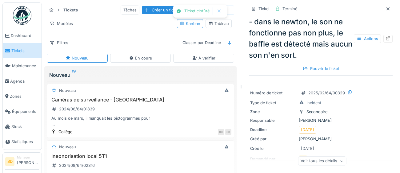
click at [18, 48] on span "Tickets" at bounding box center [25, 51] width 28 height 6
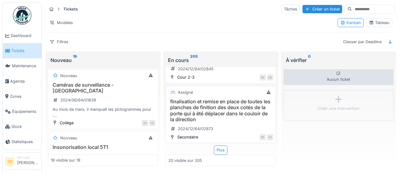
scroll to position [1, 0]
click at [223, 150] on div "Plus" at bounding box center [221, 149] width 14 height 9
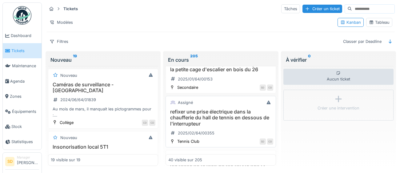
scroll to position [1281, 0]
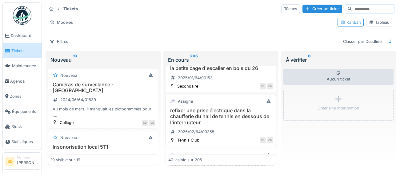
click at [236, 119] on h3 "refixer une prise électrique dans la chaufferie du hall de tennis en dessous de…" at bounding box center [220, 116] width 105 height 18
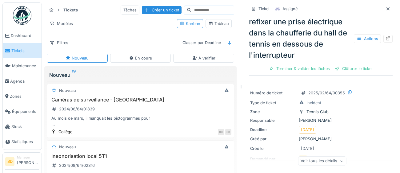
click at [367, 70] on div "Clôturer le ticket" at bounding box center [353, 68] width 43 height 8
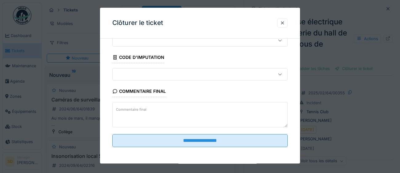
scroll to position [26, 0]
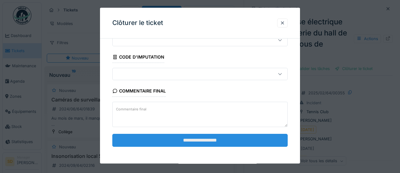
click at [238, 142] on input "**********" at bounding box center [199, 140] width 175 height 13
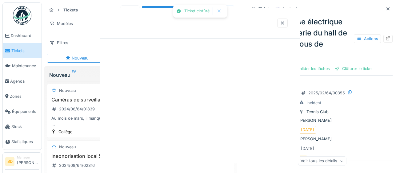
scroll to position [0, 0]
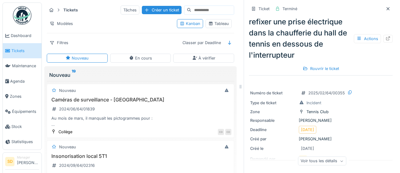
click at [18, 50] on span "Tickets" at bounding box center [25, 51] width 28 height 6
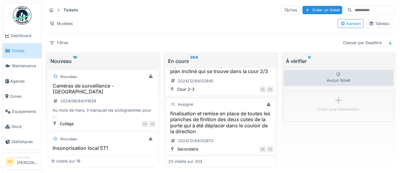
scroll to position [1010, 0]
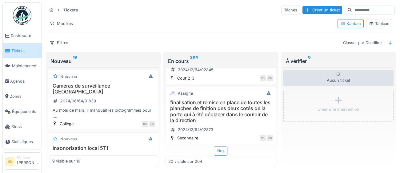
click at [222, 153] on div "Plus" at bounding box center [221, 150] width 14 height 9
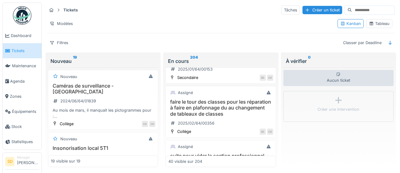
scroll to position [1317, 0]
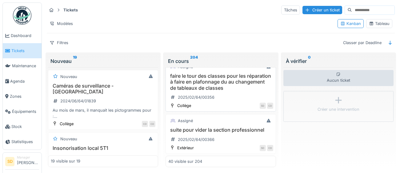
click at [232, 86] on h3 "faire le tour des classes pour les réparation à faire en plafonnage du au chang…" at bounding box center [220, 82] width 105 height 18
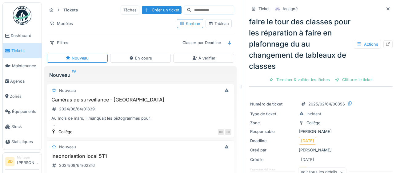
drag, startPoint x: 365, startPoint y: 79, endPoint x: 312, endPoint y: 103, distance: 58.8
click at [365, 79] on div "Clôturer le ticket" at bounding box center [353, 79] width 43 height 8
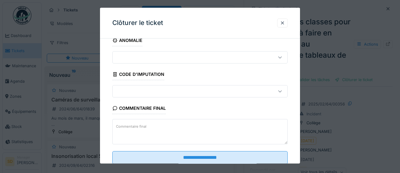
scroll to position [26, 0]
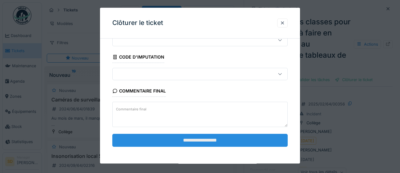
click at [221, 142] on input "**********" at bounding box center [199, 140] width 175 height 13
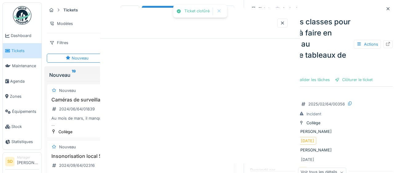
scroll to position [0, 0]
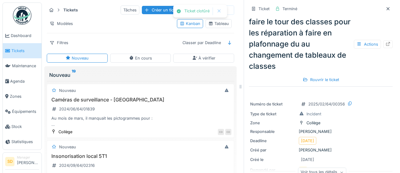
click at [16, 50] on span "Tickets" at bounding box center [25, 51] width 28 height 6
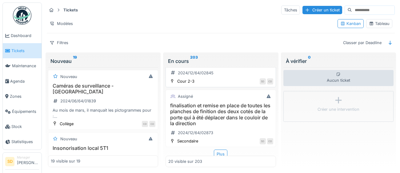
scroll to position [1010, 0]
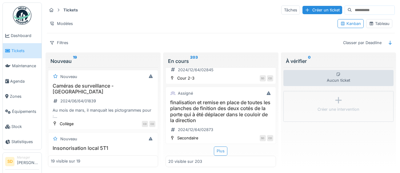
click at [222, 151] on div "Plus" at bounding box center [221, 150] width 14 height 9
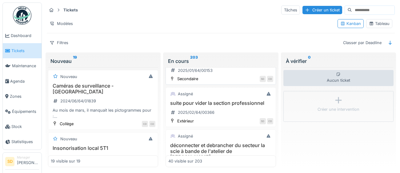
scroll to position [1291, 0]
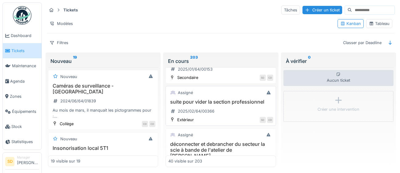
click at [242, 104] on h3 "suite pour vider la section professionnel" at bounding box center [220, 102] width 105 height 6
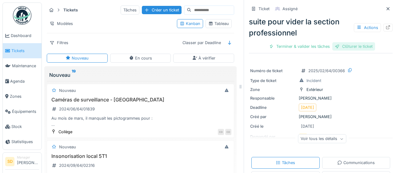
click at [364, 48] on div "Clôturer le ticket" at bounding box center [353, 46] width 43 height 8
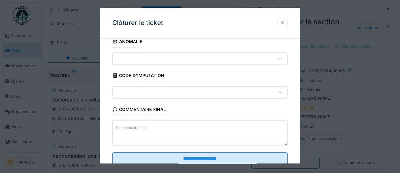
scroll to position [26, 0]
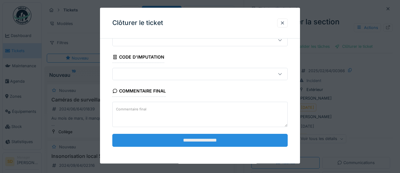
click at [202, 145] on input "**********" at bounding box center [199, 140] width 175 height 13
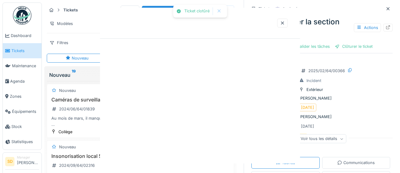
scroll to position [0, 0]
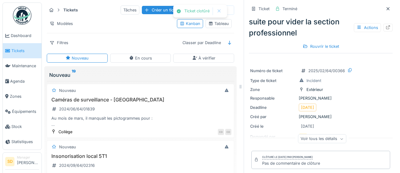
click at [22, 53] on span "Tickets" at bounding box center [25, 51] width 28 height 6
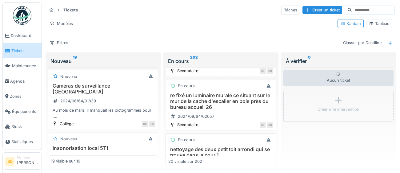
scroll to position [1010, 0]
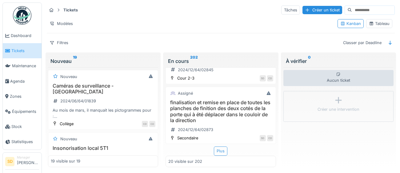
click at [219, 151] on div "Plus" at bounding box center [221, 150] width 14 height 9
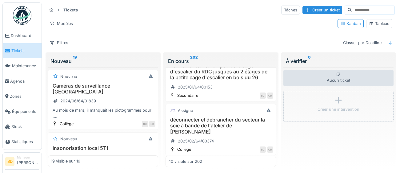
scroll to position [1286, 0]
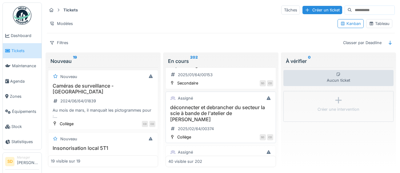
click at [228, 111] on h3 "déconnecter et debrancher du secteur la scie à bande de l'atelier de [PERSON_NA…" at bounding box center [220, 113] width 105 height 18
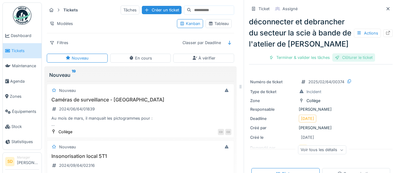
click at [360, 59] on div "Clôturer le ticket" at bounding box center [353, 57] width 43 height 8
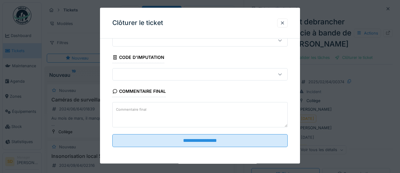
scroll to position [26, 0]
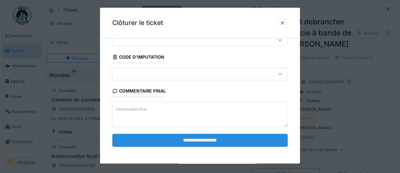
click at [217, 139] on input "**********" at bounding box center [199, 140] width 175 height 13
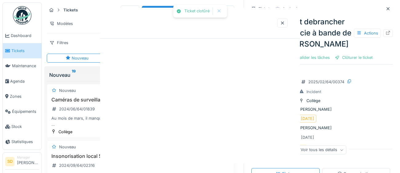
scroll to position [0, 0]
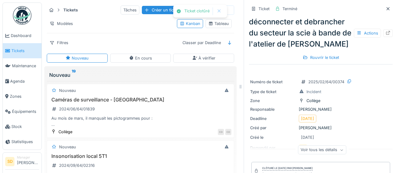
click at [11, 52] on span "Tickets" at bounding box center [25, 51] width 28 height 6
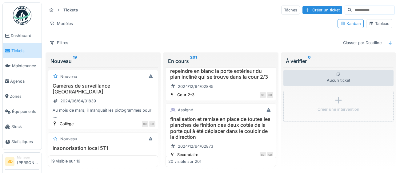
scroll to position [1010, 0]
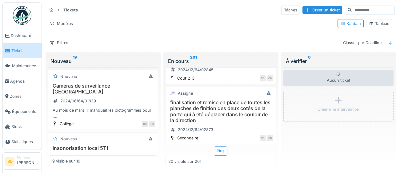
click at [219, 152] on div "Plus" at bounding box center [221, 150] width 14 height 9
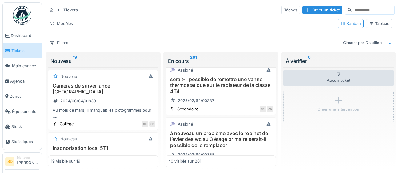
scroll to position [1359, 0]
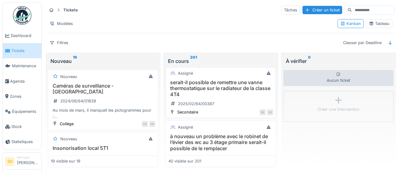
click at [233, 86] on h3 "serait-il possible de remettre une vanne thermostatique sur le radiateur de la …" at bounding box center [220, 88] width 105 height 18
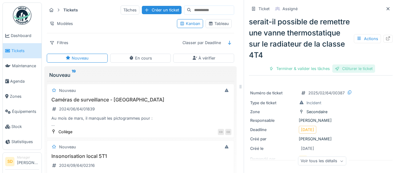
click at [344, 66] on div "Clôturer le ticket" at bounding box center [353, 68] width 43 height 8
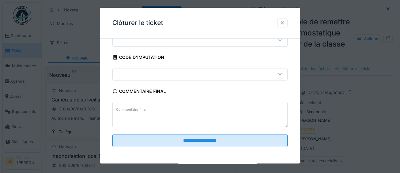
scroll to position [26, 0]
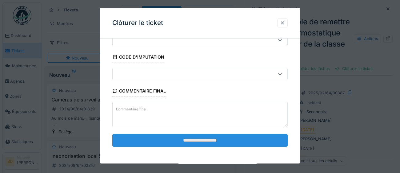
click at [211, 139] on input "**********" at bounding box center [199, 140] width 175 height 13
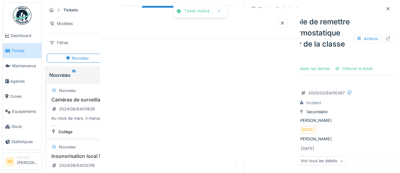
scroll to position [0, 0]
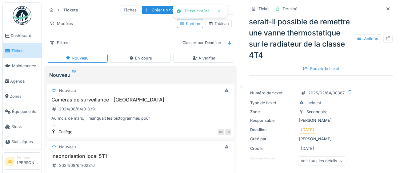
click at [16, 51] on span "Tickets" at bounding box center [25, 51] width 28 height 6
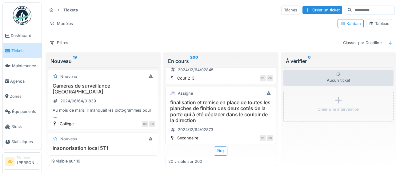
scroll to position [1, 0]
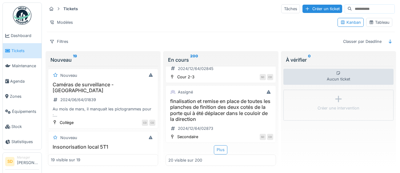
click at [224, 149] on div "Plus" at bounding box center [221, 149] width 14 height 9
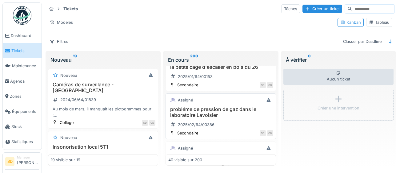
scroll to position [1285, 0]
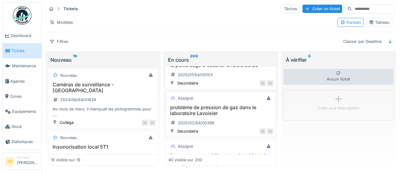
click at [206, 111] on h3 "probléme de pression de gaz dans le laboratoire Lavoisier" at bounding box center [220, 110] width 105 height 12
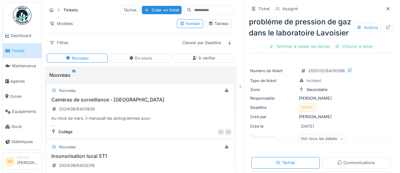
click at [343, 47] on div "Clôturer le ticket" at bounding box center [353, 46] width 43 height 8
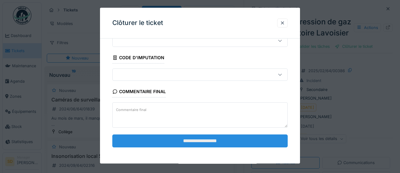
scroll to position [26, 0]
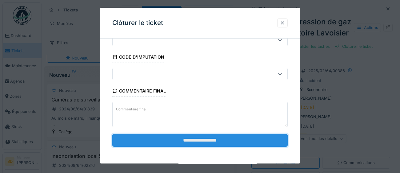
click at [217, 141] on input "**********" at bounding box center [199, 140] width 175 height 13
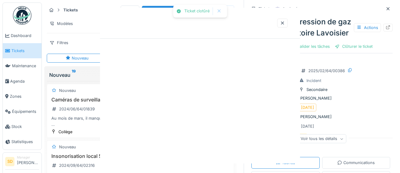
scroll to position [0, 0]
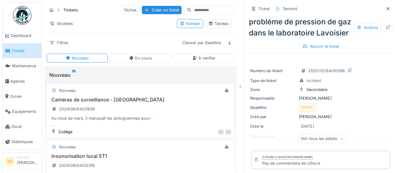
click at [16, 51] on span "Tickets" at bounding box center [25, 51] width 28 height 6
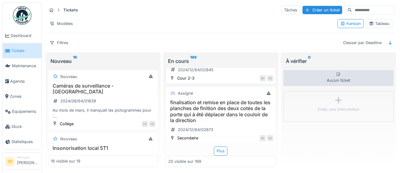
scroll to position [1010, 0]
click at [222, 149] on div "Plus" at bounding box center [221, 150] width 14 height 9
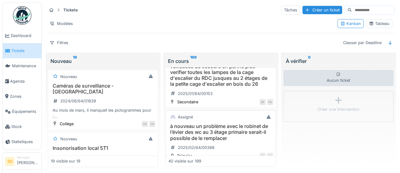
scroll to position [1269, 0]
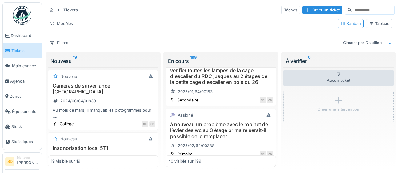
click at [216, 128] on h3 "à nouveau un problème avec le robinet de l’évier des wc au 3 étage primaire ser…" at bounding box center [220, 130] width 105 height 18
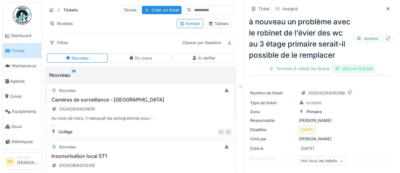
click at [352, 70] on div "Clôturer le ticket" at bounding box center [353, 68] width 43 height 8
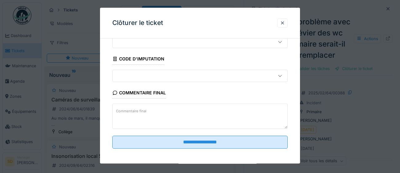
scroll to position [26, 0]
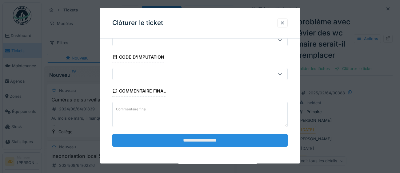
click at [167, 137] on input "**********" at bounding box center [199, 140] width 175 height 13
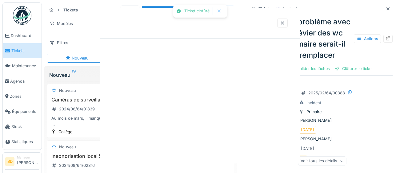
scroll to position [0, 0]
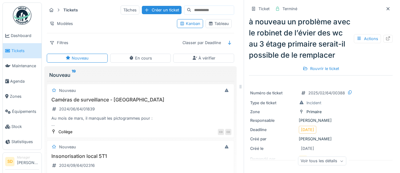
click at [21, 53] on span "Tickets" at bounding box center [25, 51] width 28 height 6
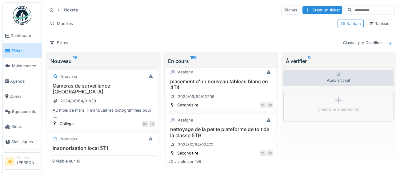
scroll to position [1010, 0]
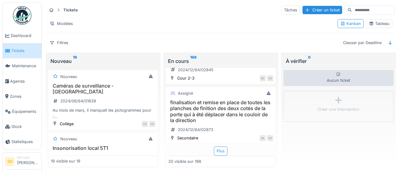
click at [219, 153] on div "Plus" at bounding box center [221, 150] width 14 height 9
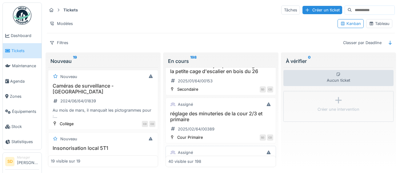
scroll to position [1264, 0]
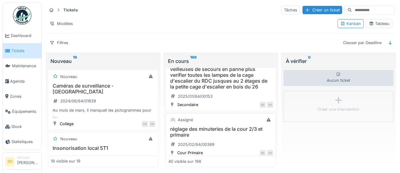
click at [243, 132] on h3 "réglage des minuteries de la cour 2/3 et primaire" at bounding box center [220, 132] width 105 height 12
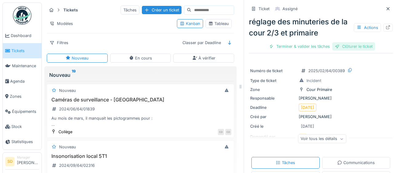
click at [373, 48] on div "Clôturer le ticket" at bounding box center [353, 46] width 43 height 8
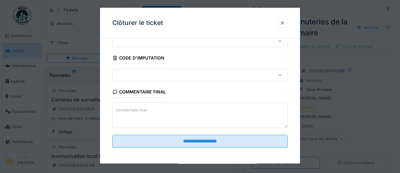
scroll to position [26, 0]
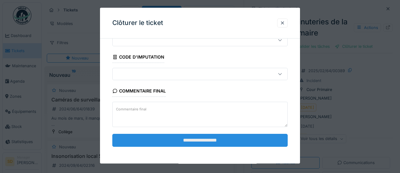
click at [207, 143] on input "**********" at bounding box center [199, 140] width 175 height 13
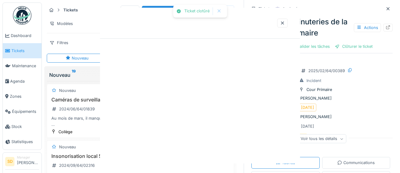
scroll to position [0, 0]
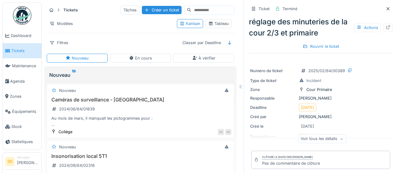
click at [24, 50] on span "Tickets" at bounding box center [25, 51] width 28 height 6
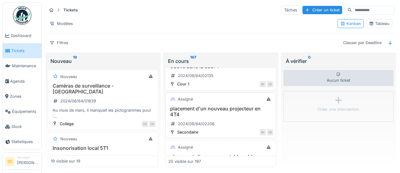
scroll to position [1010, 0]
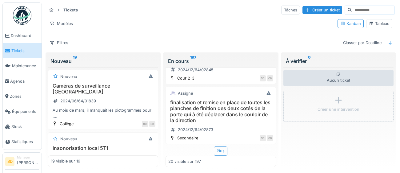
click at [224, 150] on div "Plus" at bounding box center [221, 150] width 14 height 9
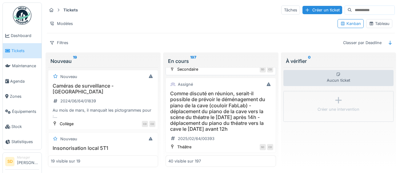
scroll to position [1303, 0]
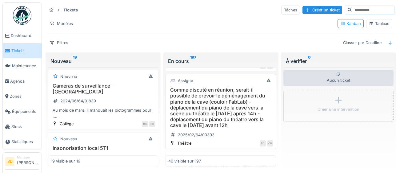
click at [223, 107] on h3 "Comme discuté en réunion, serait-il possible de prévoir le déménagement du pian…" at bounding box center [220, 107] width 105 height 41
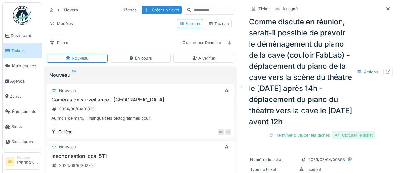
click at [360, 138] on div "Clôturer le ticket" at bounding box center [353, 135] width 43 height 8
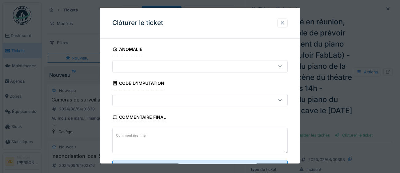
scroll to position [26, 0]
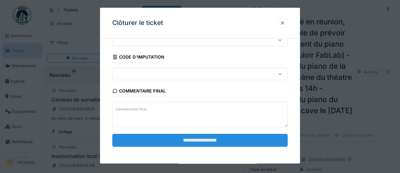
click at [190, 142] on input "**********" at bounding box center [199, 140] width 175 height 13
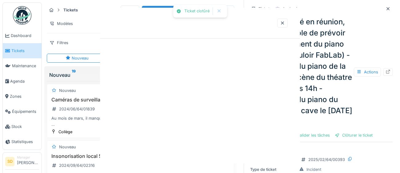
scroll to position [0, 0]
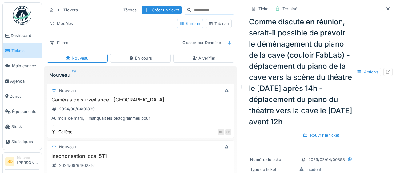
click at [18, 51] on span "Tickets" at bounding box center [25, 51] width 28 height 6
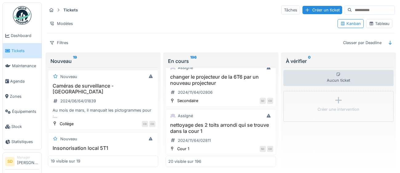
scroll to position [1010, 0]
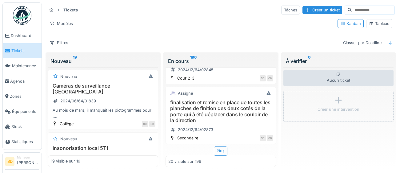
click at [222, 152] on div "Plus" at bounding box center [221, 150] width 14 height 9
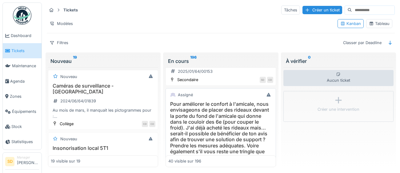
scroll to position [1289, 0]
click at [222, 123] on h3 "Pour améliorer le confort à l'amicale, nous envisageons de placer des rideaux d…" at bounding box center [220, 133] width 105 height 65
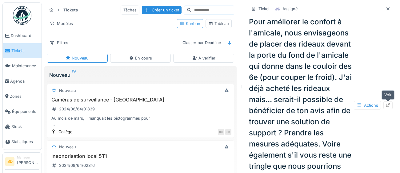
click at [390, 106] on icon at bounding box center [388, 105] width 5 height 4
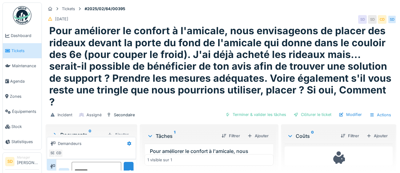
scroll to position [16, 0]
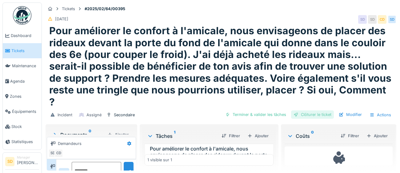
click at [309, 110] on div "Clôturer le ticket" at bounding box center [312, 114] width 43 height 8
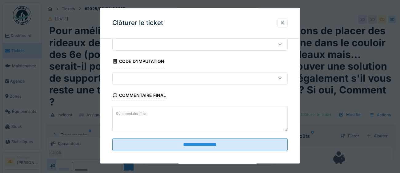
scroll to position [26, 0]
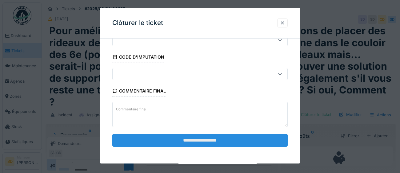
click at [235, 139] on input "**********" at bounding box center [199, 140] width 175 height 13
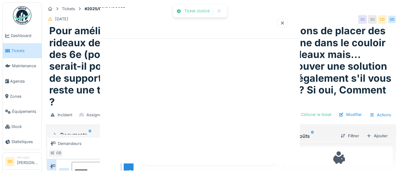
scroll to position [0, 0]
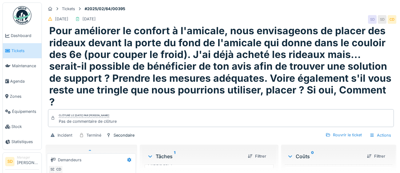
click at [20, 50] on span "Tickets" at bounding box center [25, 51] width 28 height 6
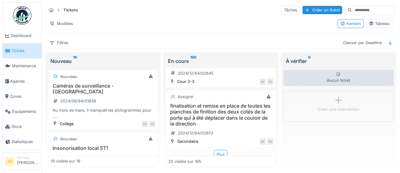
scroll to position [1010, 0]
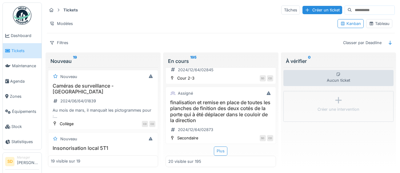
click at [223, 152] on div "Plus" at bounding box center [221, 150] width 14 height 9
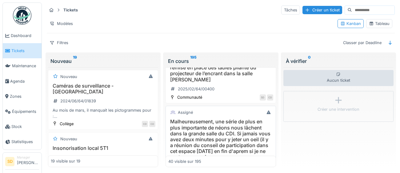
scroll to position [1326, 0]
click at [234, 139] on h3 "Malheureusement, une série de plus en plus importante de néons nous lâchent dan…" at bounding box center [220, 138] width 105 height 41
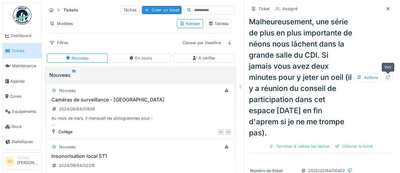
click at [390, 77] on icon at bounding box center [388, 77] width 5 height 4
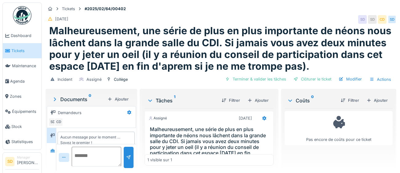
scroll to position [8, 0]
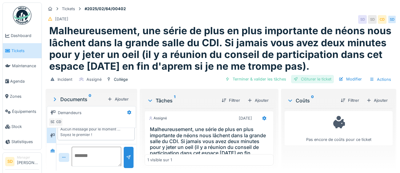
click at [312, 80] on div "Clôturer le ticket" at bounding box center [312, 79] width 43 height 8
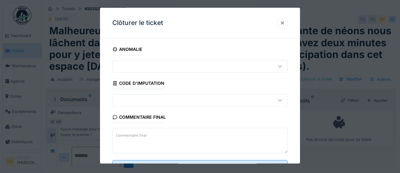
scroll to position [26, 0]
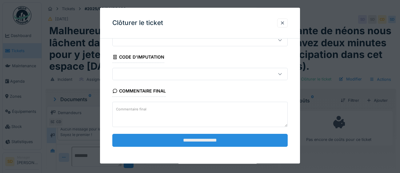
click at [198, 138] on input "**********" at bounding box center [199, 140] width 175 height 13
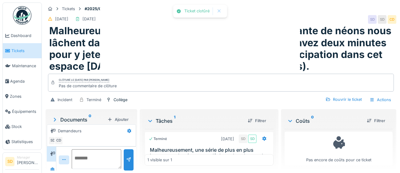
scroll to position [24, 0]
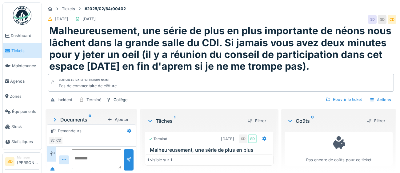
click at [19, 50] on span "Tickets" at bounding box center [25, 51] width 28 height 6
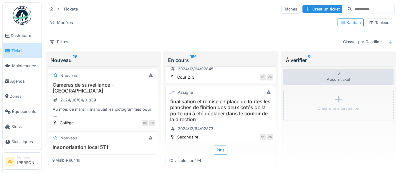
scroll to position [1, 0]
click at [221, 148] on div "Plus" at bounding box center [221, 149] width 14 height 9
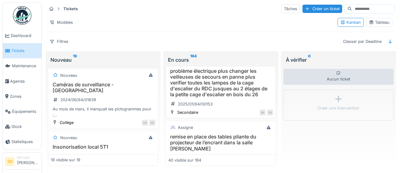
scroll to position [1289, 0]
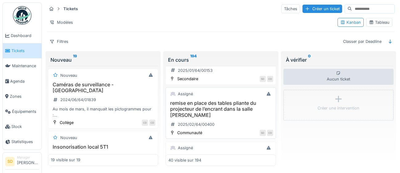
click at [234, 108] on h3 "remise en place des tables pliante du projecteur de l’encrant dans la salle Fer…" at bounding box center [220, 109] width 105 height 18
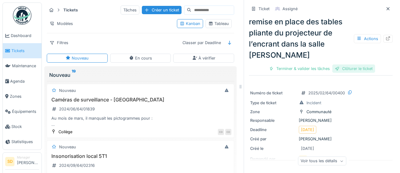
click at [368, 69] on div "Clôturer le ticket" at bounding box center [353, 68] width 43 height 8
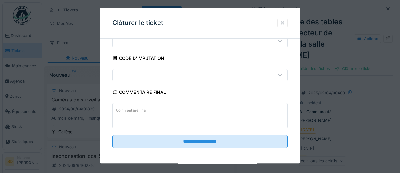
scroll to position [26, 0]
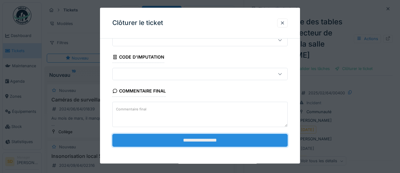
click at [206, 140] on input "**********" at bounding box center [199, 140] width 175 height 13
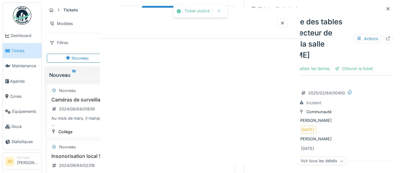
scroll to position [0, 0]
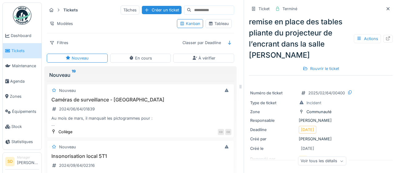
click at [14, 48] on span "Tickets" at bounding box center [25, 51] width 28 height 6
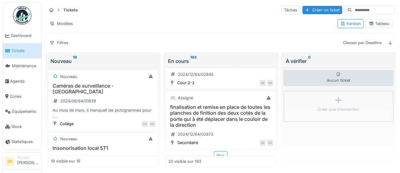
scroll to position [1010, 0]
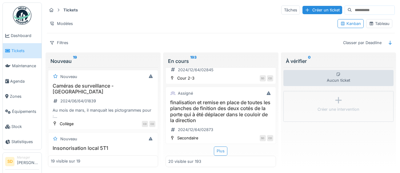
click at [223, 154] on div "Plus" at bounding box center [221, 150] width 14 height 9
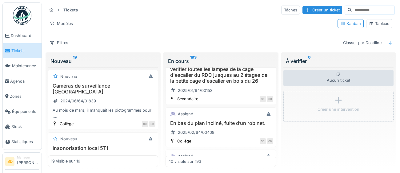
scroll to position [1270, 0]
click at [234, 125] on h3 "En bas du plan incliné, fuite d’un robinet." at bounding box center [220, 123] width 105 height 6
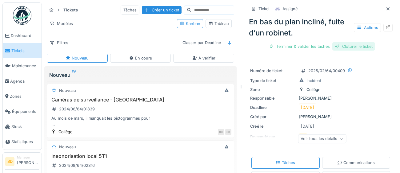
click at [345, 45] on div "Clôturer le ticket" at bounding box center [353, 46] width 43 height 8
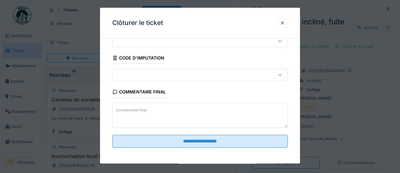
scroll to position [26, 0]
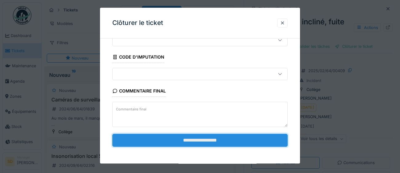
click at [158, 140] on input "**********" at bounding box center [199, 140] width 175 height 13
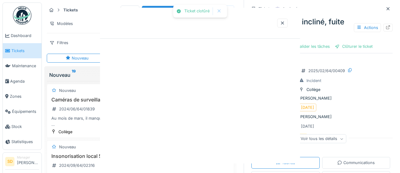
scroll to position [0, 0]
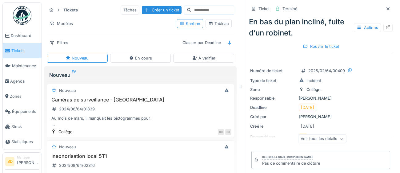
click at [15, 49] on span "Tickets" at bounding box center [25, 51] width 28 height 6
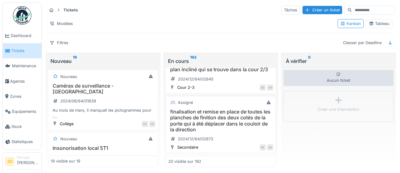
scroll to position [1010, 0]
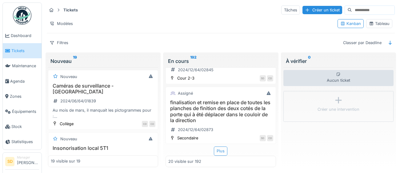
click at [223, 152] on div "Plus" at bounding box center [221, 150] width 14 height 9
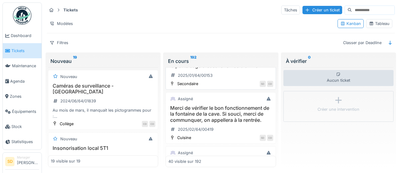
scroll to position [1288, 0]
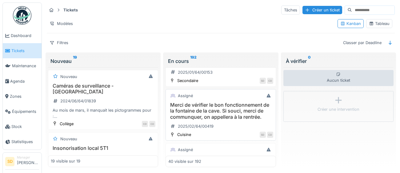
click at [233, 116] on h3 "Merci de vérifier le bon fonctionnement de la fontaine de la cave. Si souci, me…" at bounding box center [220, 111] width 105 height 18
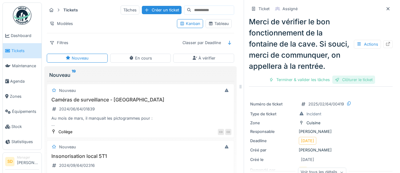
click at [349, 80] on div "Clôturer le ticket" at bounding box center [353, 79] width 43 height 8
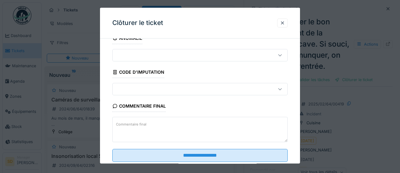
scroll to position [26, 0]
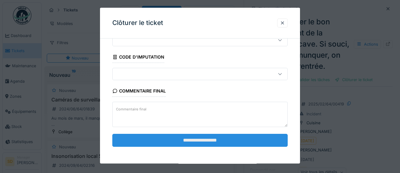
click at [198, 142] on input "**********" at bounding box center [199, 140] width 175 height 13
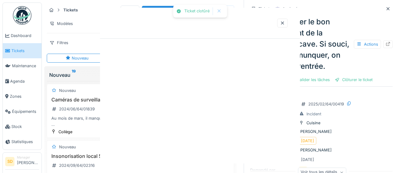
scroll to position [0, 0]
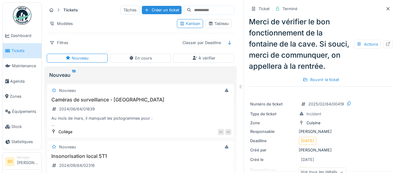
click at [21, 50] on span "Tickets" at bounding box center [25, 51] width 28 height 6
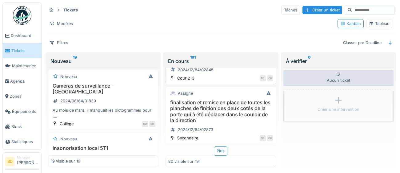
scroll to position [1010, 0]
click at [222, 152] on div "Plus" at bounding box center [221, 150] width 14 height 9
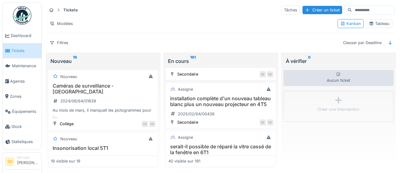
scroll to position [1296, 0]
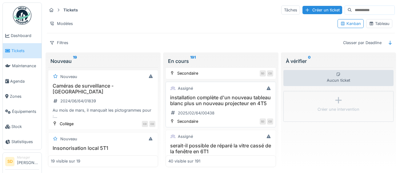
click at [235, 100] on h3 "installation complète d'un nouveau tableau blanc plus un nouveau projecteur en …" at bounding box center [220, 101] width 105 height 12
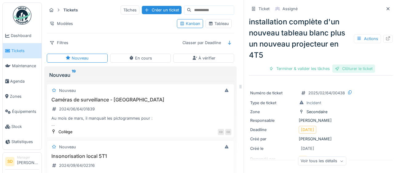
click at [359, 70] on div "Clôturer le ticket" at bounding box center [353, 68] width 43 height 8
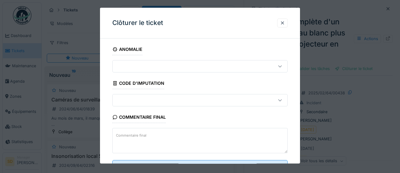
scroll to position [26, 0]
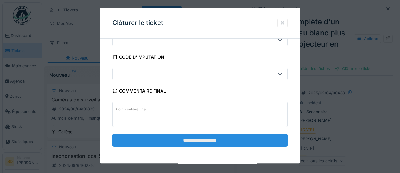
click at [194, 137] on input "**********" at bounding box center [199, 140] width 175 height 13
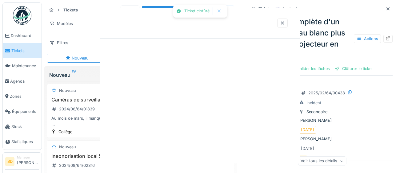
scroll to position [0, 0]
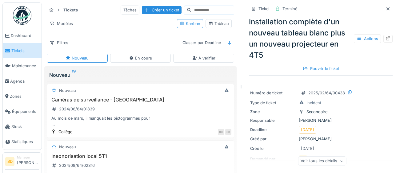
click at [13, 51] on span "Tickets" at bounding box center [25, 51] width 28 height 6
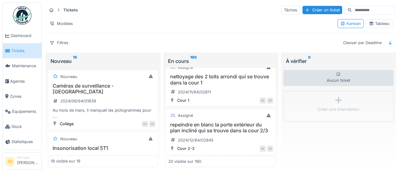
scroll to position [1010, 0]
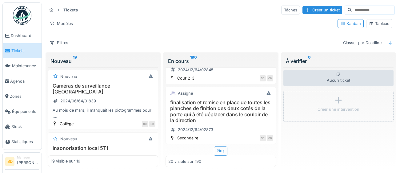
click at [223, 152] on div "Plus" at bounding box center [221, 150] width 14 height 9
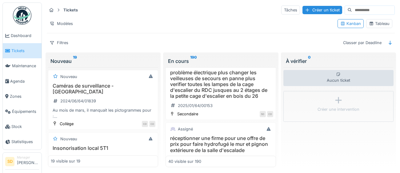
scroll to position [1255, 0]
click at [225, 144] on h3 "réceptionner une firme pour une offre de prix pour faire hydrofugé le mur et pi…" at bounding box center [220, 144] width 105 height 18
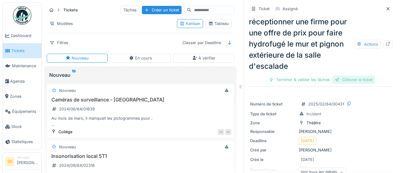
click at [359, 80] on div "Clôturer le ticket" at bounding box center [353, 79] width 43 height 8
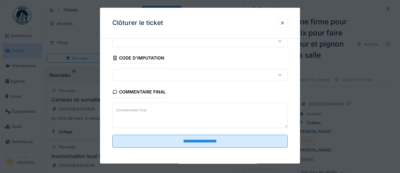
scroll to position [26, 0]
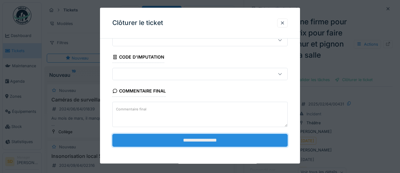
click at [177, 139] on input "**********" at bounding box center [199, 140] width 175 height 13
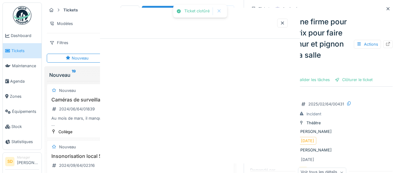
scroll to position [0, 0]
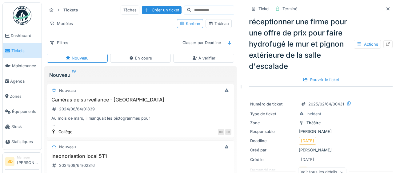
click at [21, 49] on span "Tickets" at bounding box center [25, 51] width 28 height 6
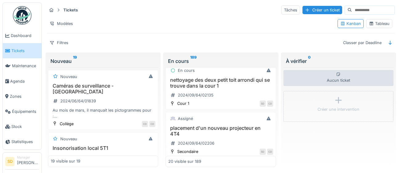
scroll to position [1010, 0]
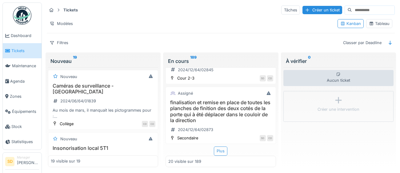
click at [222, 152] on div "Plus" at bounding box center [221, 150] width 14 height 9
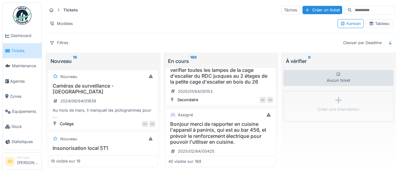
scroll to position [1279, 0]
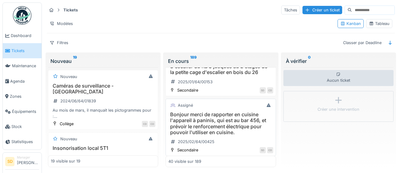
click at [225, 127] on h3 "Bonjour merci de rapporter en cuisine l'appareil à paninis, qui est au bar 456,…" at bounding box center [220, 123] width 105 height 24
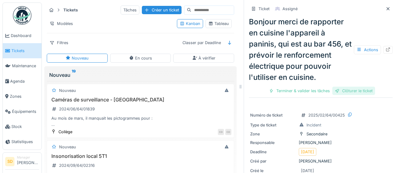
click at [359, 93] on div "Clôturer le ticket" at bounding box center [353, 90] width 43 height 8
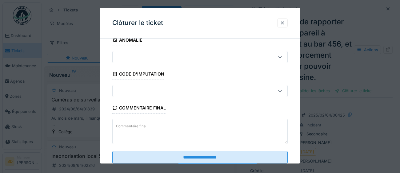
scroll to position [26, 0]
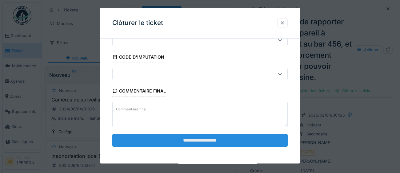
click at [183, 139] on input "**********" at bounding box center [199, 140] width 175 height 13
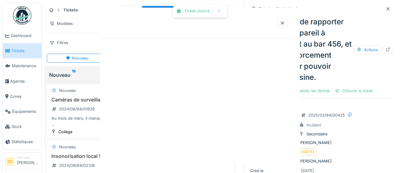
scroll to position [0, 0]
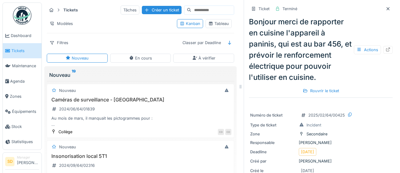
click at [19, 52] on span "Tickets" at bounding box center [25, 51] width 28 height 6
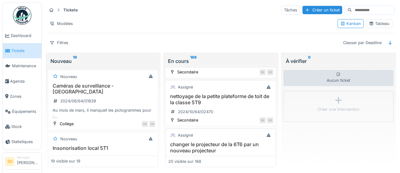
scroll to position [1010, 0]
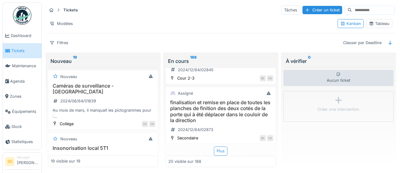
click at [222, 151] on div "Plus" at bounding box center [221, 150] width 14 height 9
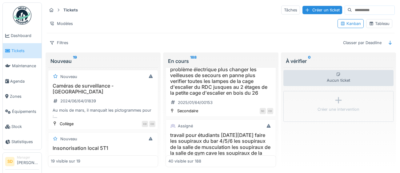
scroll to position [1272, 0]
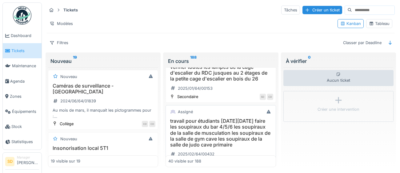
click at [229, 136] on h3 "travail pour étudiants [DATE][DATE] faire les soupiraux du bar 4/5/6 les soupir…" at bounding box center [220, 133] width 105 height 30
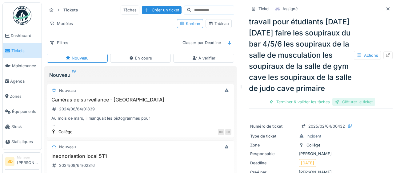
click at [358, 104] on div "Clôturer le ticket" at bounding box center [353, 102] width 43 height 8
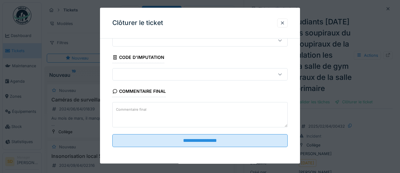
scroll to position [26, 0]
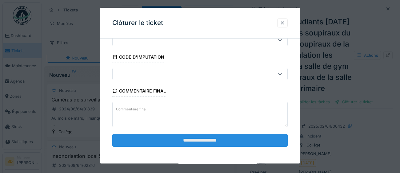
click at [192, 141] on input "**********" at bounding box center [199, 140] width 175 height 13
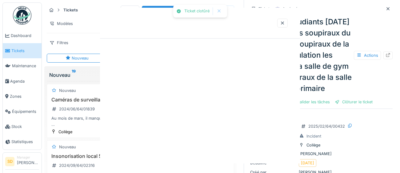
scroll to position [0, 0]
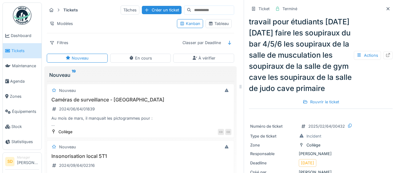
click at [17, 52] on span "Tickets" at bounding box center [25, 51] width 28 height 6
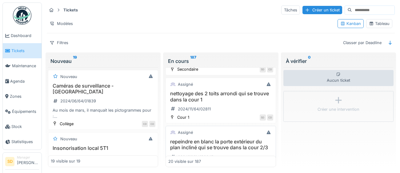
scroll to position [1010, 0]
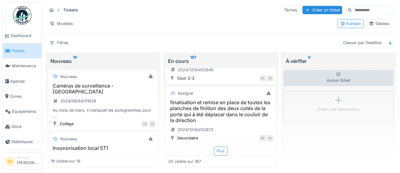
click at [223, 149] on div "Plus" at bounding box center [221, 150] width 14 height 9
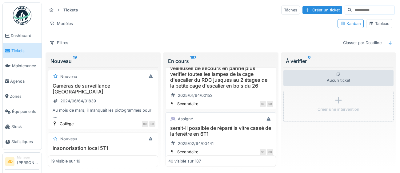
scroll to position [1288, 0]
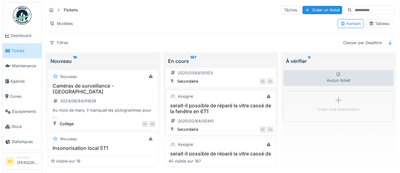
click at [207, 110] on h3 "serait-il possible de réparé la vitre cassé de la fenêtre en 6T1" at bounding box center [220, 109] width 105 height 12
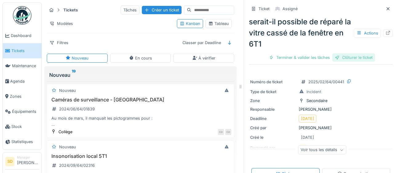
click at [366, 55] on div "Clôturer le ticket" at bounding box center [353, 57] width 43 height 8
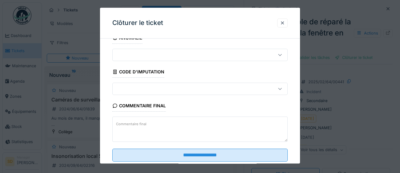
scroll to position [26, 0]
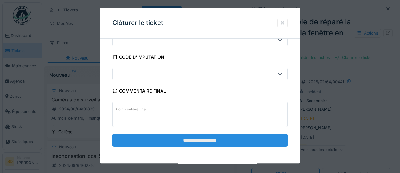
click at [201, 139] on input "**********" at bounding box center [199, 140] width 175 height 13
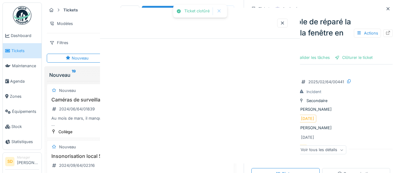
scroll to position [0, 0]
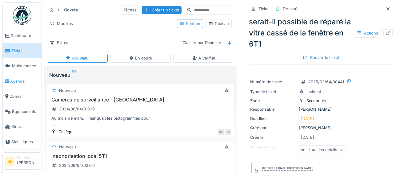
click at [16, 82] on span "Agenda" at bounding box center [24, 81] width 29 height 6
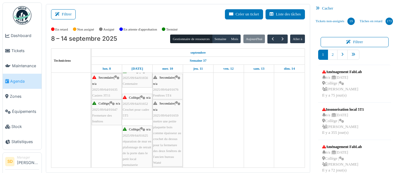
scroll to position [290, 0]
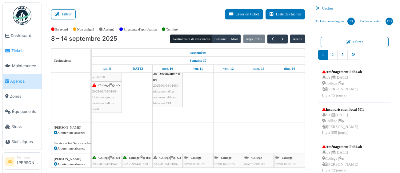
click at [23, 52] on span "Tickets" at bounding box center [25, 51] width 28 height 6
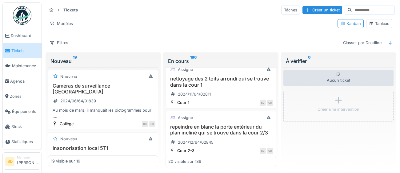
scroll to position [1010, 0]
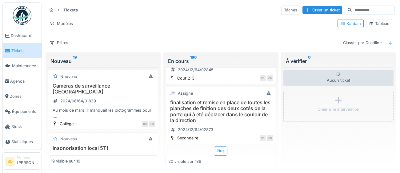
click at [221, 152] on div "Plus" at bounding box center [221, 150] width 14 height 9
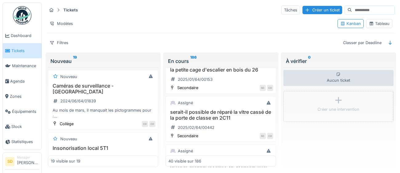
scroll to position [1281, 0]
click at [196, 119] on h3 "serait-il possible de réparé la vitre cassé de la porte de classe en 2C11" at bounding box center [220, 115] width 105 height 12
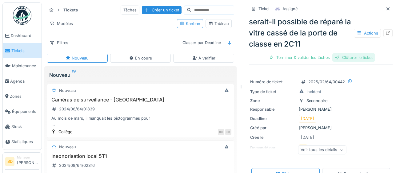
click at [365, 56] on div "Clôturer le ticket" at bounding box center [353, 57] width 43 height 8
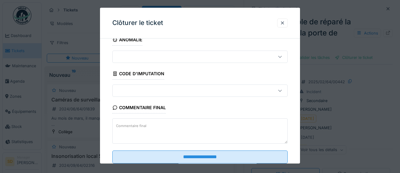
scroll to position [26, 0]
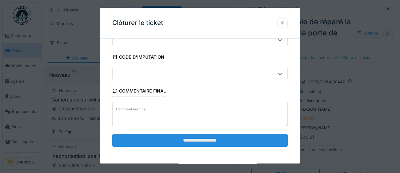
click at [221, 143] on input "**********" at bounding box center [199, 140] width 175 height 13
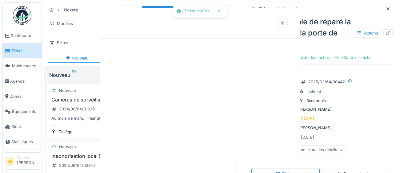
scroll to position [0, 0]
